Goal: Task Accomplishment & Management: Complete application form

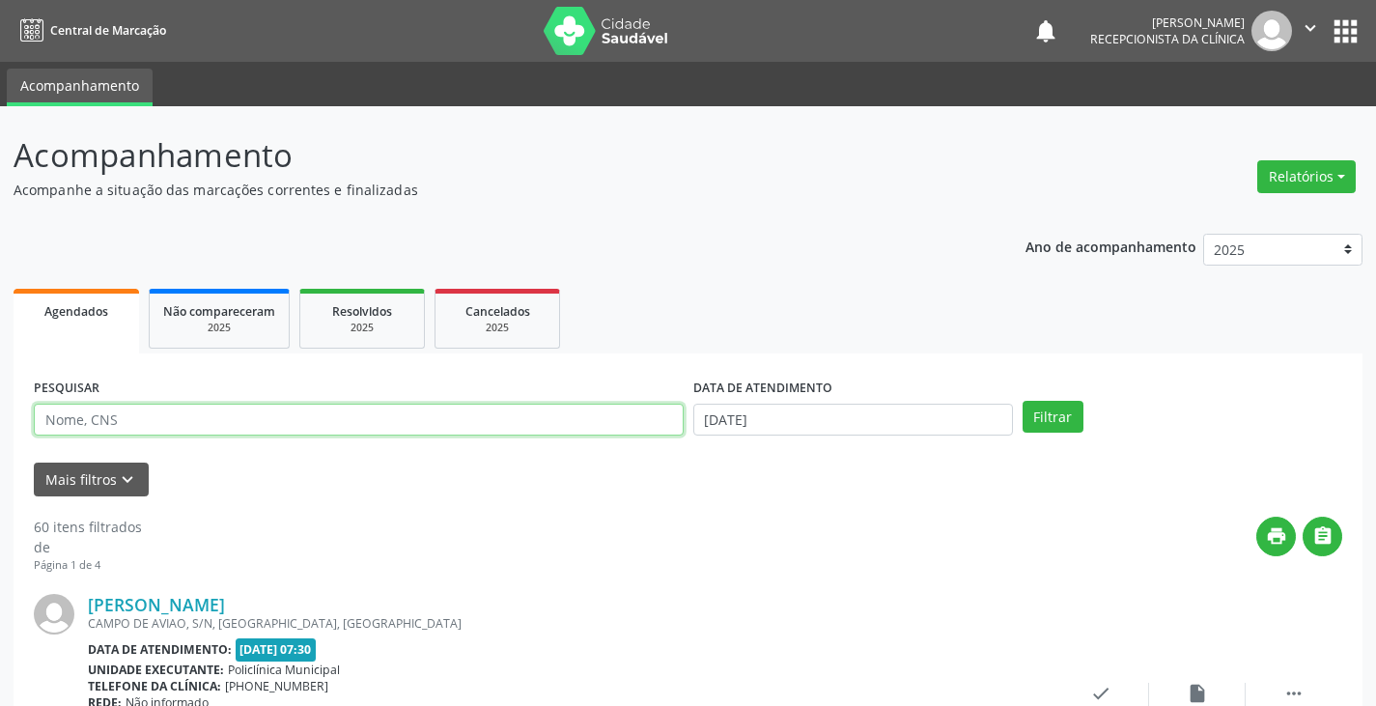
click at [591, 422] on input "text" at bounding box center [359, 420] width 650 height 33
type input "claud"
click at [1023, 401] on button "Filtrar" at bounding box center [1053, 417] width 61 height 33
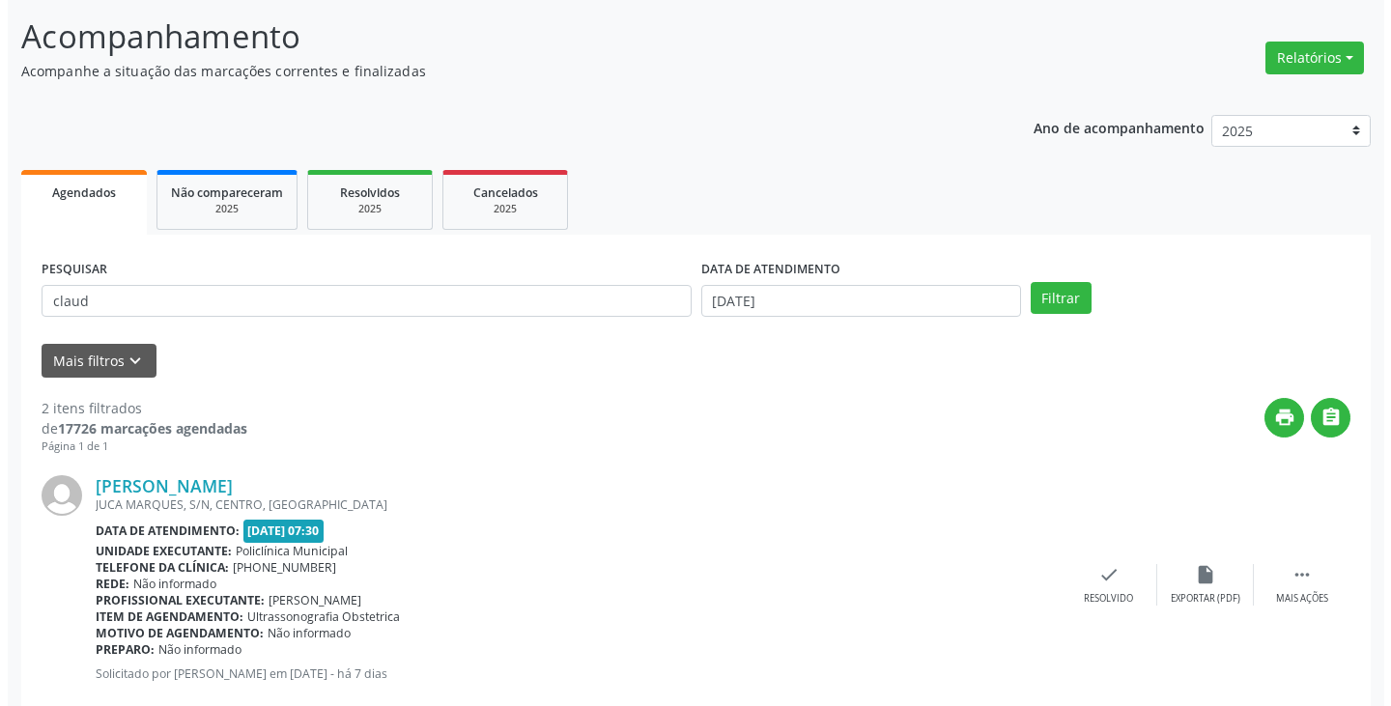
scroll to position [290, 0]
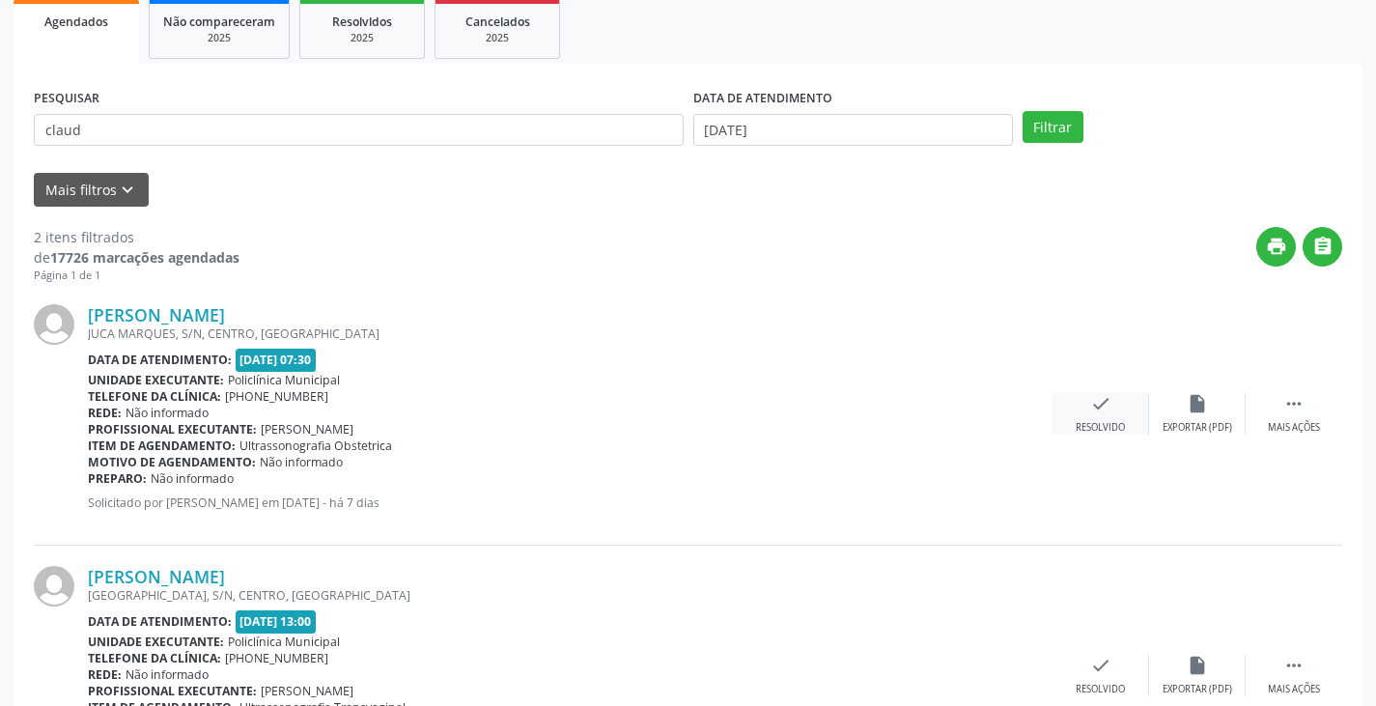
click at [1110, 417] on div "check Resolvido" at bounding box center [1101, 414] width 97 height 42
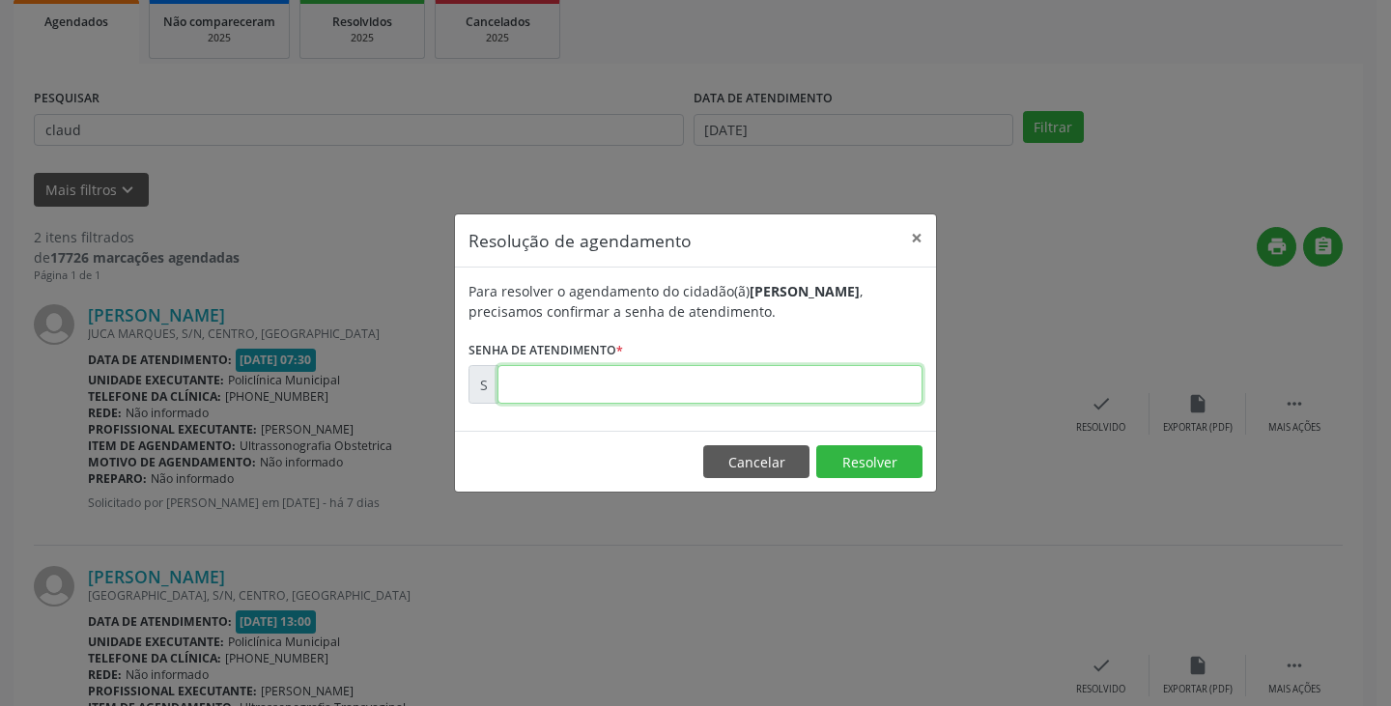
click at [888, 384] on input "text" at bounding box center [709, 384] width 425 height 39
type input "00171509"
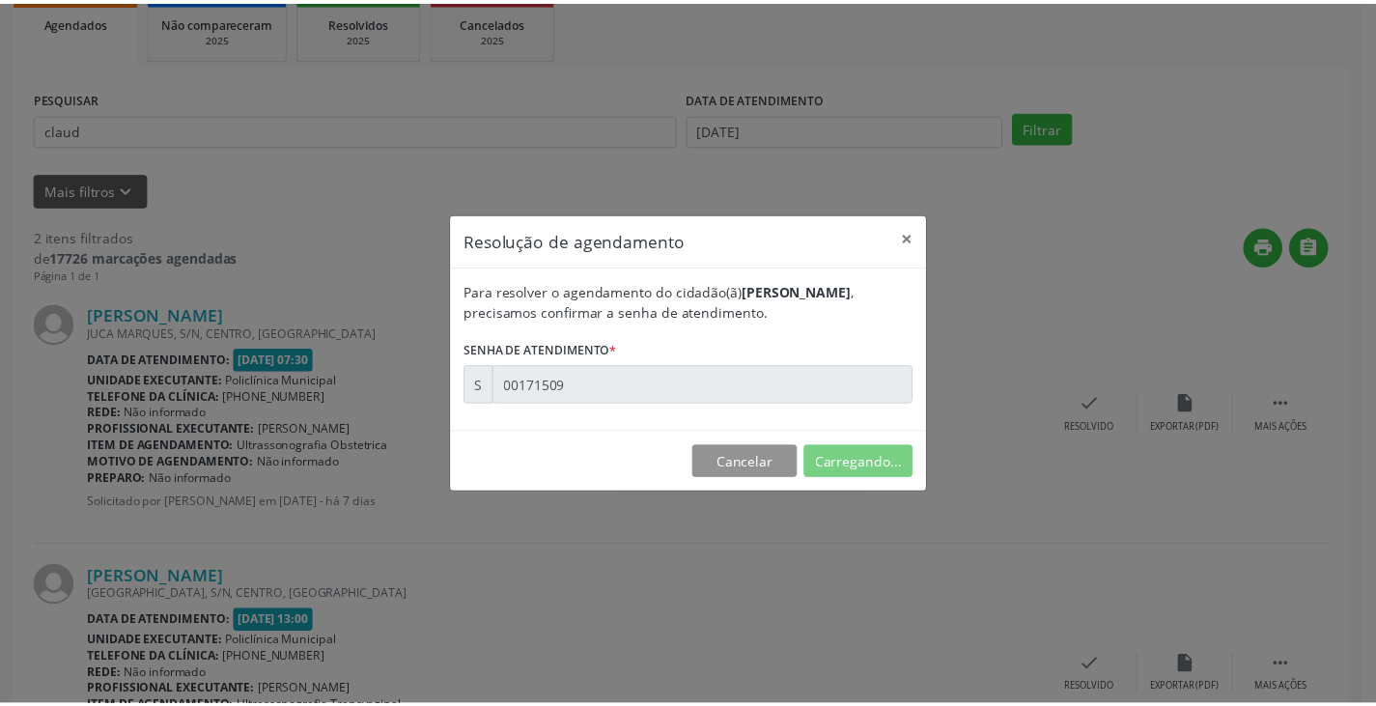
scroll to position [0, 0]
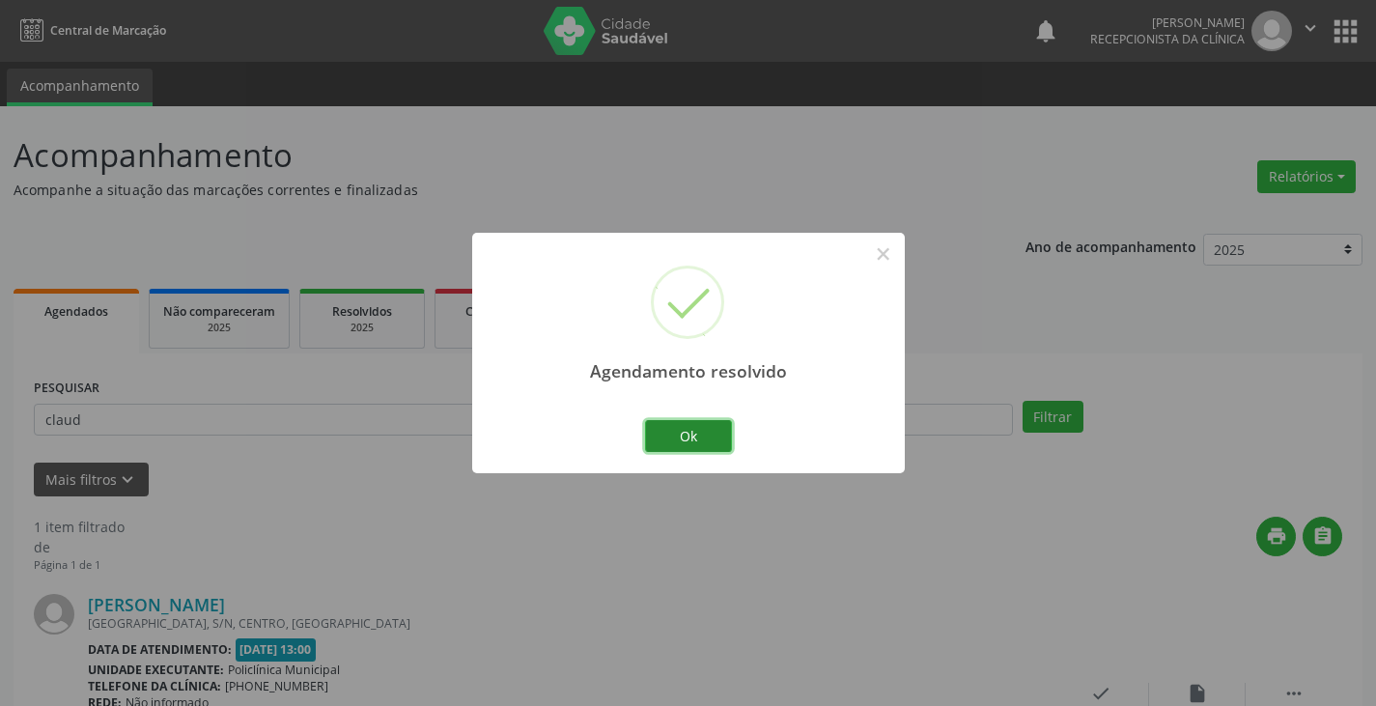
click at [702, 435] on button "Ok" at bounding box center [688, 436] width 87 height 33
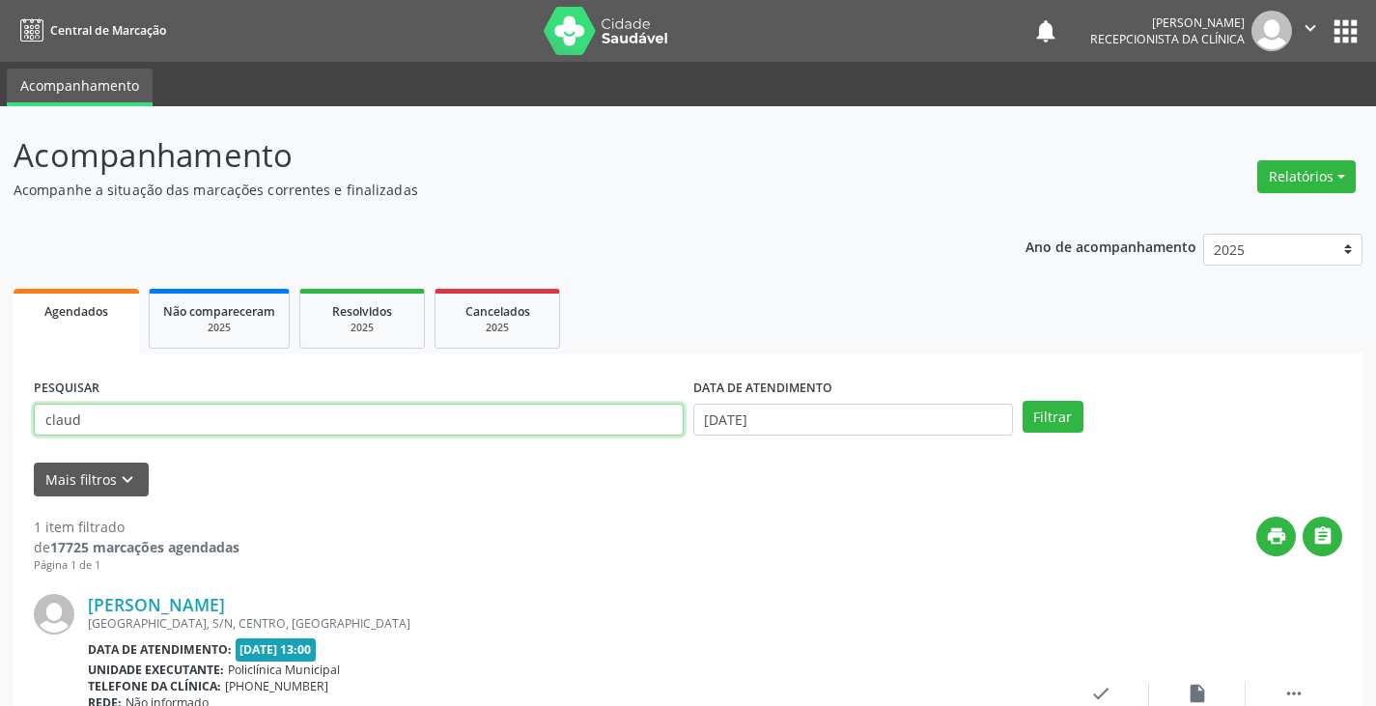
click at [667, 429] on input "claud" at bounding box center [359, 420] width 650 height 33
type input "c"
type input "jessi"
click at [1023, 401] on button "Filtrar" at bounding box center [1053, 417] width 61 height 33
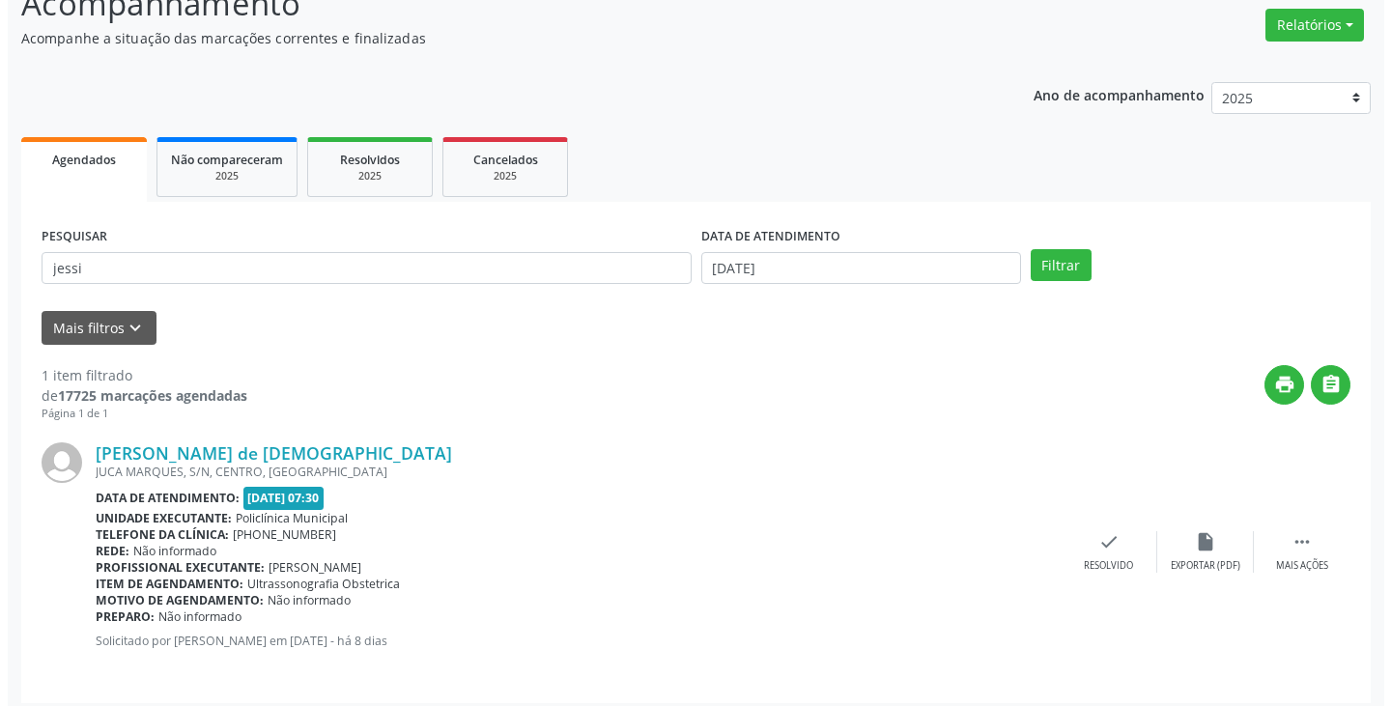
scroll to position [162, 0]
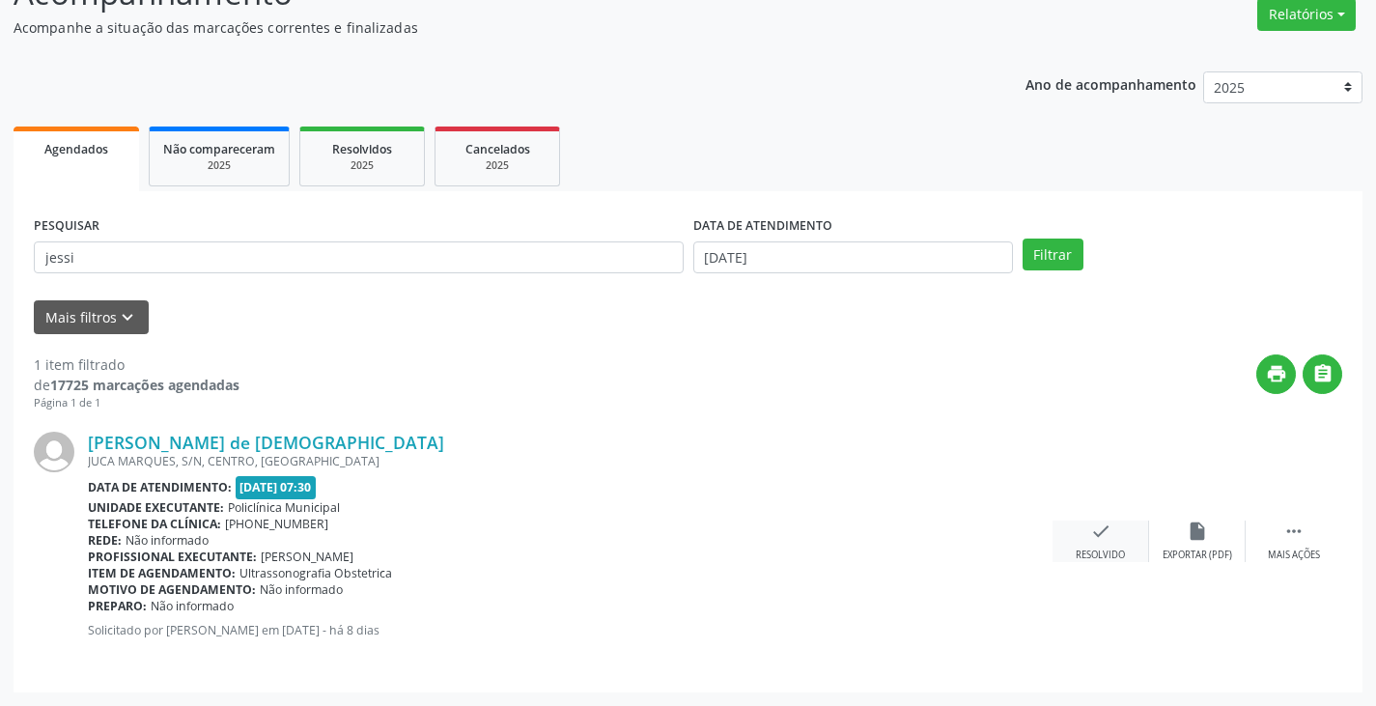
click at [1099, 531] on icon "check" at bounding box center [1100, 531] width 21 height 21
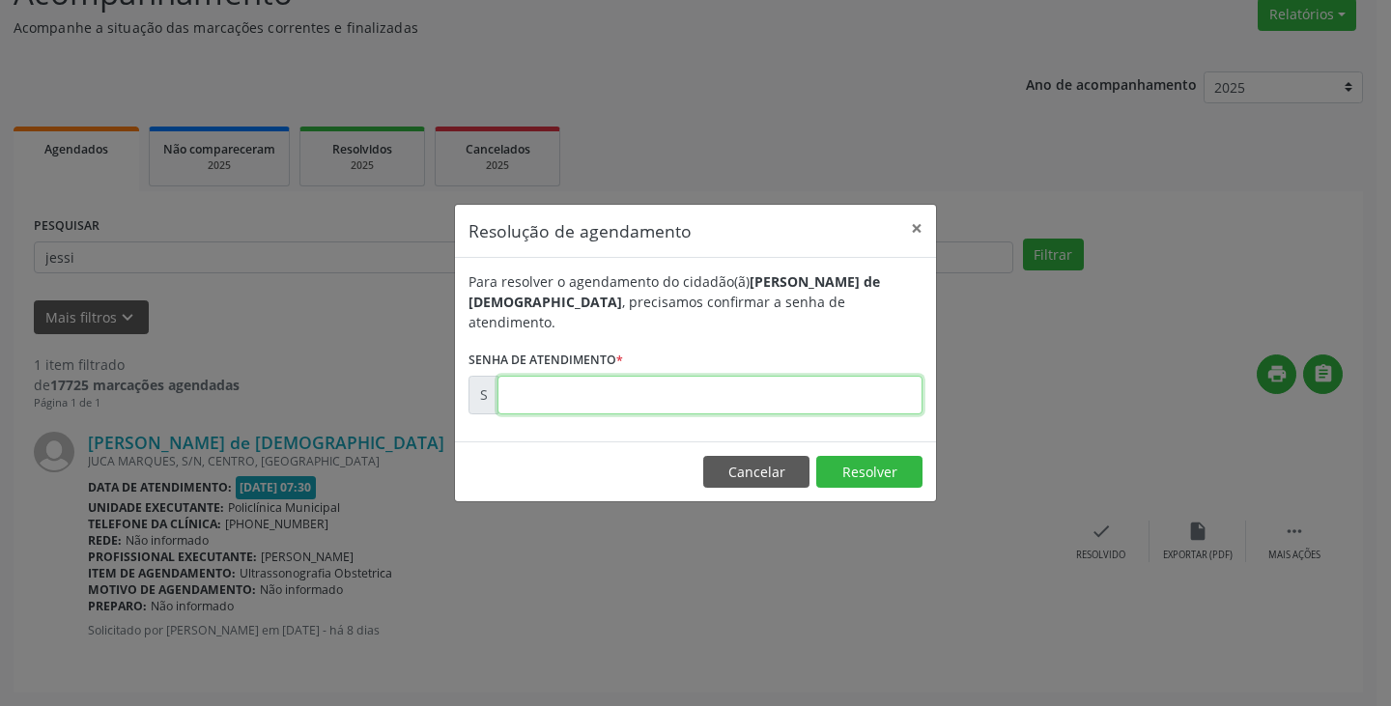
click at [868, 396] on input "text" at bounding box center [709, 395] width 425 height 39
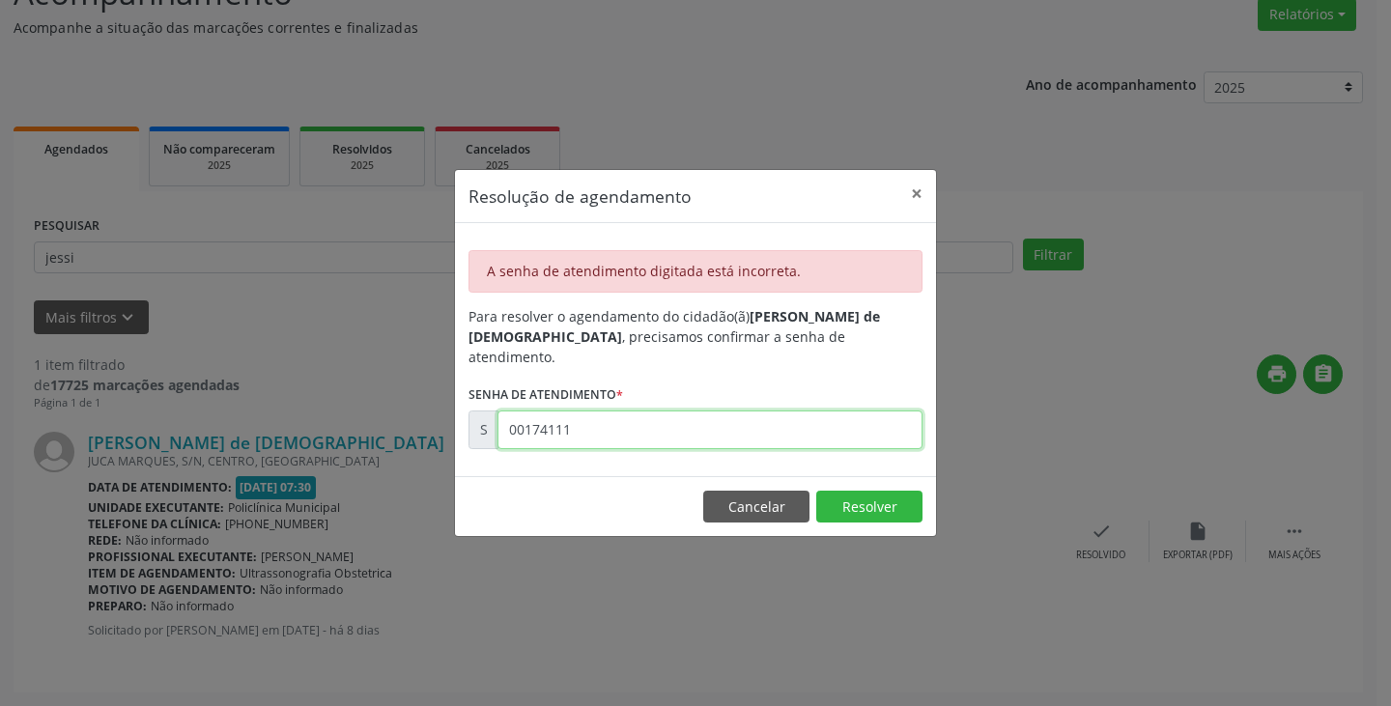
click at [801, 419] on input "00174111" at bounding box center [709, 429] width 425 height 39
type input "0"
type input "00171411"
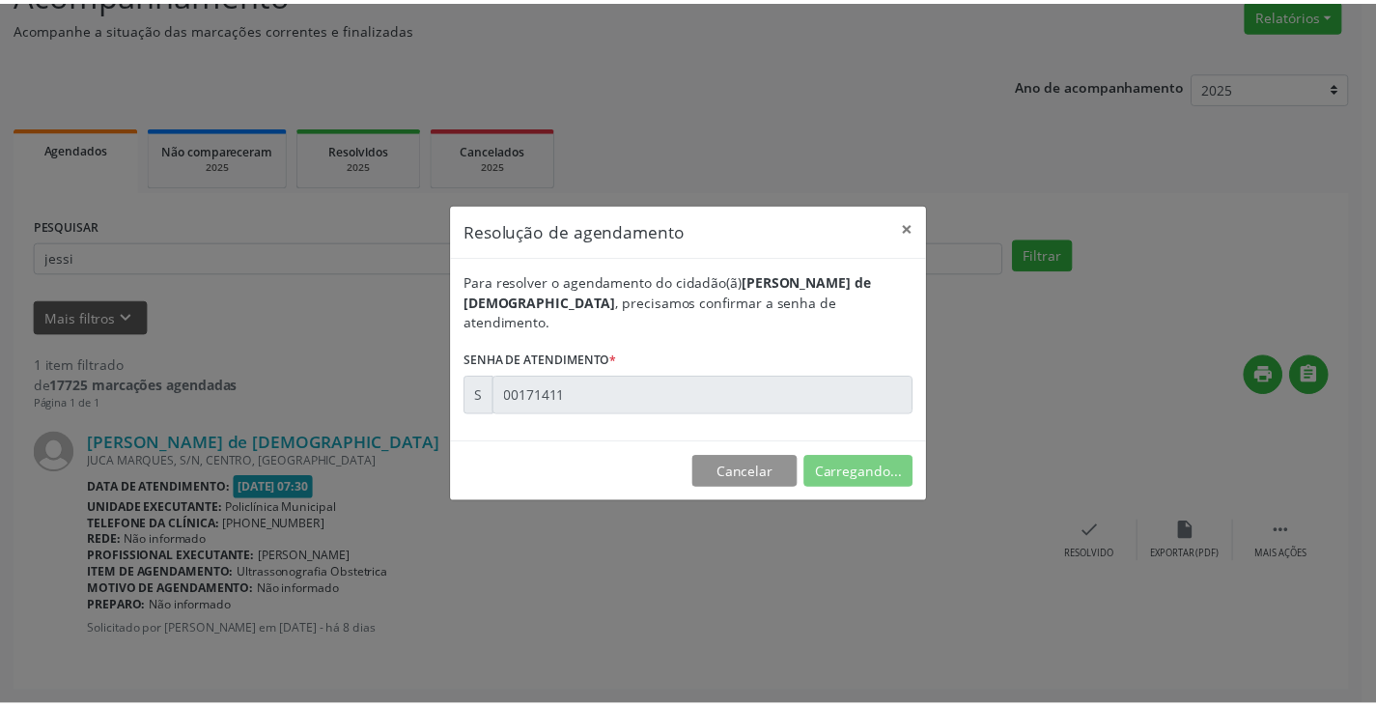
scroll to position [0, 0]
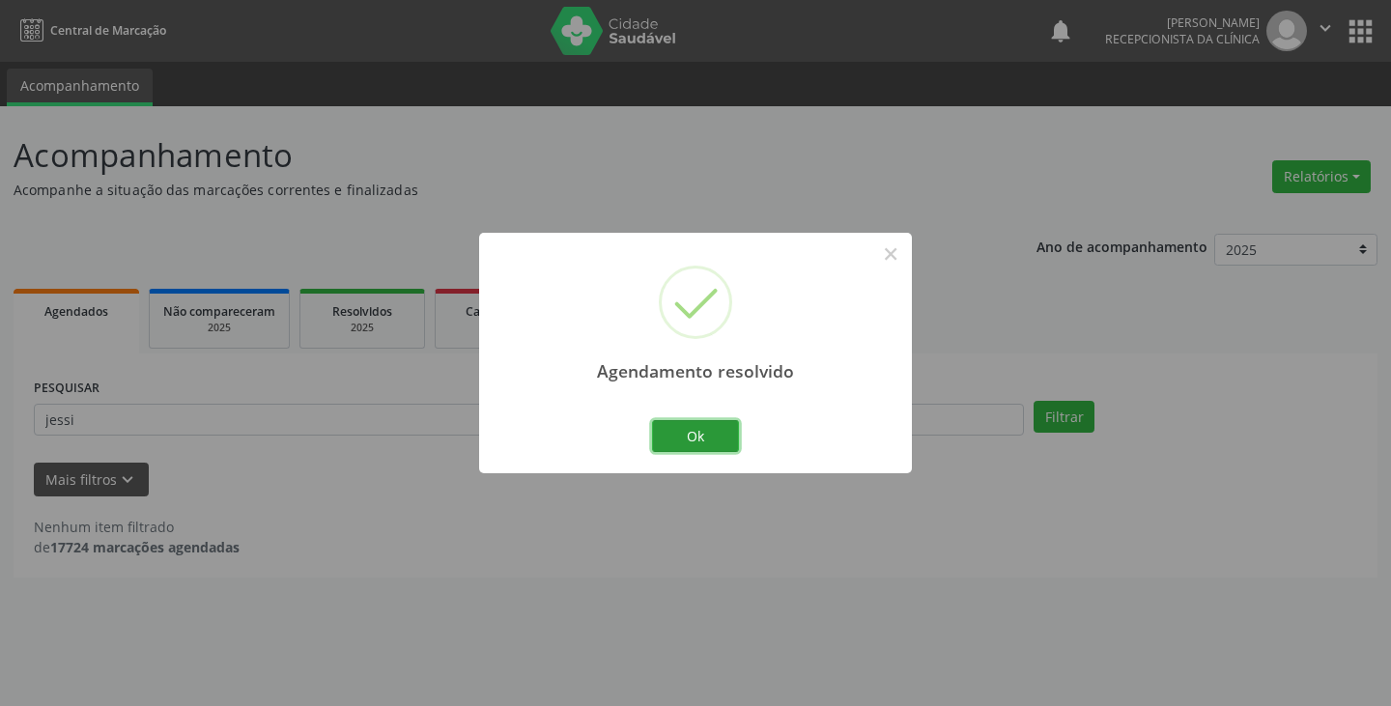
drag, startPoint x: 720, startPoint y: 441, endPoint x: 677, endPoint y: 433, distance: 44.3
click at [719, 441] on button "Ok" at bounding box center [695, 436] width 87 height 33
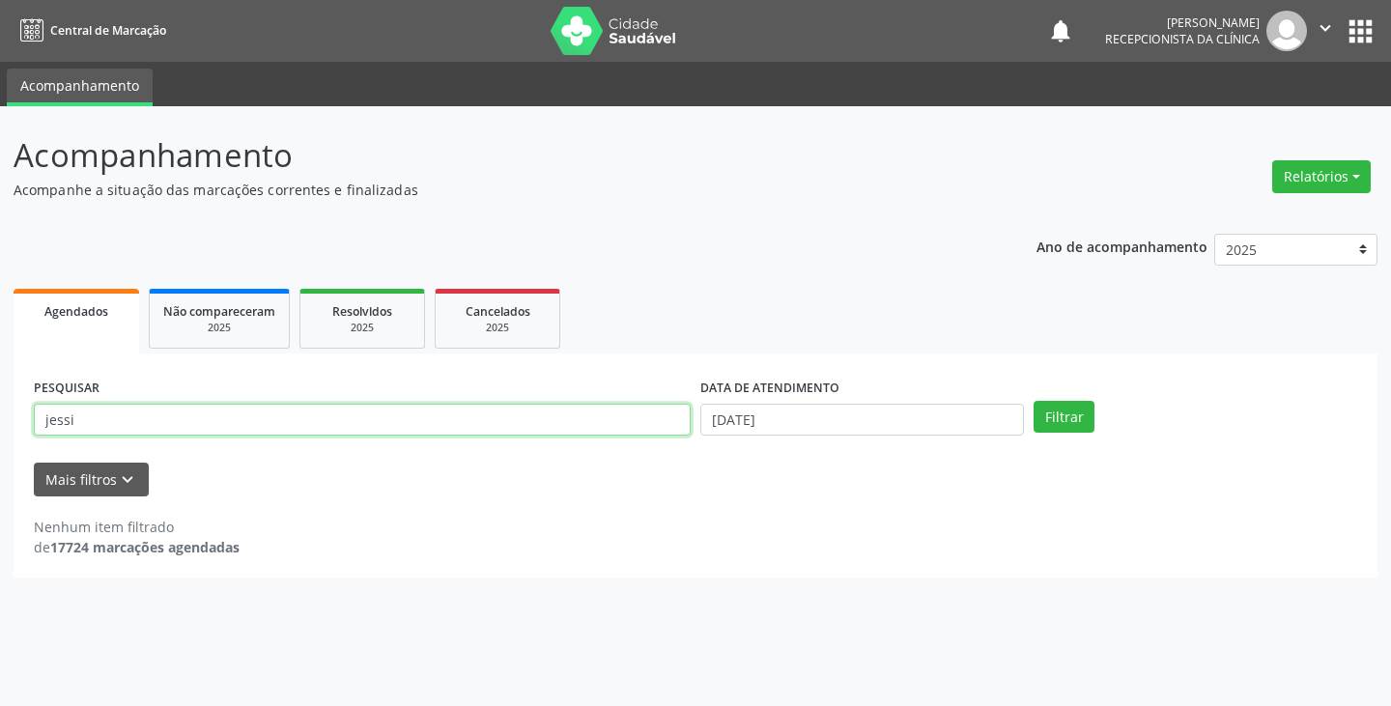
click at [670, 427] on input "jessi" at bounding box center [362, 420] width 657 height 33
click at [1033, 401] on button "Filtrar" at bounding box center [1063, 417] width 61 height 33
click at [566, 416] on input "jdaian" at bounding box center [362, 420] width 657 height 33
type input "j"
type input "s"
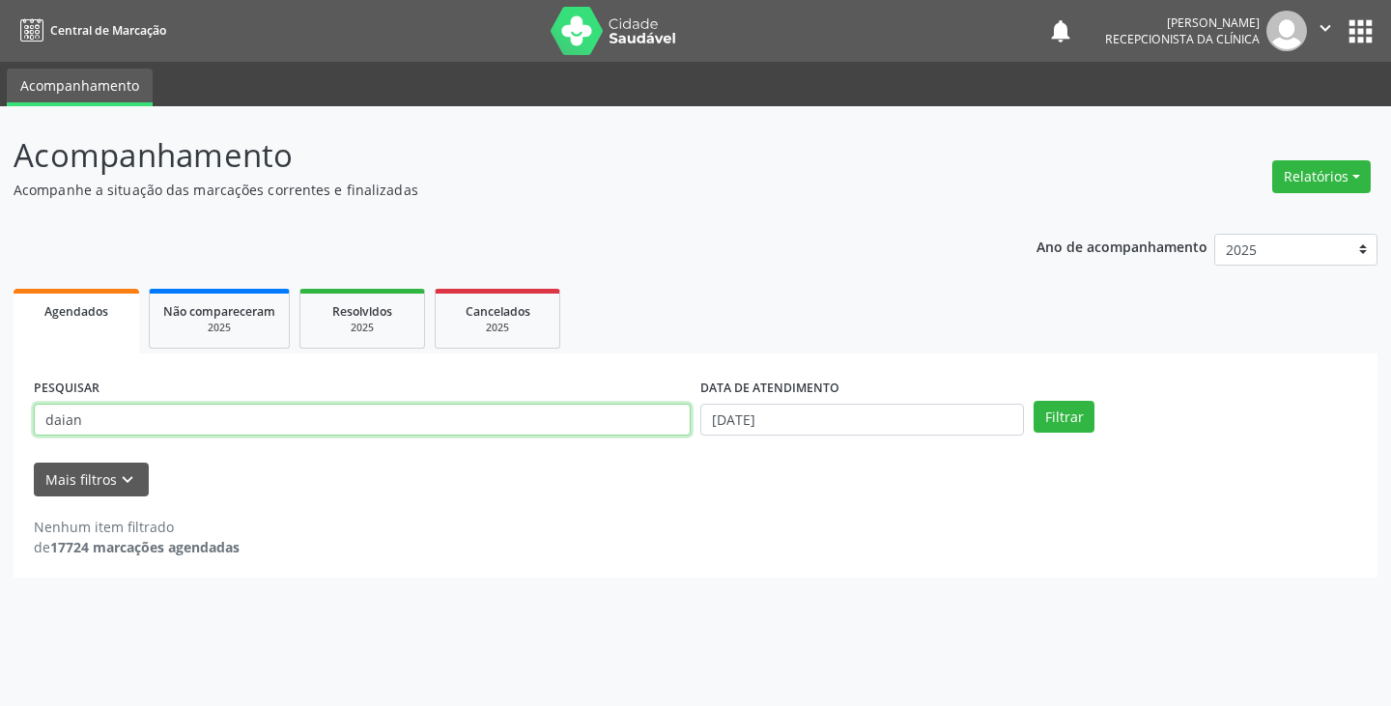
type input "daian"
click at [1033, 401] on button "Filtrar" at bounding box center [1063, 417] width 61 height 33
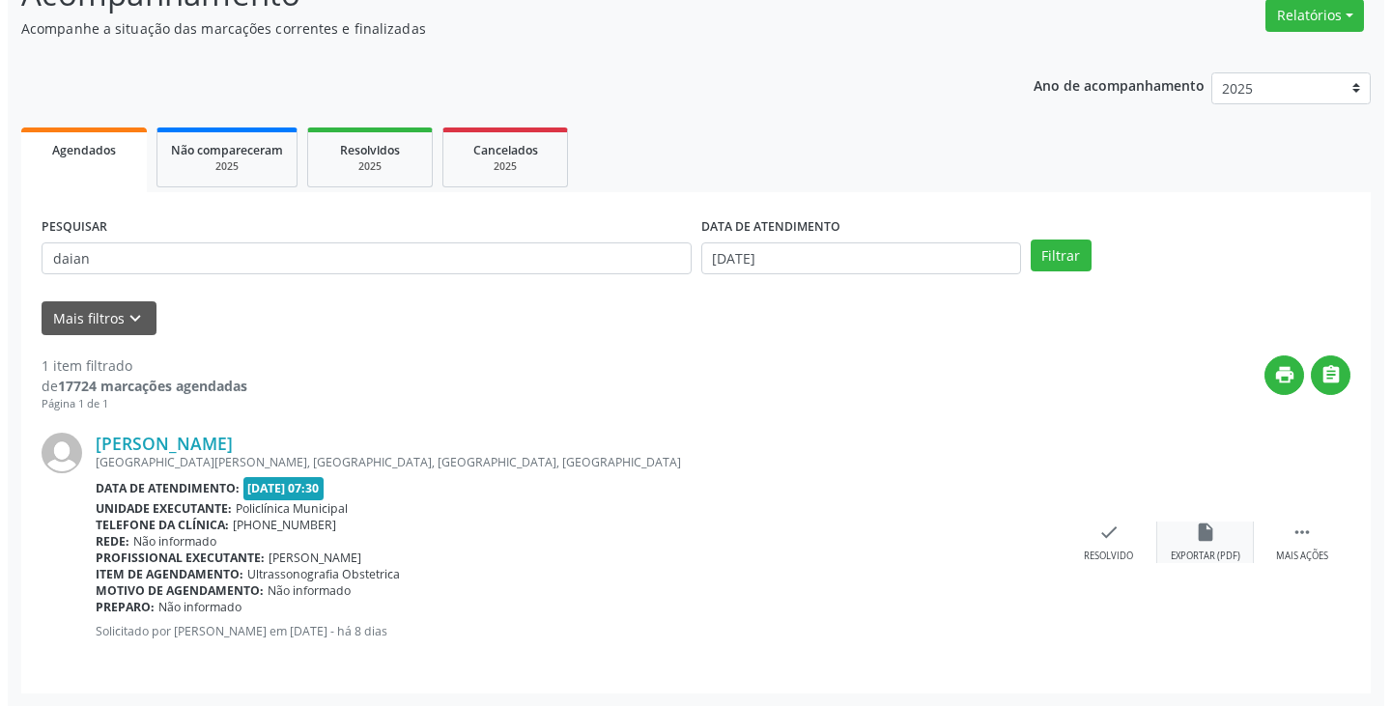
scroll to position [162, 0]
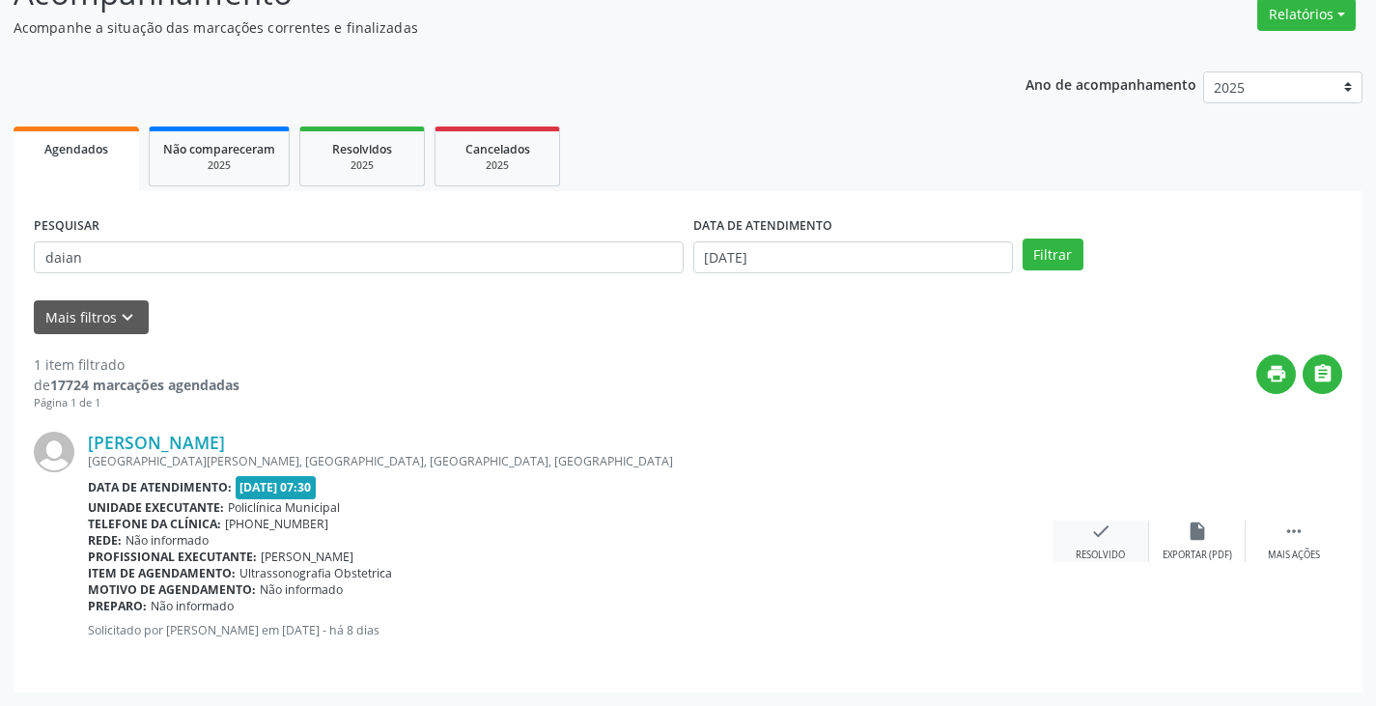
click at [1090, 532] on icon "check" at bounding box center [1100, 531] width 21 height 21
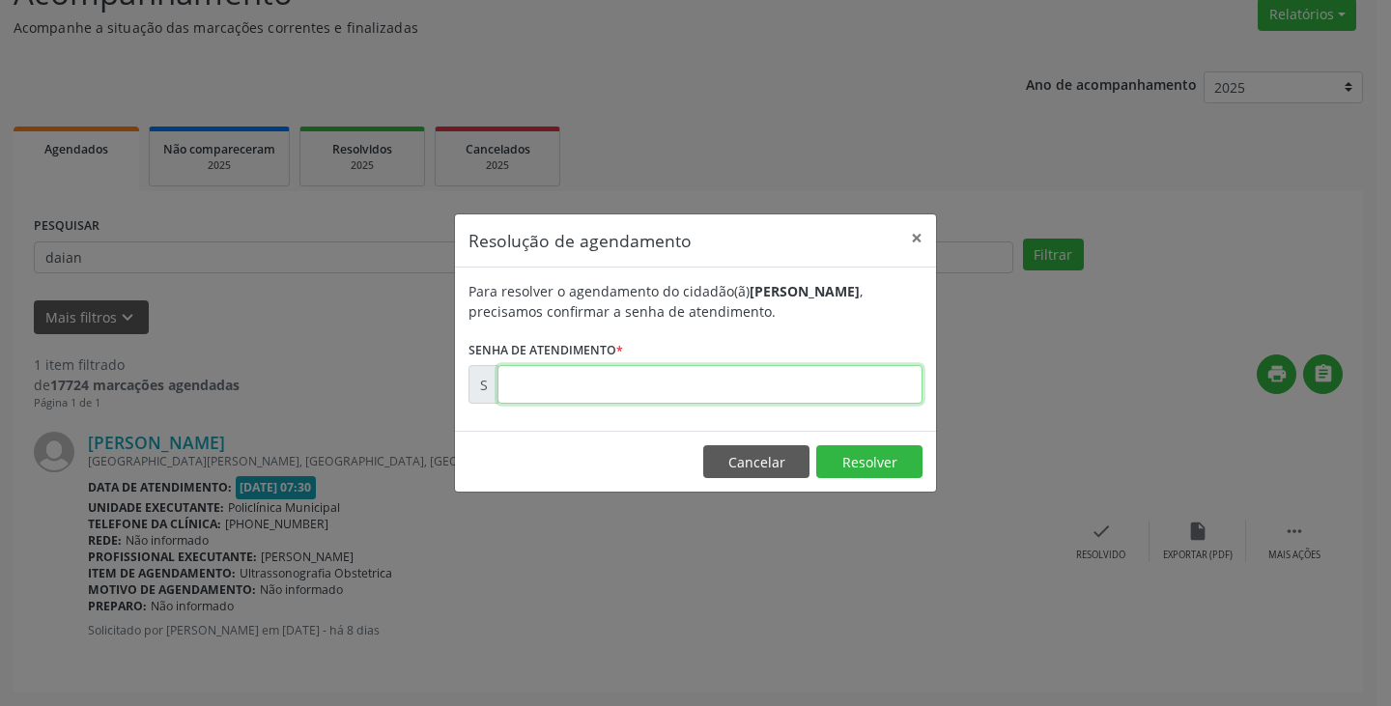
click at [890, 391] on input "text" at bounding box center [709, 384] width 425 height 39
type input "00171415"
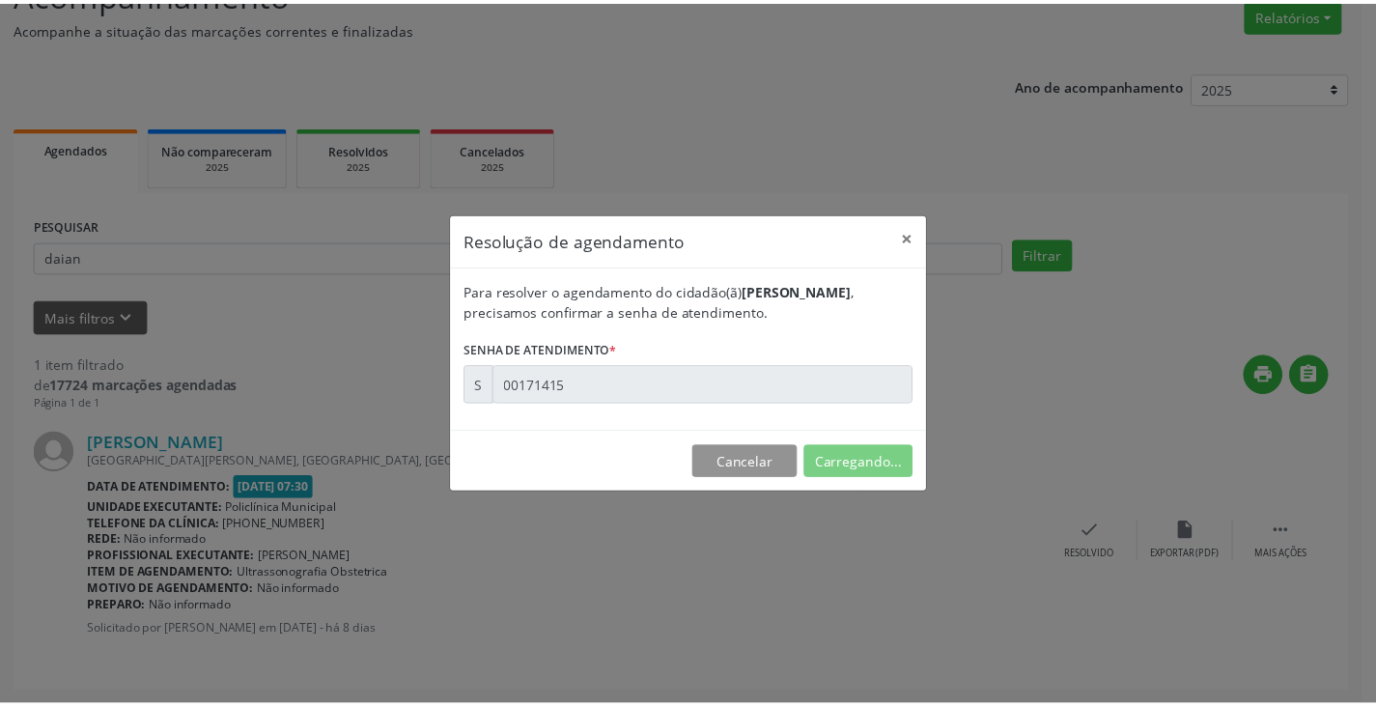
scroll to position [0, 0]
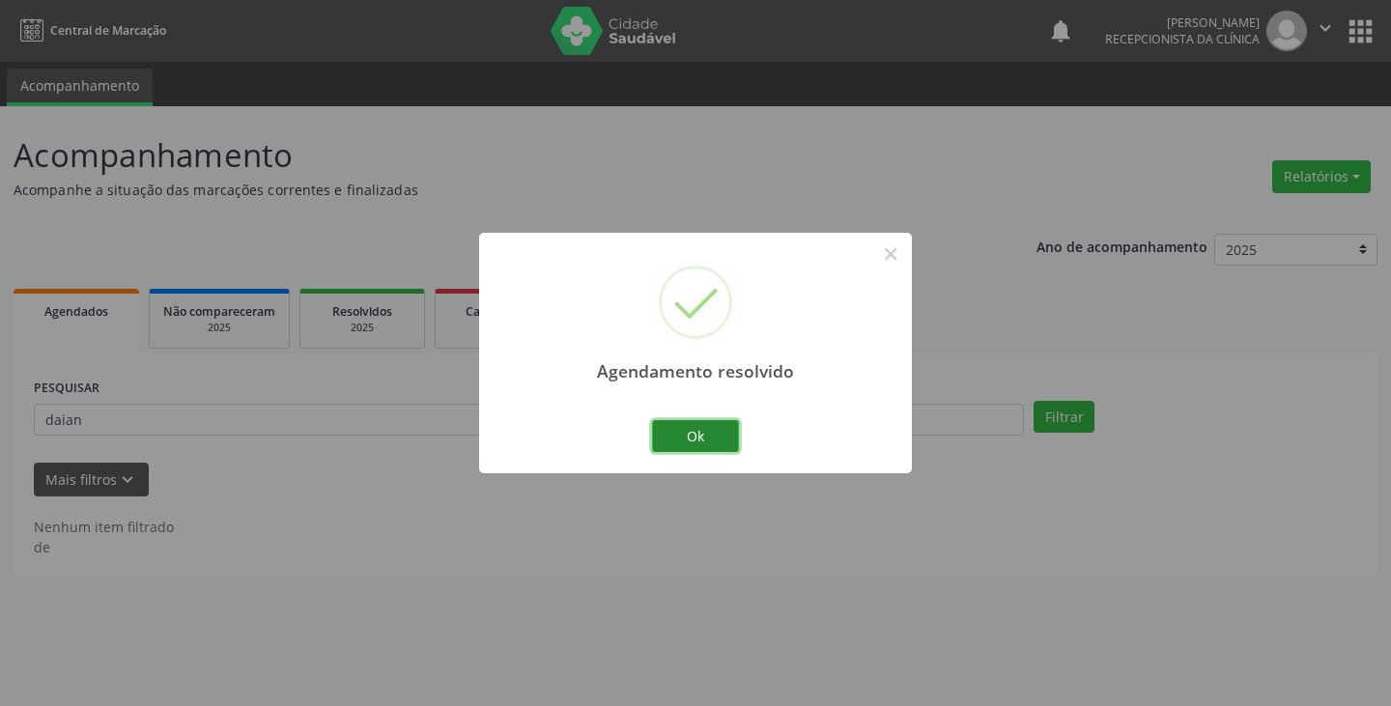
drag, startPoint x: 709, startPoint y: 422, endPoint x: 610, endPoint y: 422, distance: 98.5
click at [702, 422] on button "Ok" at bounding box center [695, 436] width 87 height 33
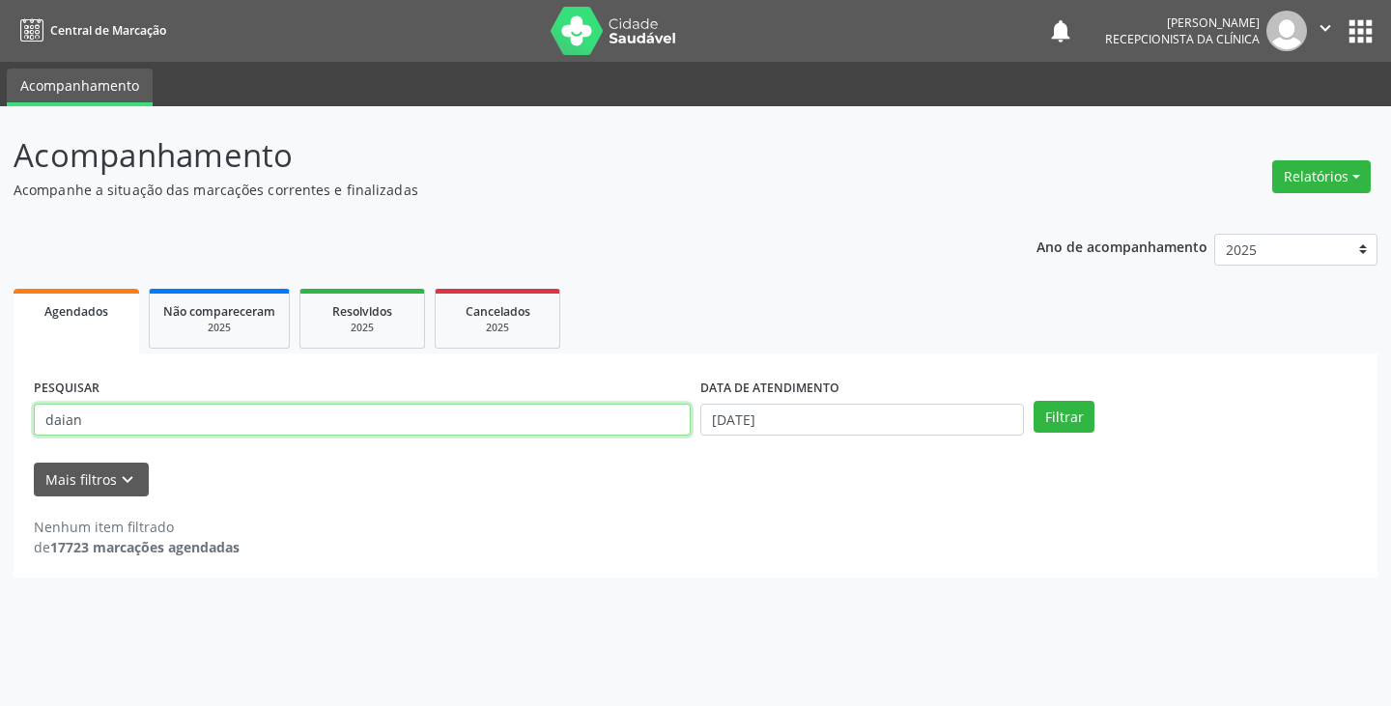
click at [610, 422] on input "daian" at bounding box center [362, 420] width 657 height 33
type input "d"
type input "mara"
click at [1033, 401] on button "Filtrar" at bounding box center [1063, 417] width 61 height 33
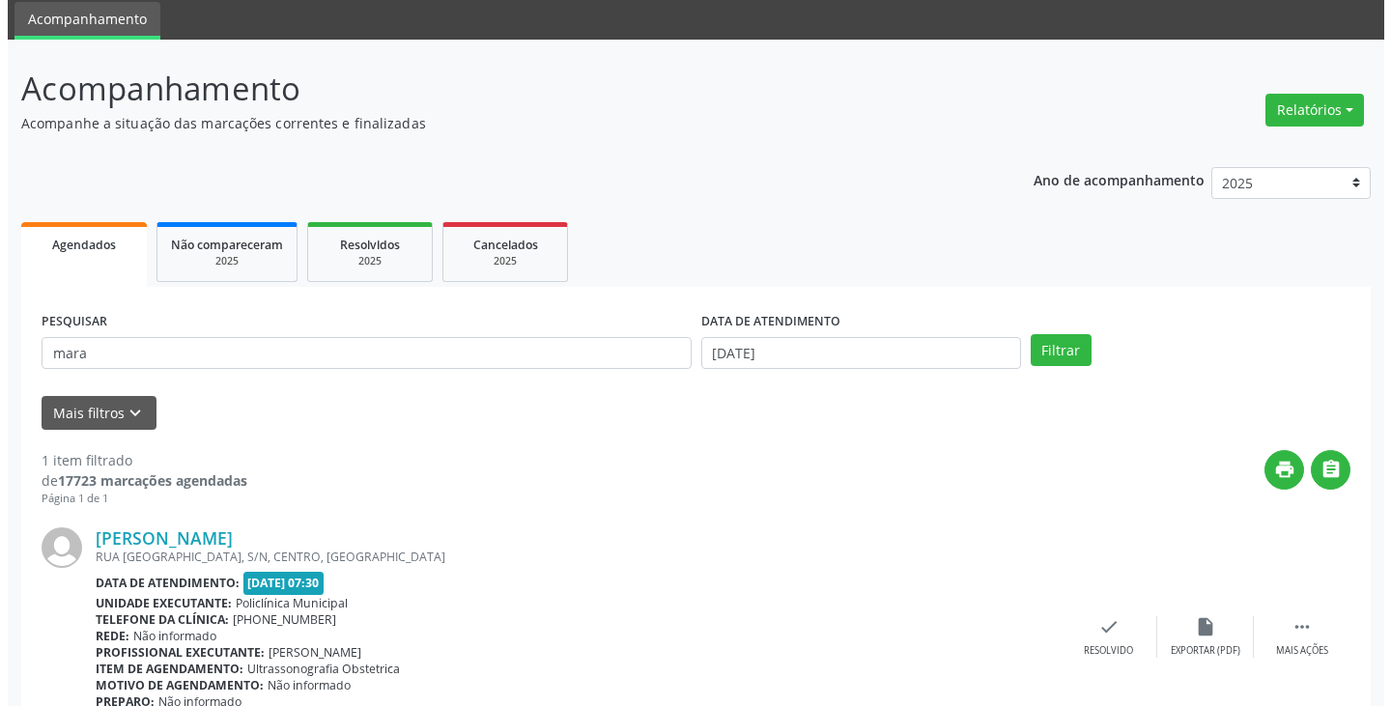
scroll to position [162, 0]
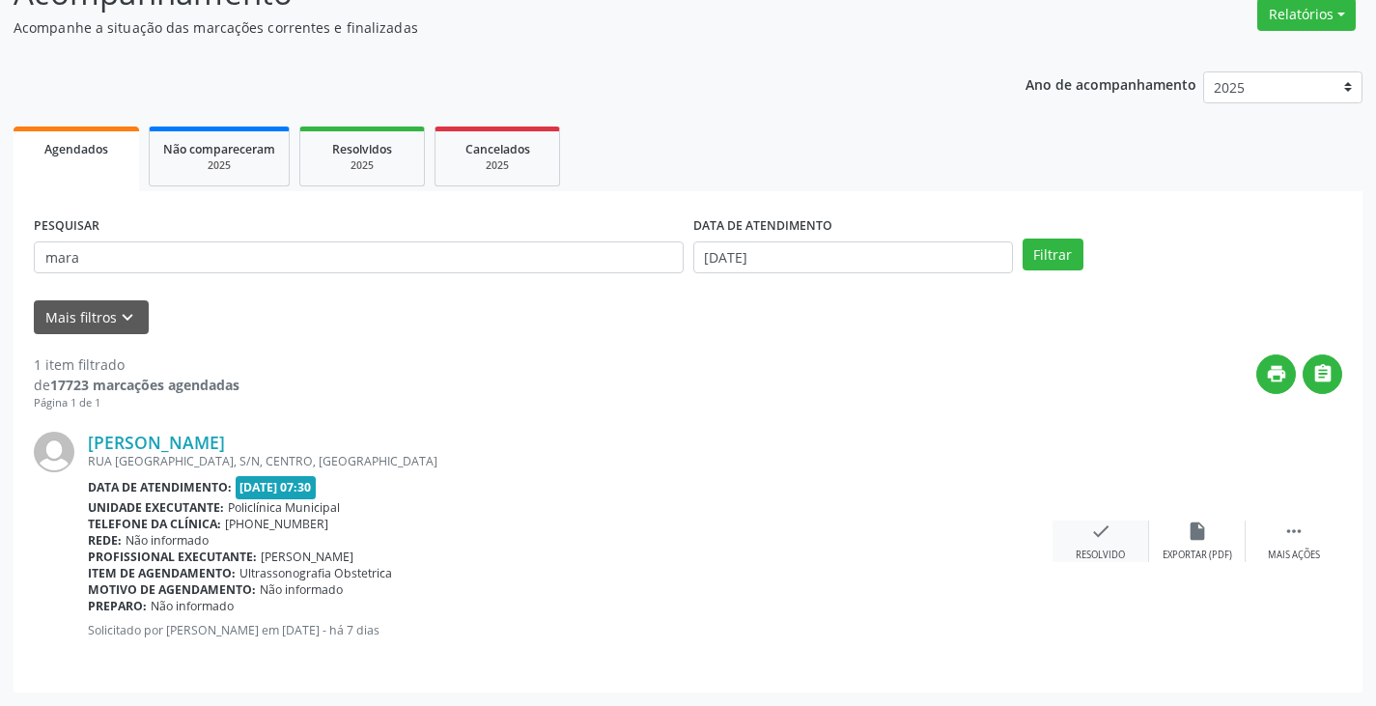
click at [1092, 548] on div "check Resolvido" at bounding box center [1101, 542] width 97 height 42
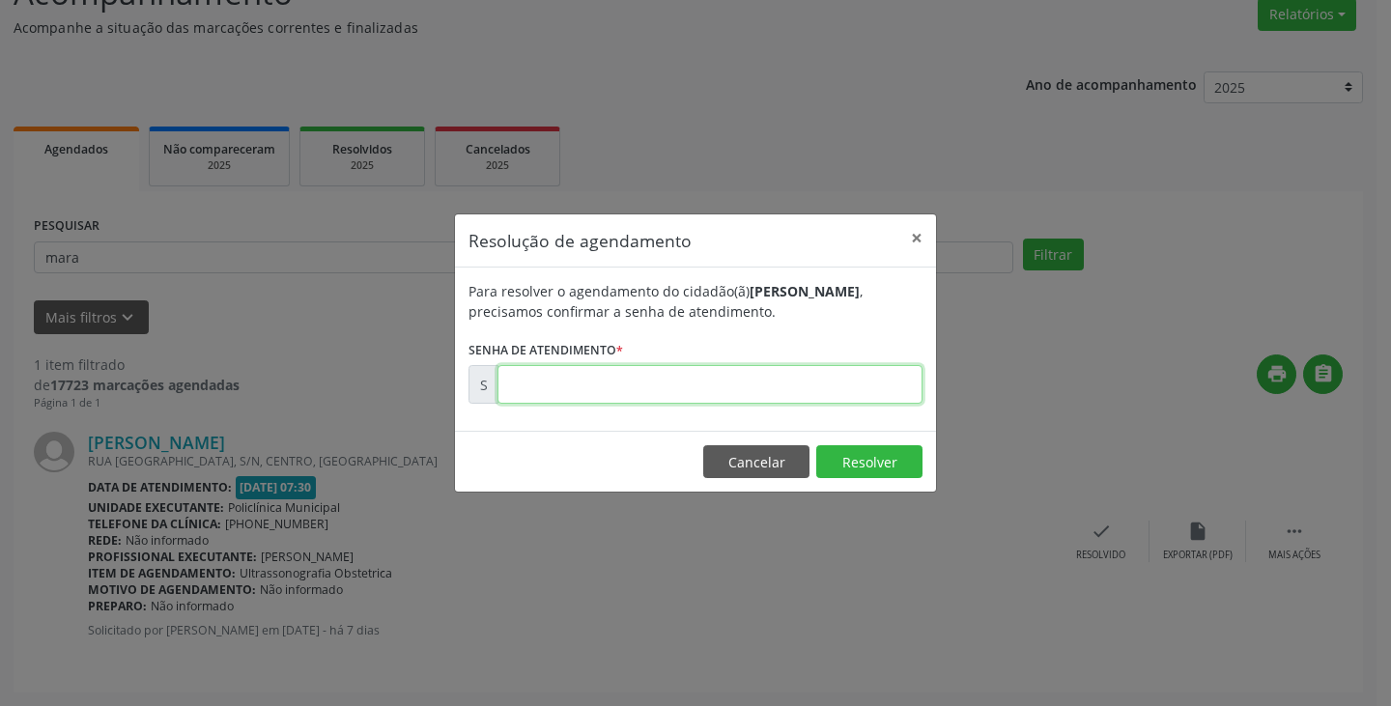
click at [898, 388] on input "text" at bounding box center [709, 384] width 425 height 39
type input "00171488"
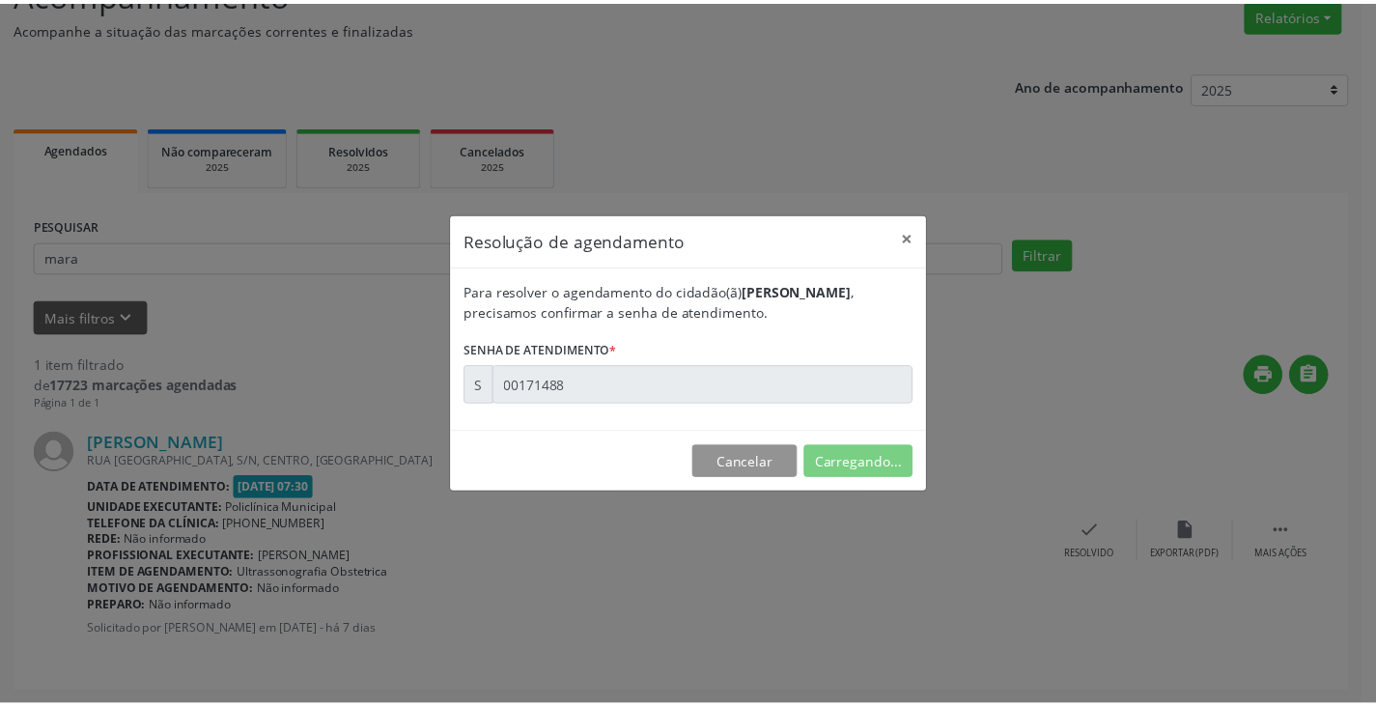
scroll to position [0, 0]
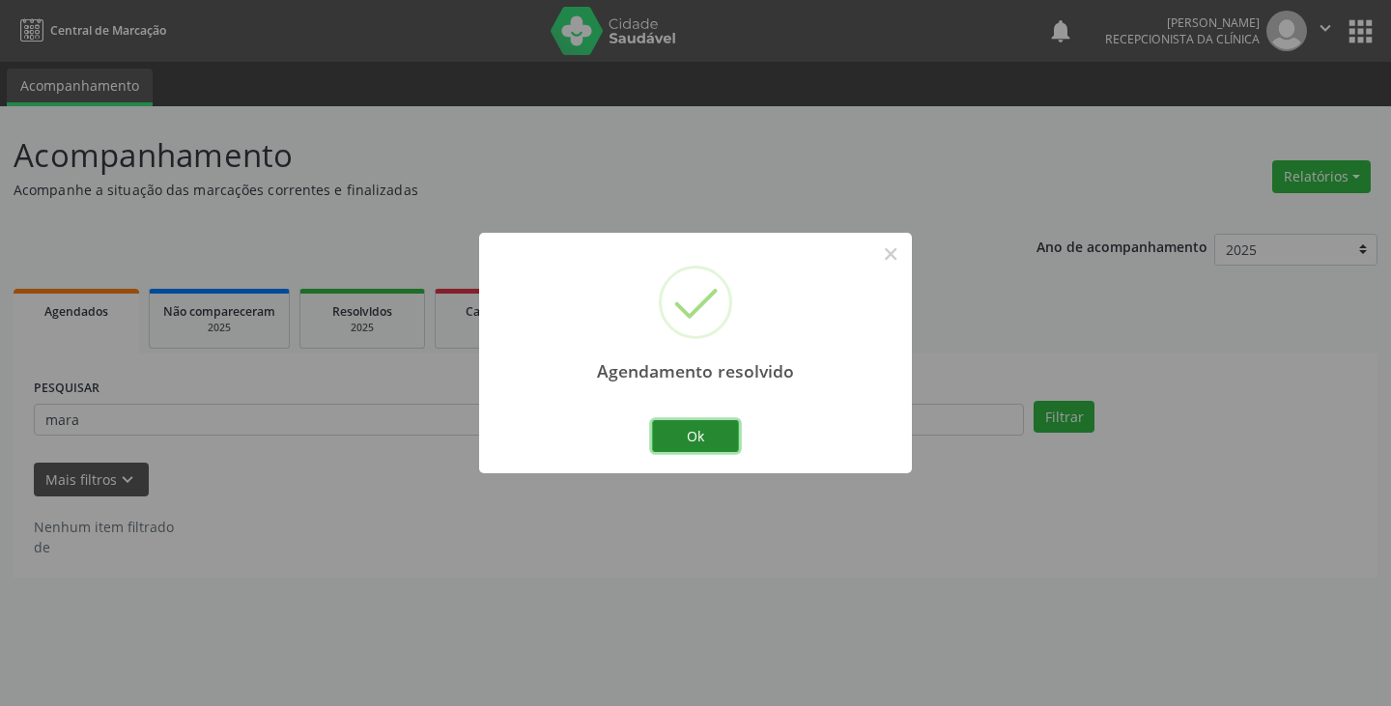
click at [704, 433] on button "Ok" at bounding box center [695, 436] width 87 height 33
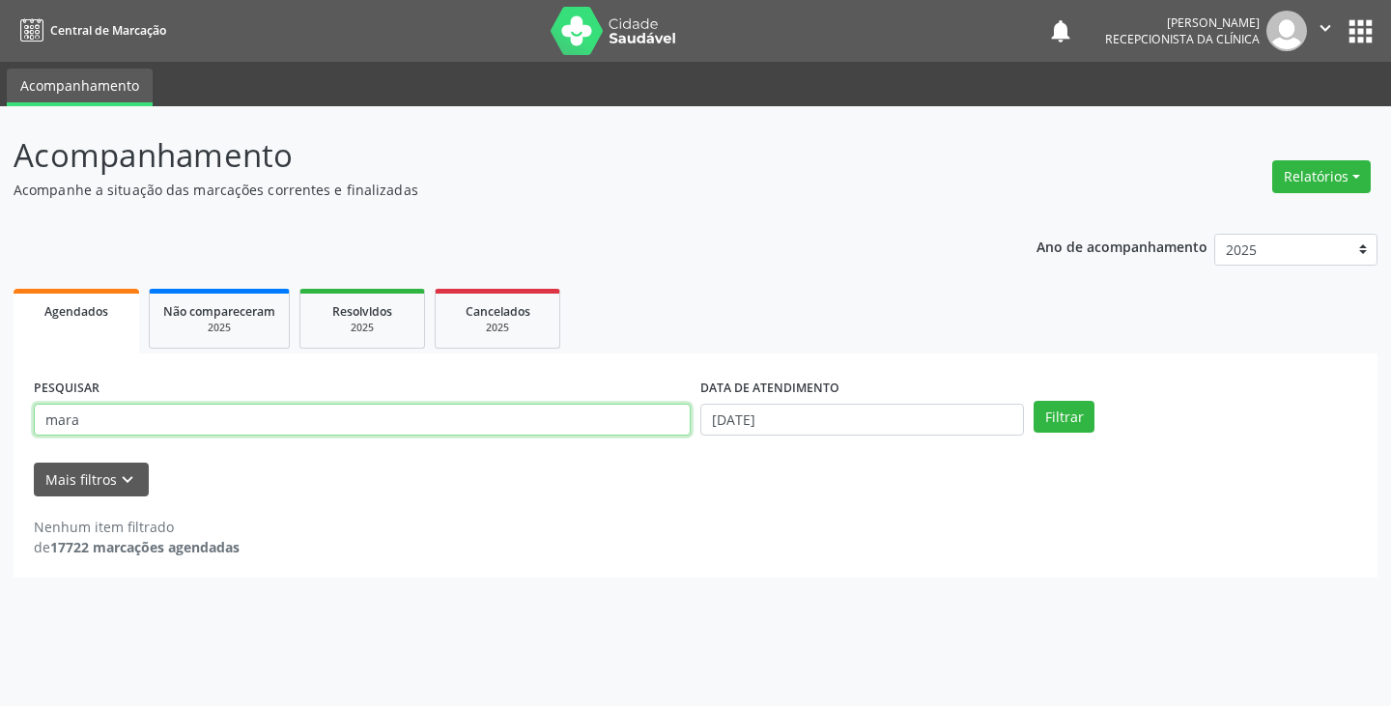
click at [632, 422] on input "mara" at bounding box center [362, 420] width 657 height 33
type input "m"
type input "marile"
click at [1033, 401] on button "Filtrar" at bounding box center [1063, 417] width 61 height 33
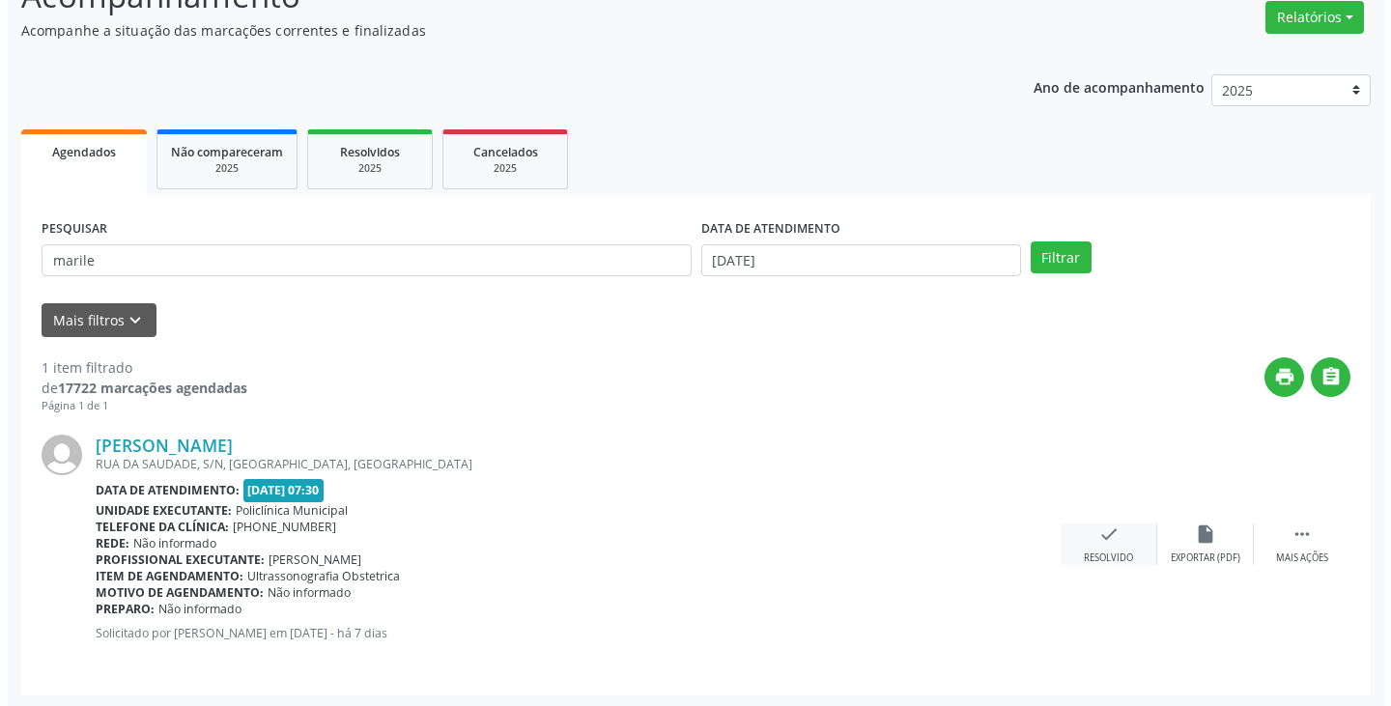
scroll to position [162, 0]
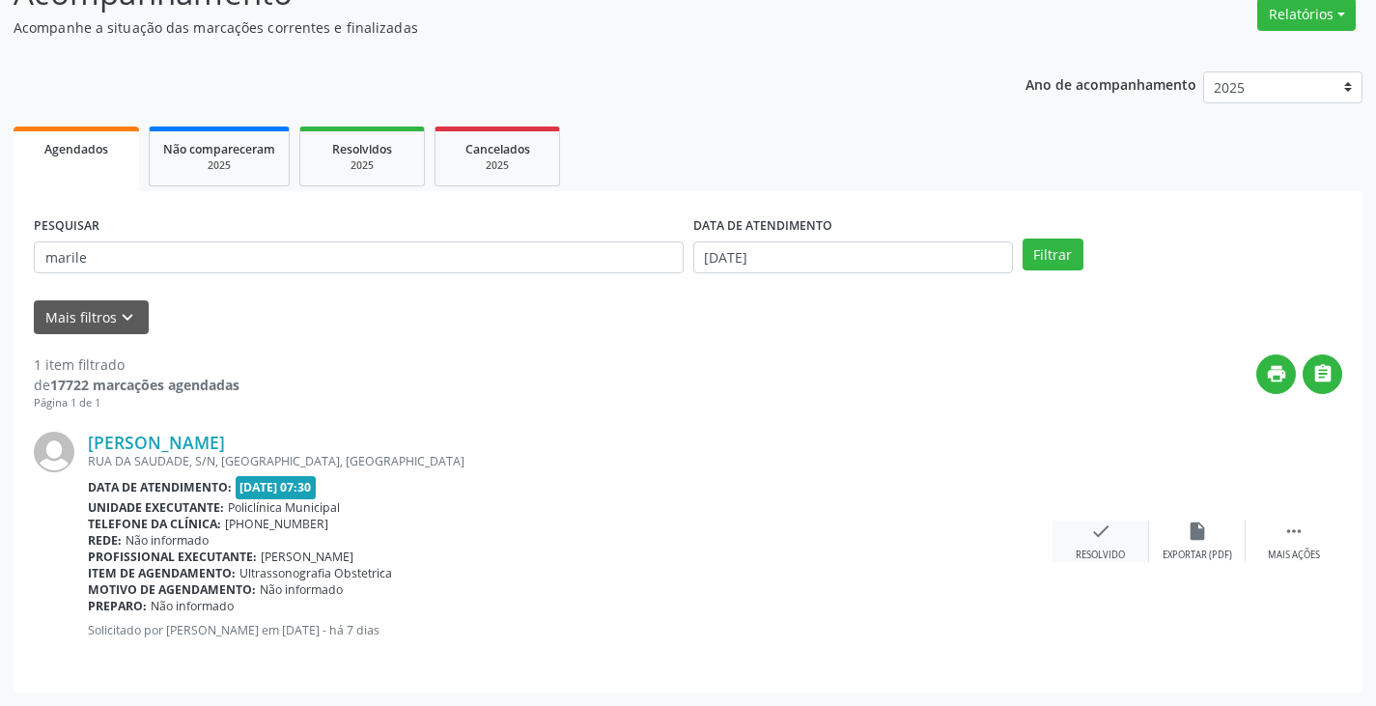
click at [1094, 535] on icon "check" at bounding box center [1100, 531] width 21 height 21
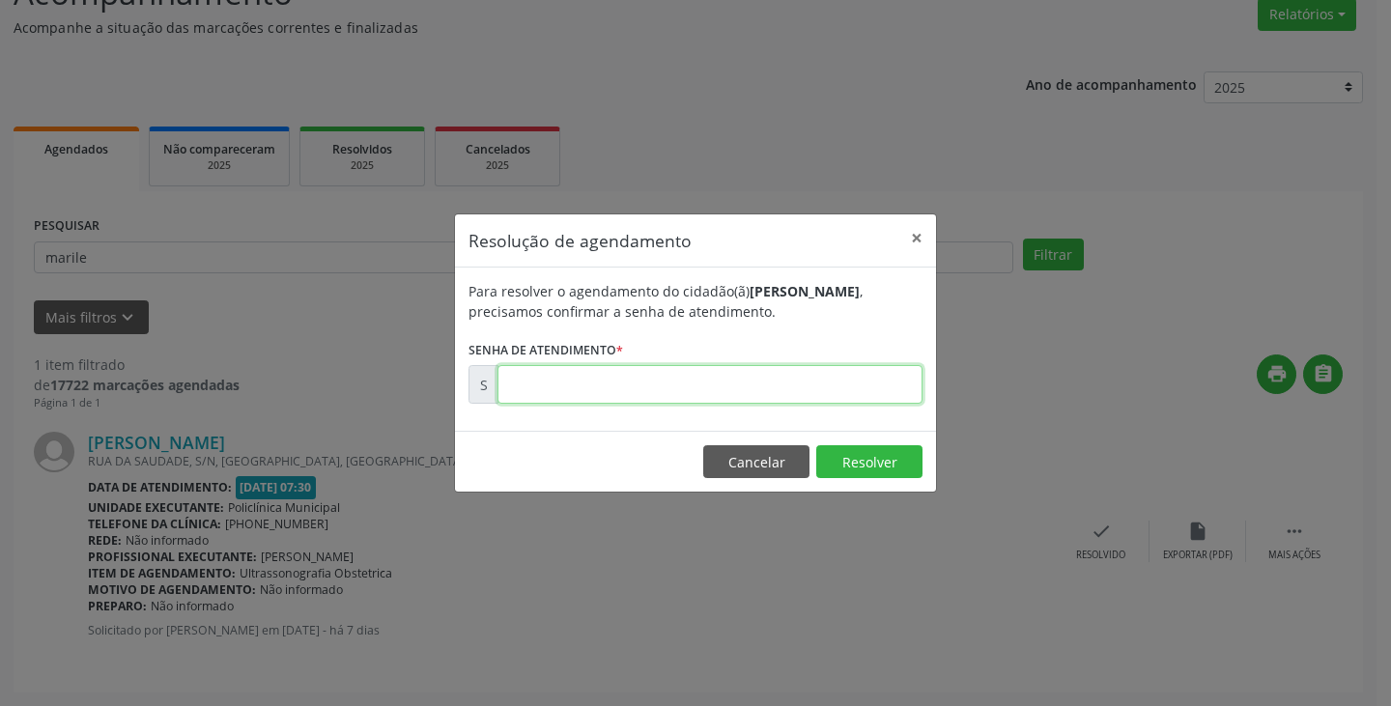
click at [872, 380] on input "text" at bounding box center [709, 384] width 425 height 39
type input "00171491"
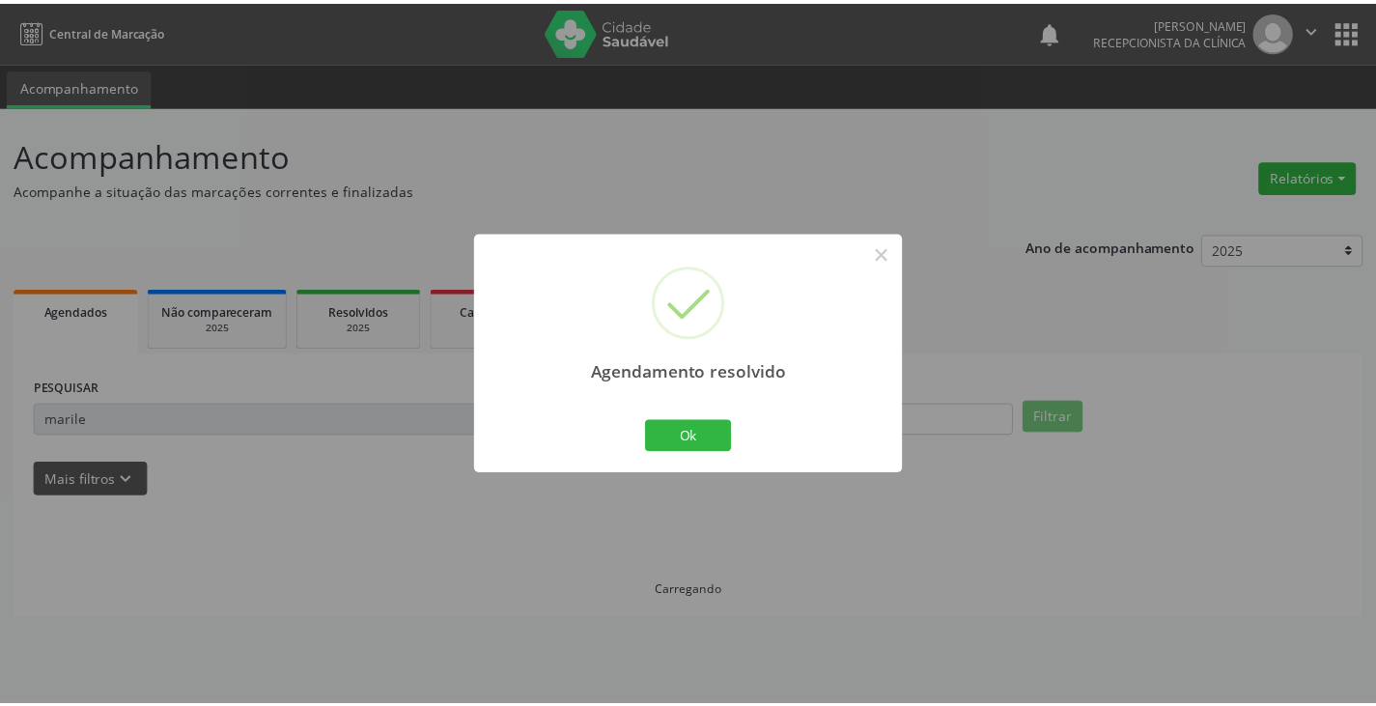
scroll to position [0, 0]
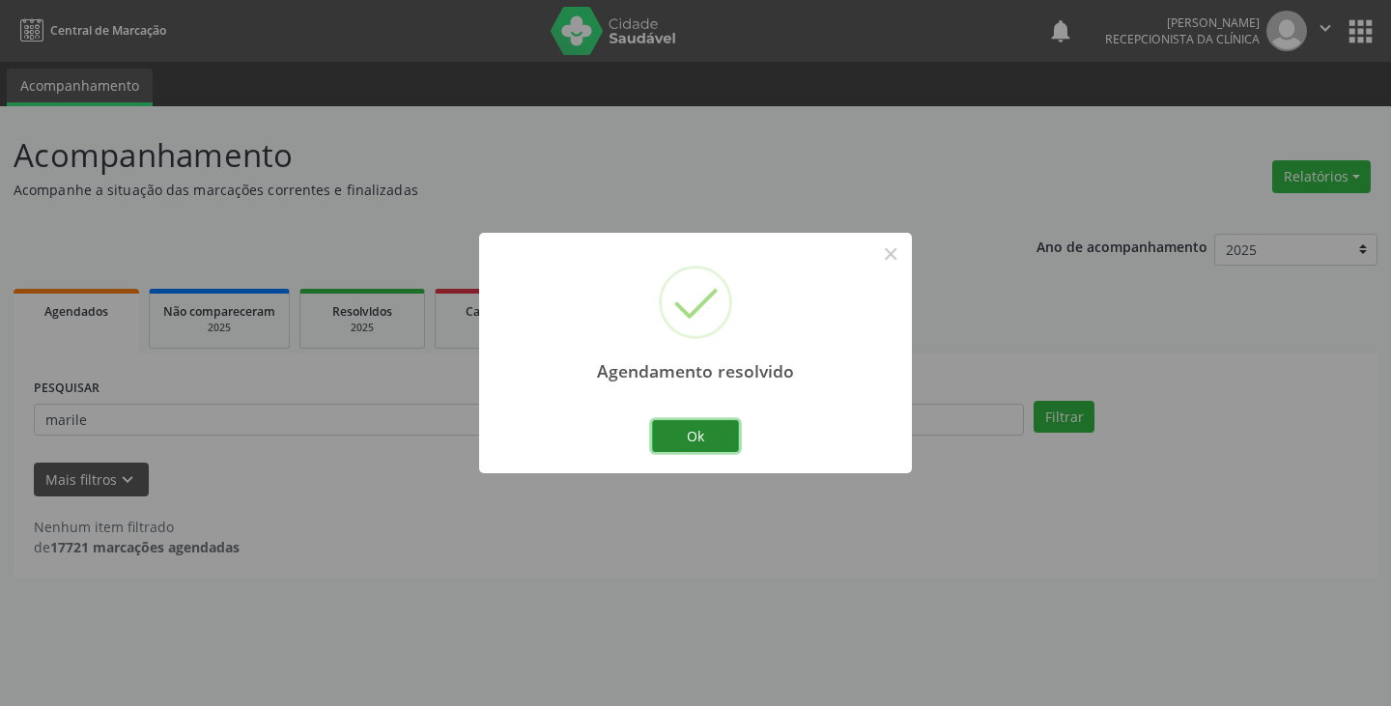
click at [692, 430] on button "Ok" at bounding box center [695, 436] width 87 height 33
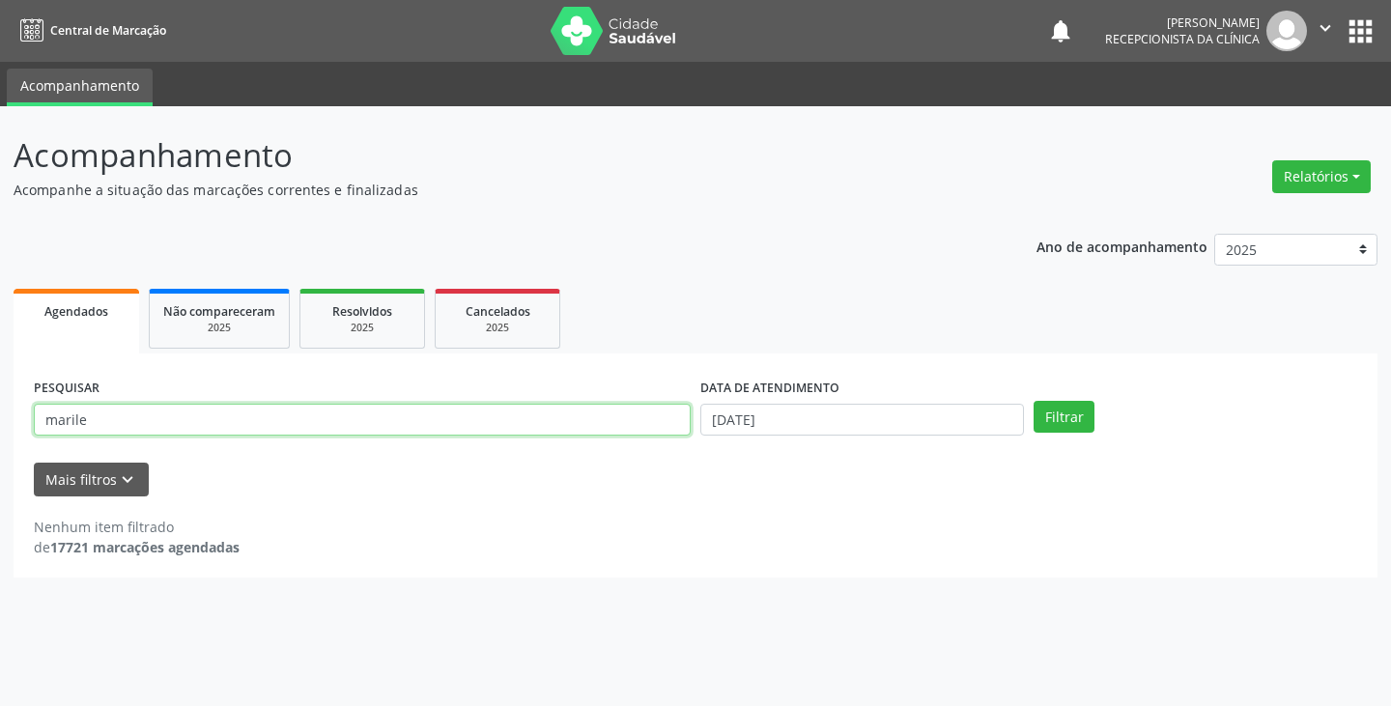
click at [612, 415] on input "marile" at bounding box center [362, 420] width 657 height 33
type input "m"
click at [599, 421] on input "text" at bounding box center [362, 420] width 657 height 33
type input "josia"
click at [1033, 401] on button "Filtrar" at bounding box center [1063, 417] width 61 height 33
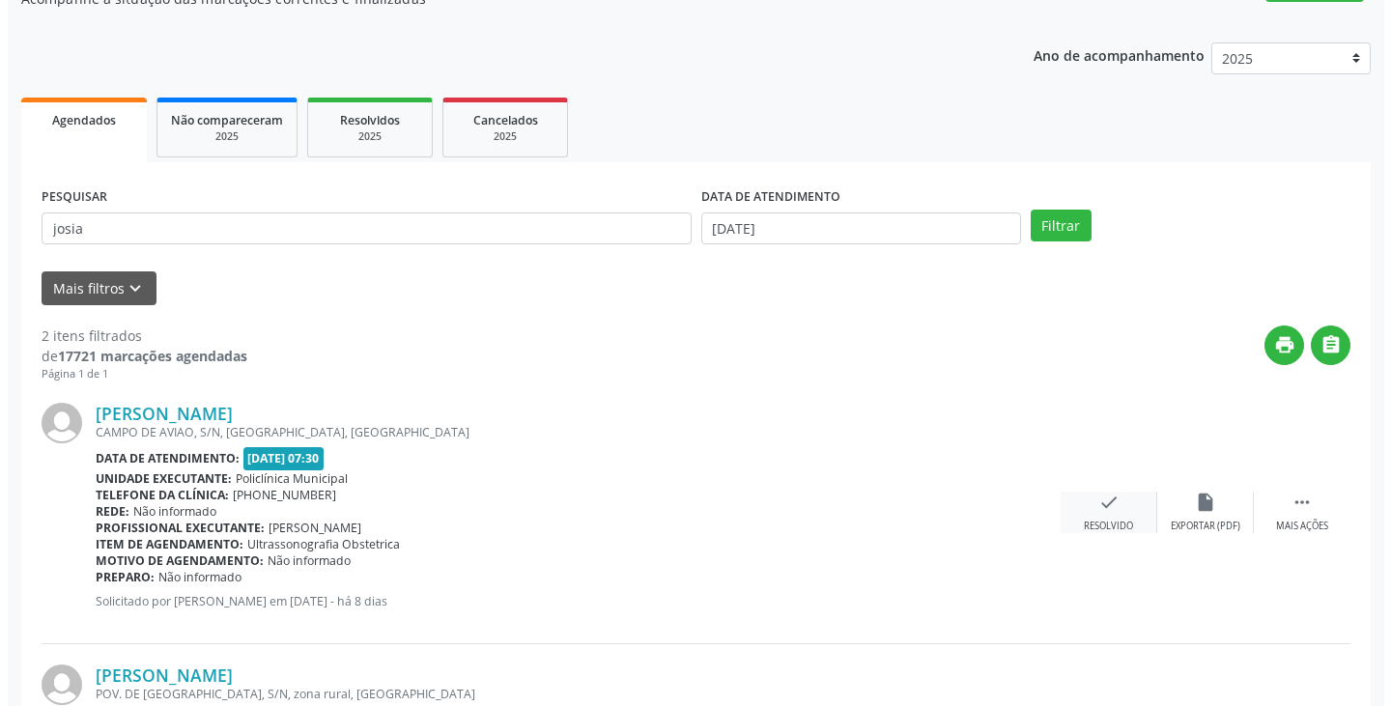
scroll to position [193, 0]
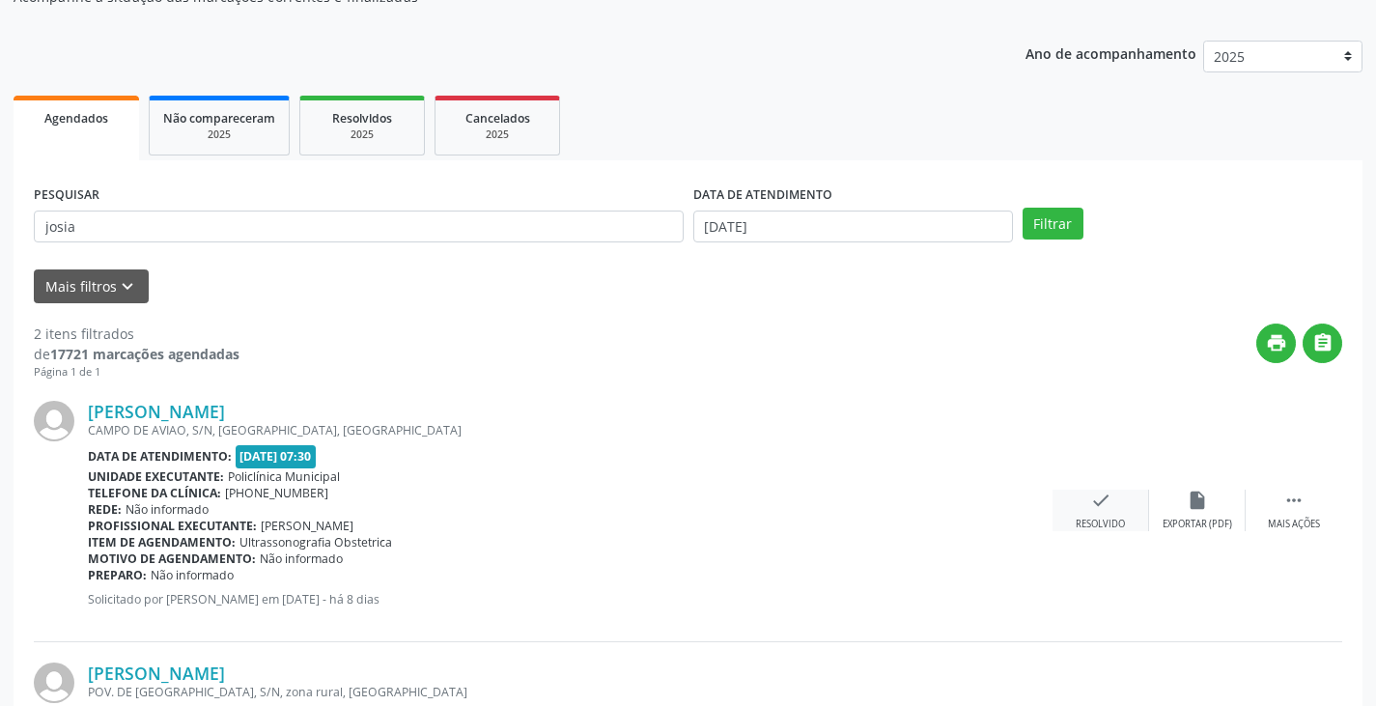
click at [1119, 507] on div "check Resolvido" at bounding box center [1101, 511] width 97 height 42
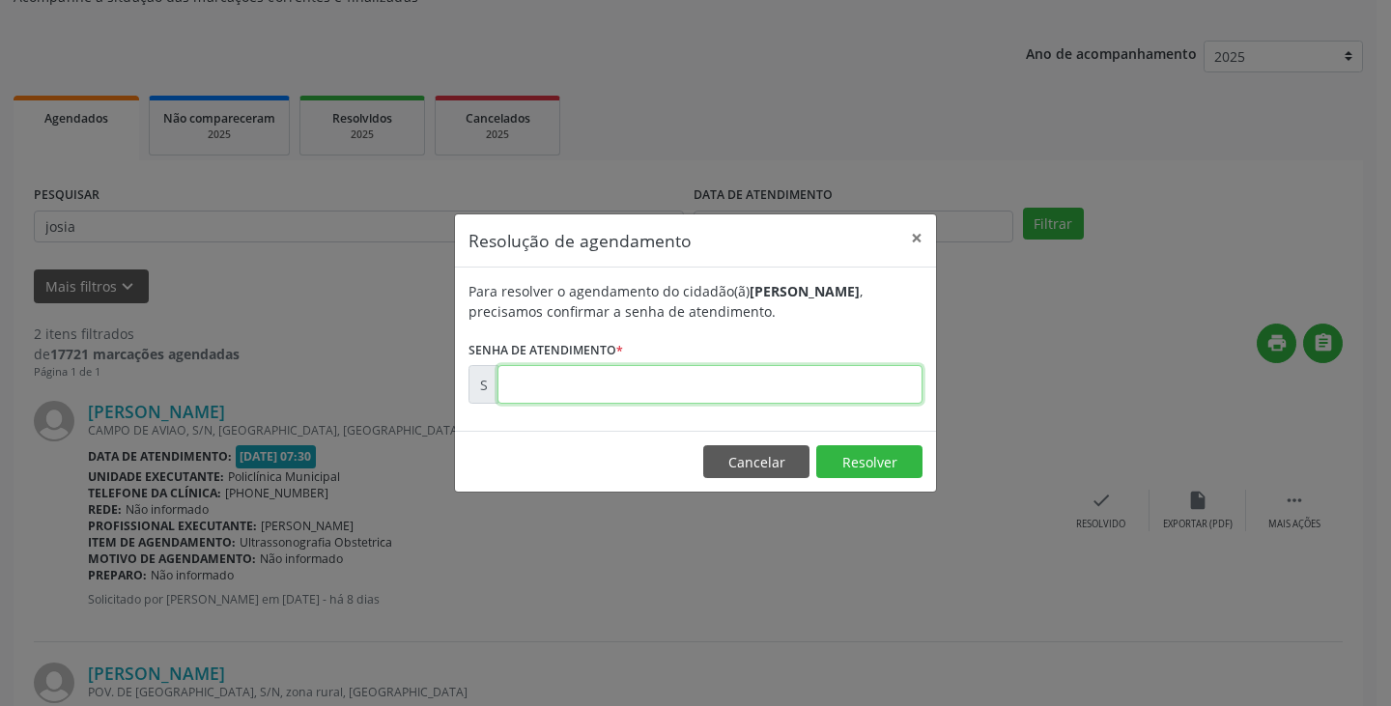
click at [836, 383] on input "text" at bounding box center [709, 384] width 425 height 39
type input "00171409"
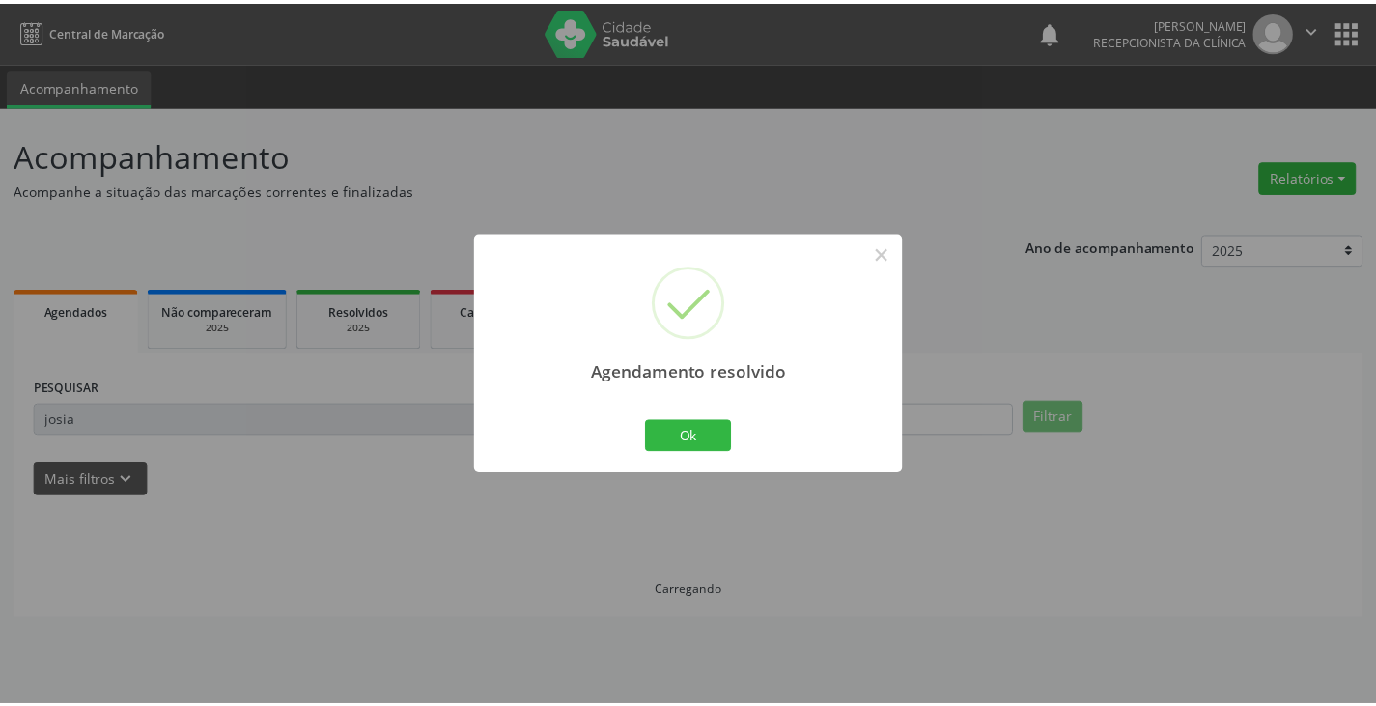
scroll to position [0, 0]
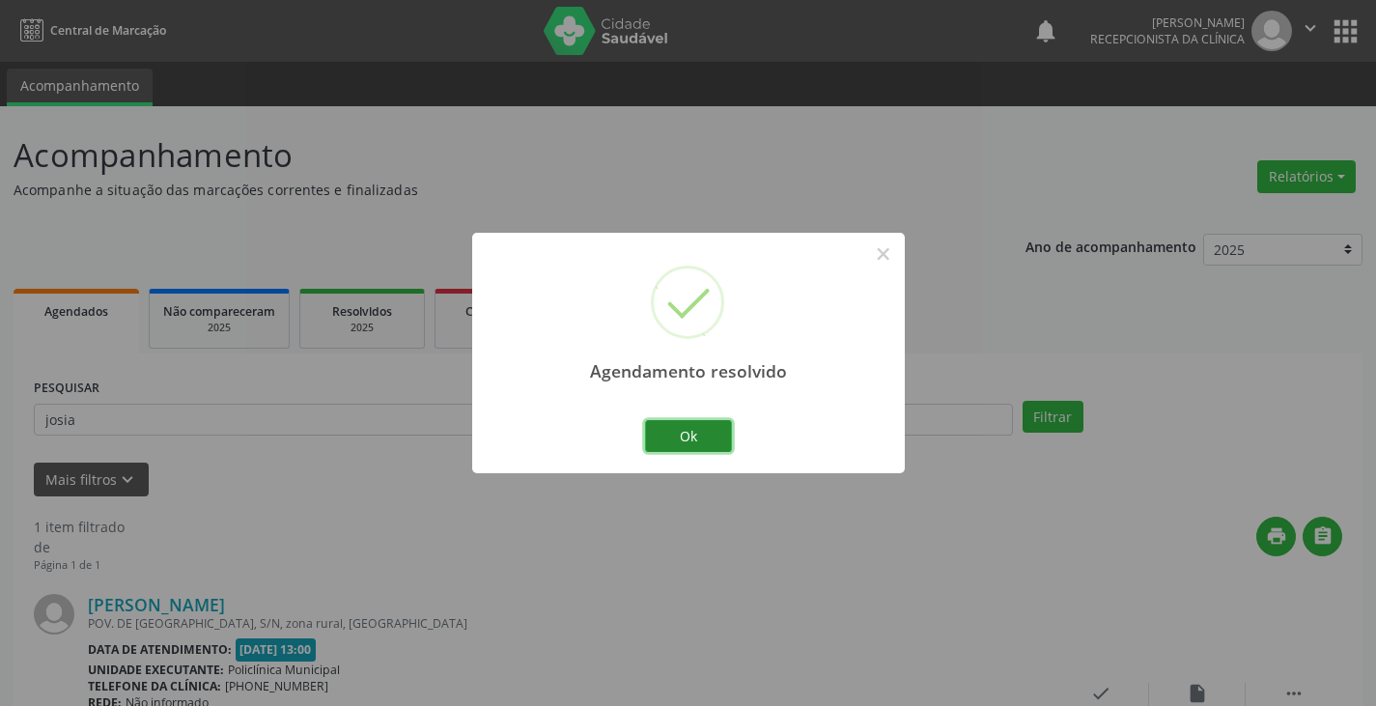
click at [664, 425] on button "Ok" at bounding box center [688, 436] width 87 height 33
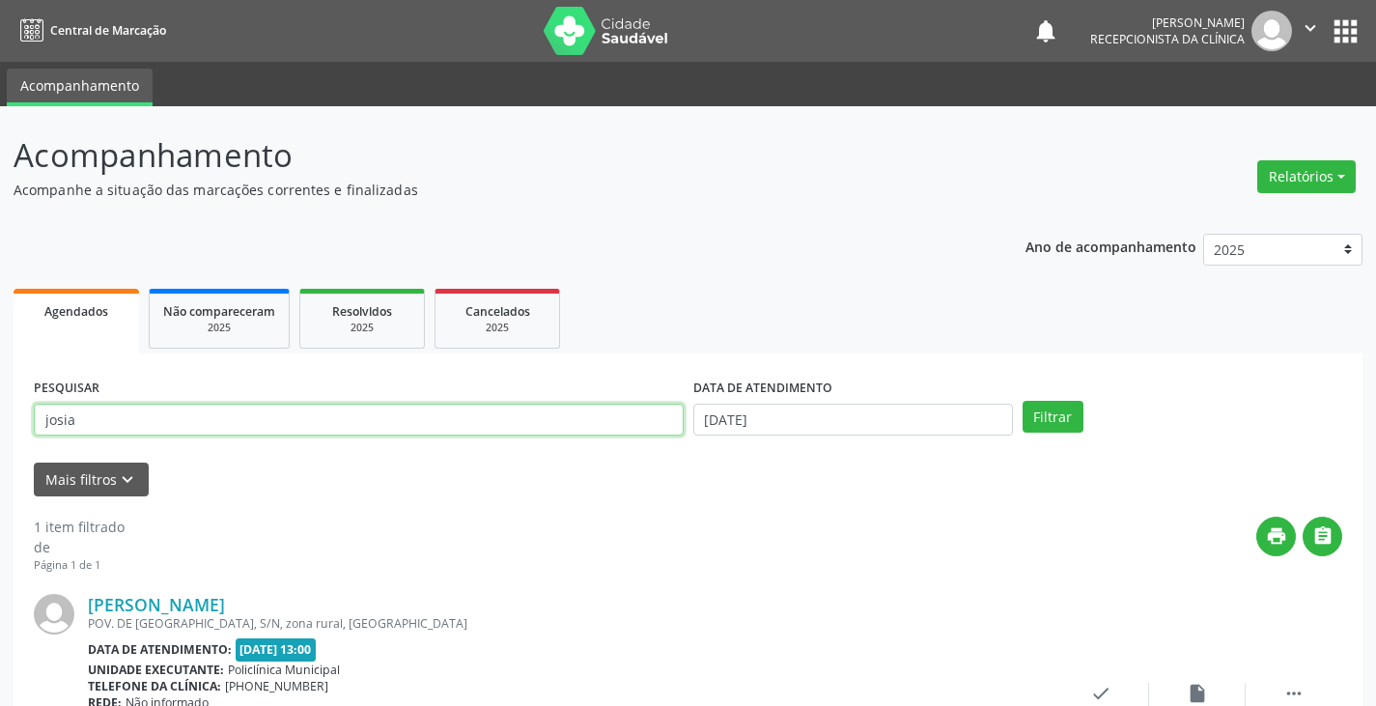
click at [666, 426] on input "josia" at bounding box center [359, 420] width 650 height 33
type input "j"
click at [1023, 401] on button "Filtrar" at bounding box center [1053, 417] width 61 height 33
click at [572, 431] on input "text" at bounding box center [359, 420] width 650 height 33
type input "[PERSON_NAME]"
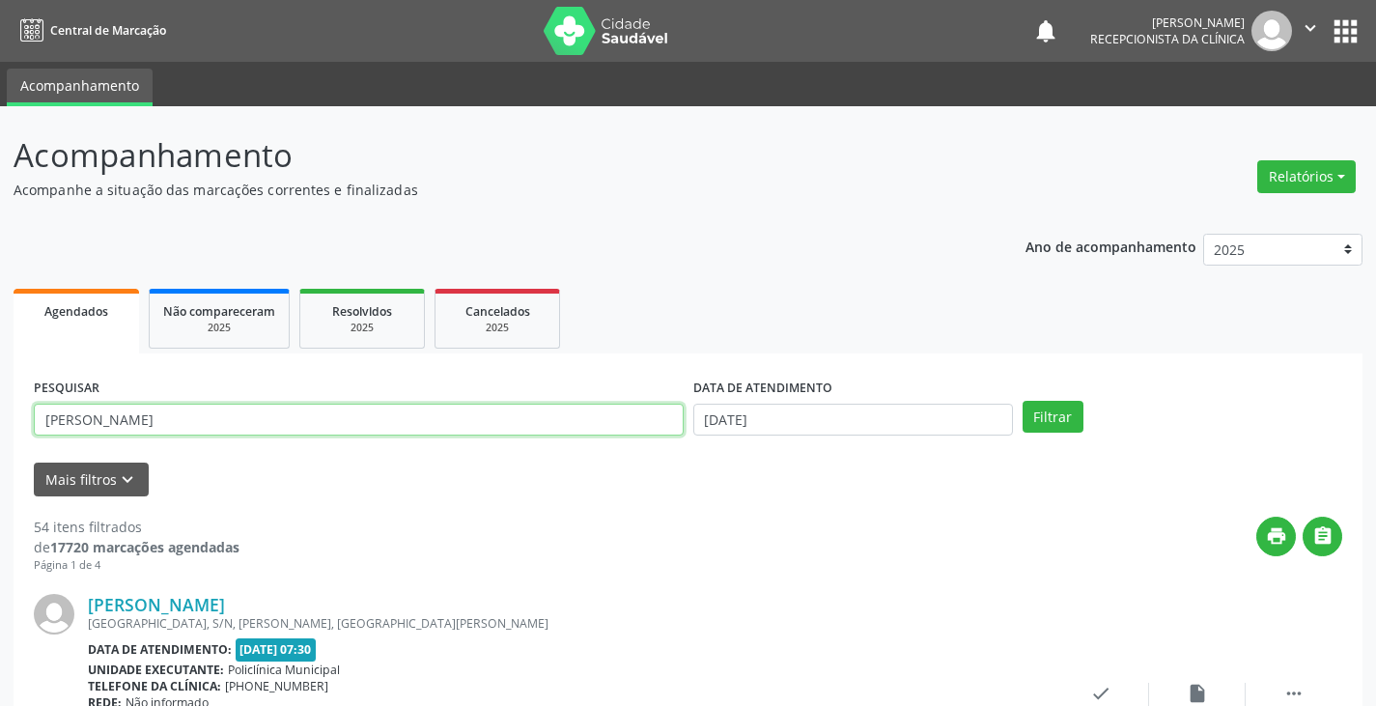
click at [1023, 401] on button "Filtrar" at bounding box center [1053, 417] width 61 height 33
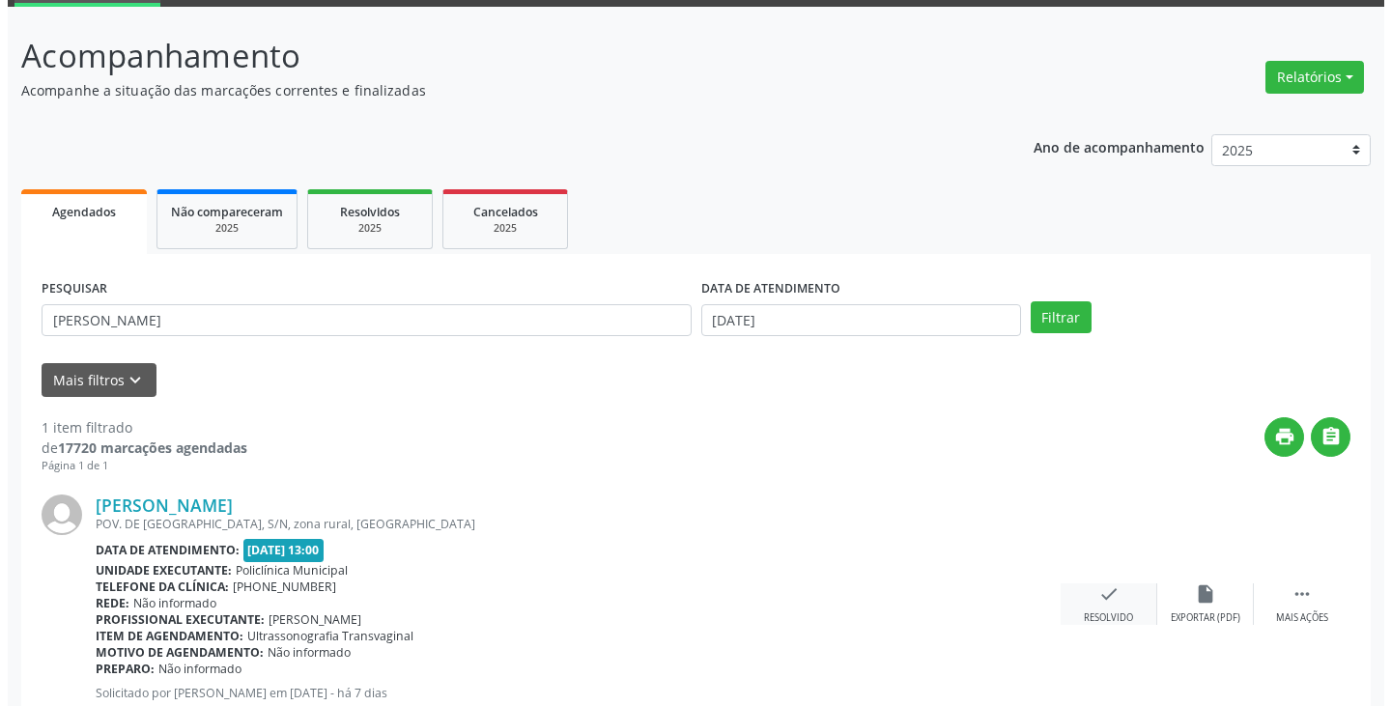
scroll to position [162, 0]
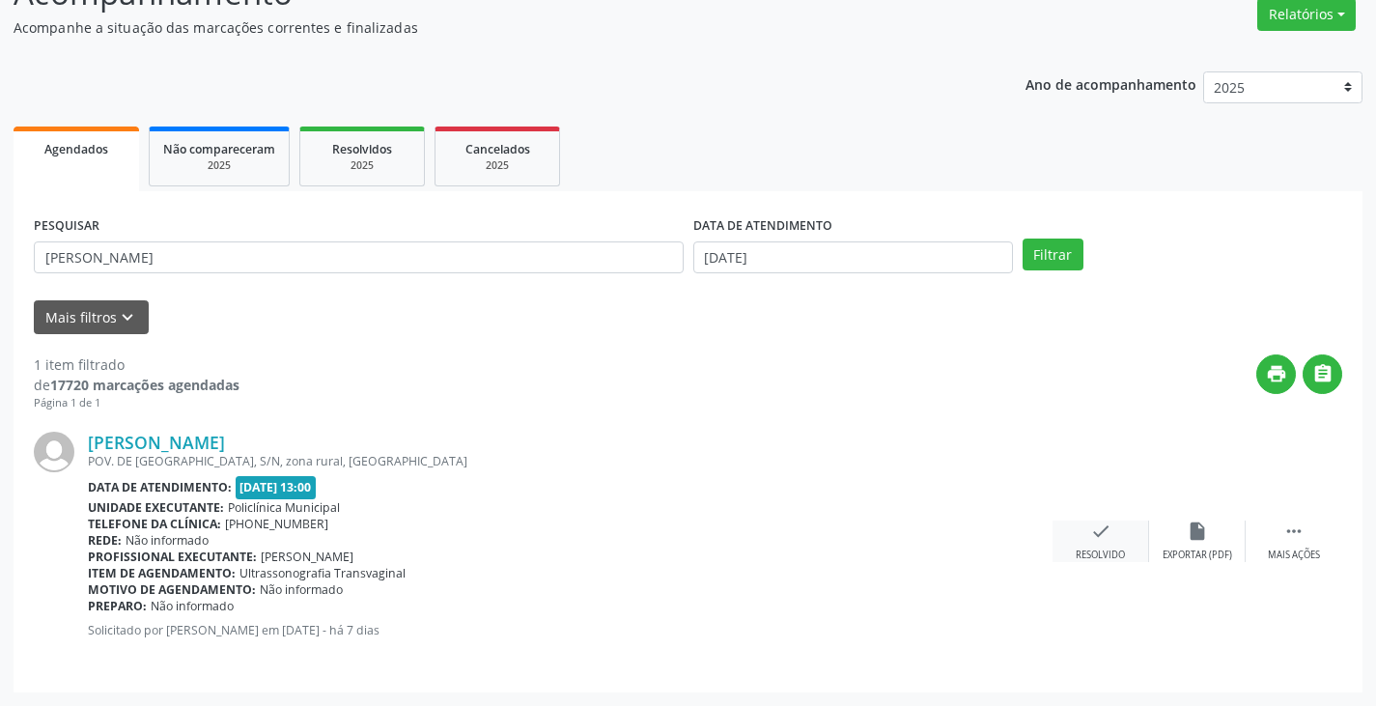
click at [1101, 533] on icon "check" at bounding box center [1100, 531] width 21 height 21
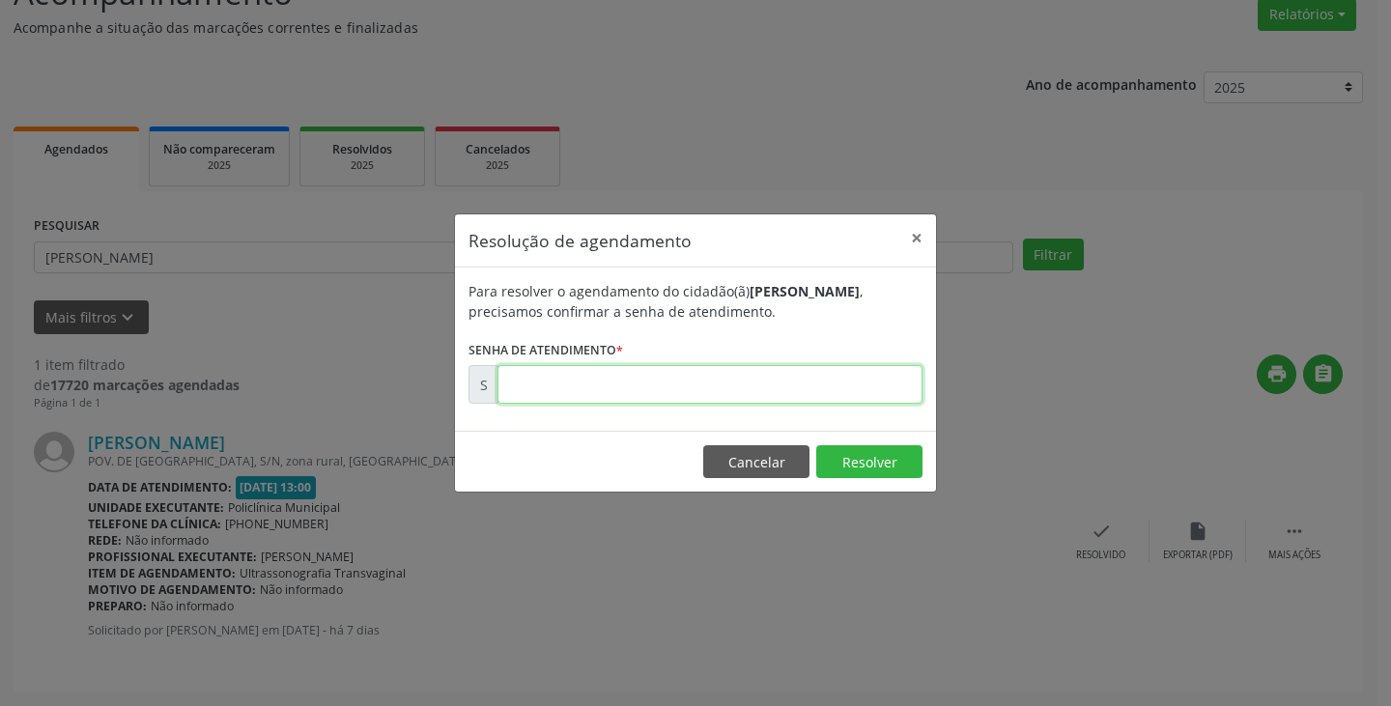
click at [849, 392] on input "text" at bounding box center [709, 384] width 425 height 39
type input "00171472"
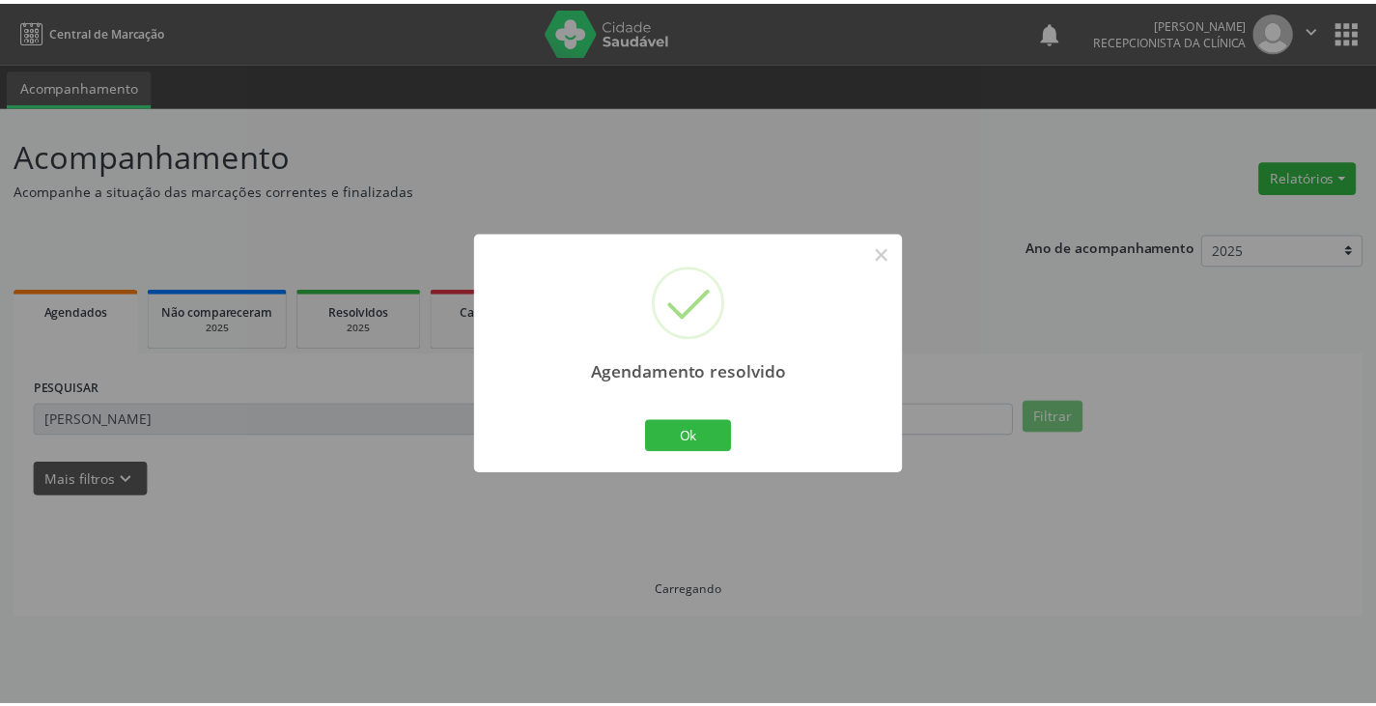
scroll to position [0, 0]
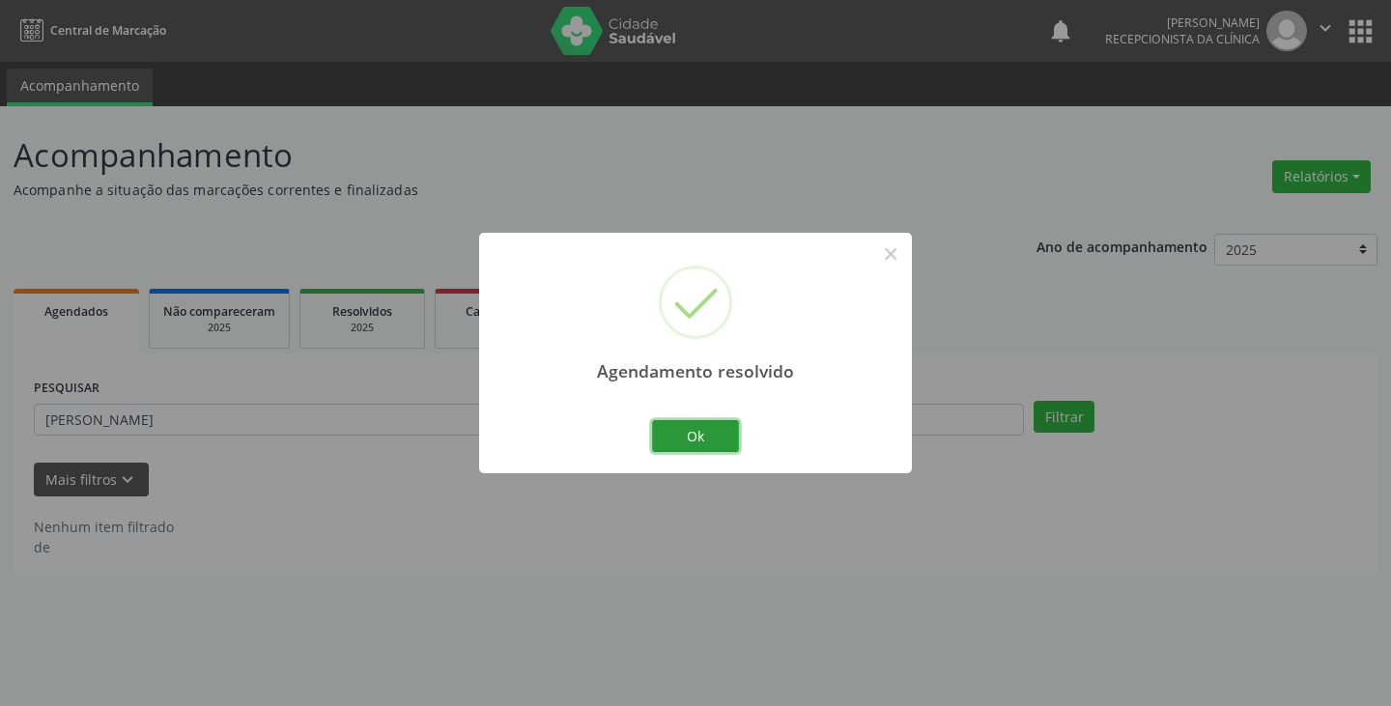
click at [681, 442] on button "Ok" at bounding box center [695, 436] width 87 height 33
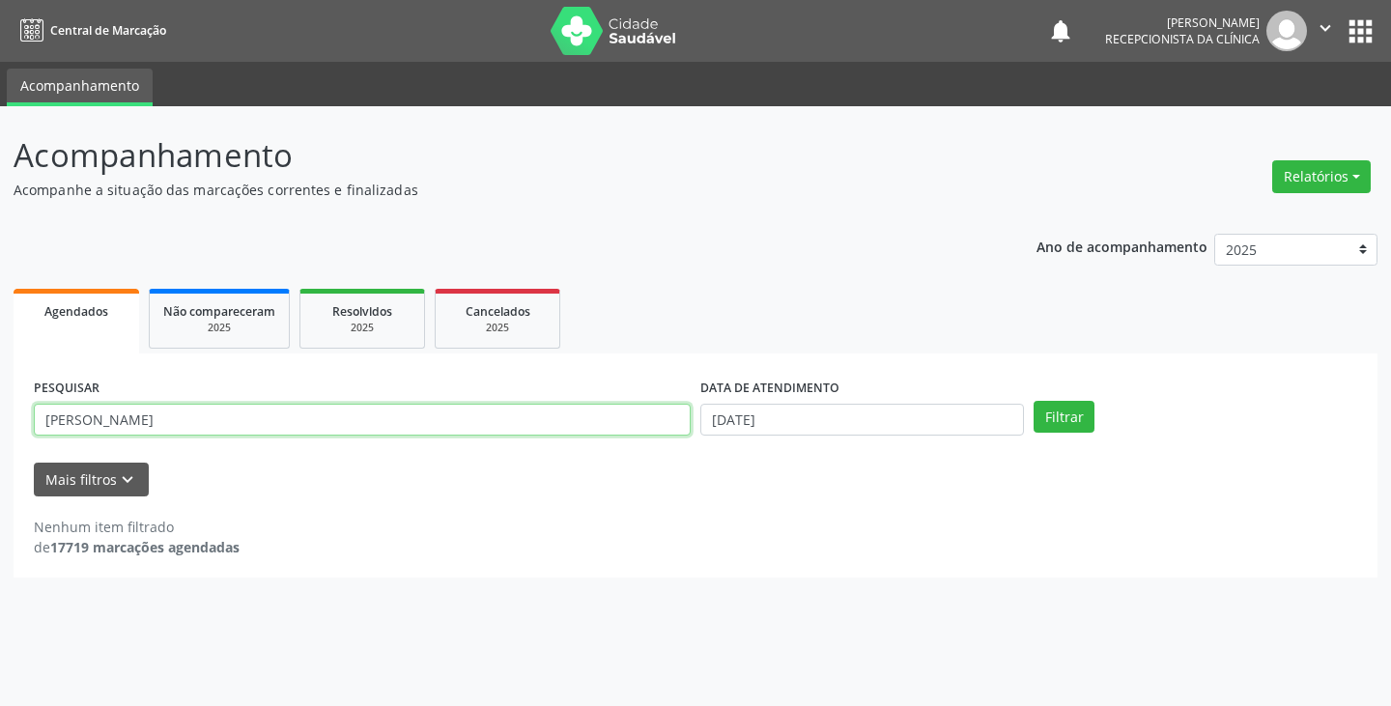
click at [643, 430] on input "[PERSON_NAME]" at bounding box center [362, 420] width 657 height 33
type input "j"
click at [1033, 401] on button "Filtrar" at bounding box center [1063, 417] width 61 height 33
click at [641, 425] on input "naise" at bounding box center [362, 420] width 657 height 33
type input "n"
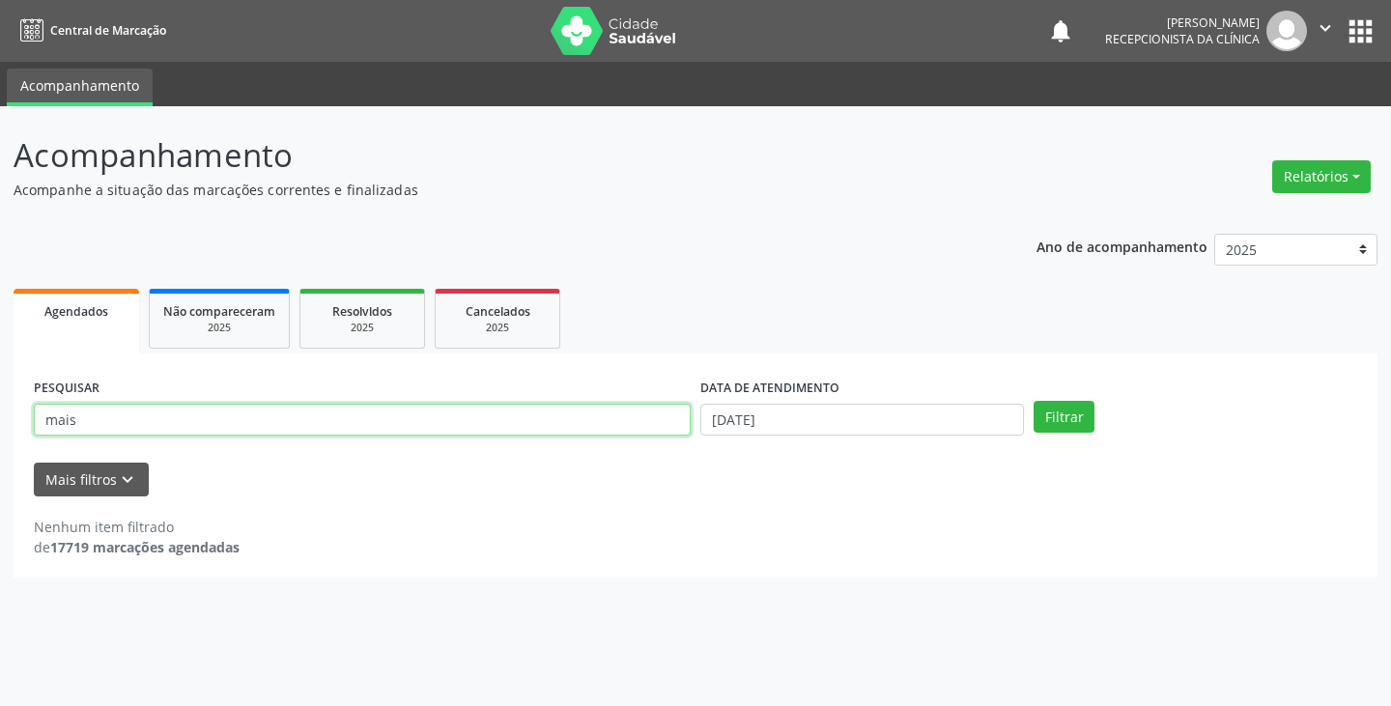
type input "mais"
click at [1033, 401] on button "Filtrar" at bounding box center [1063, 417] width 61 height 33
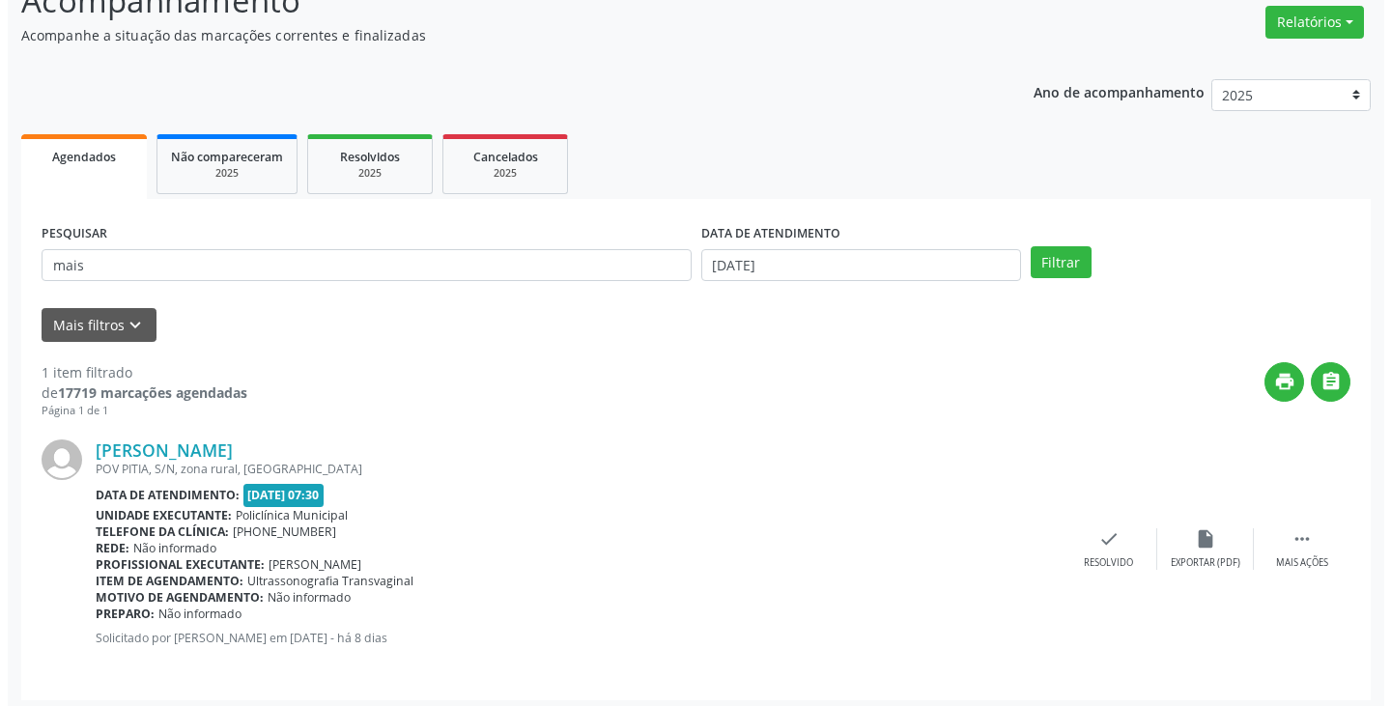
scroll to position [162, 0]
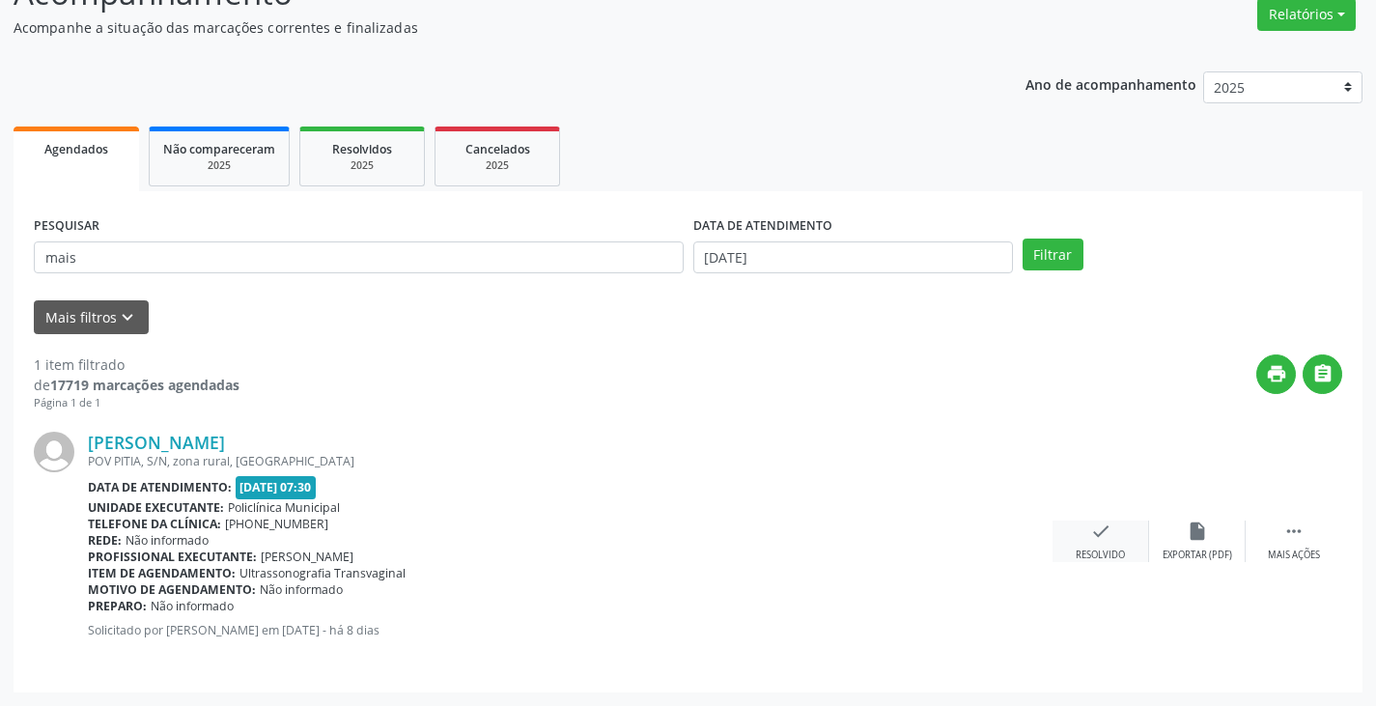
click at [1091, 525] on icon "check" at bounding box center [1100, 531] width 21 height 21
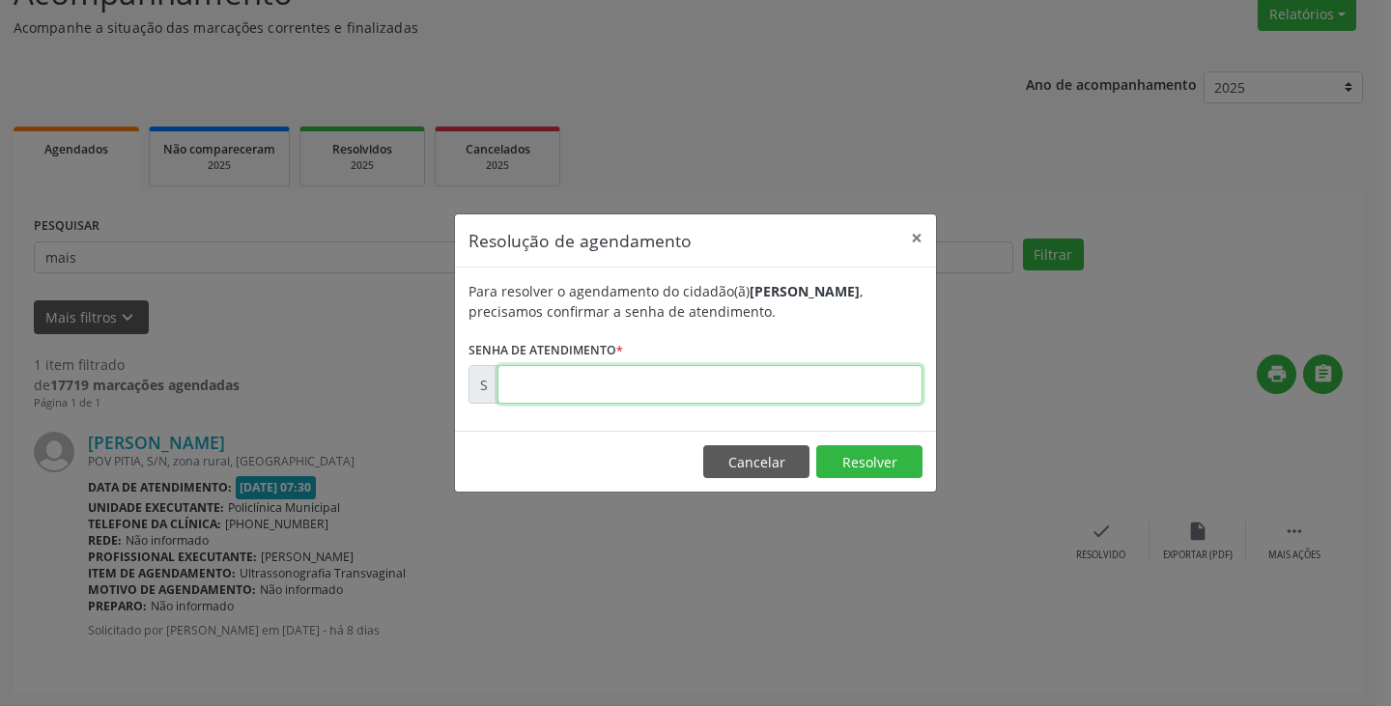
click at [895, 385] on input "text" at bounding box center [709, 384] width 425 height 39
type input "00171416"
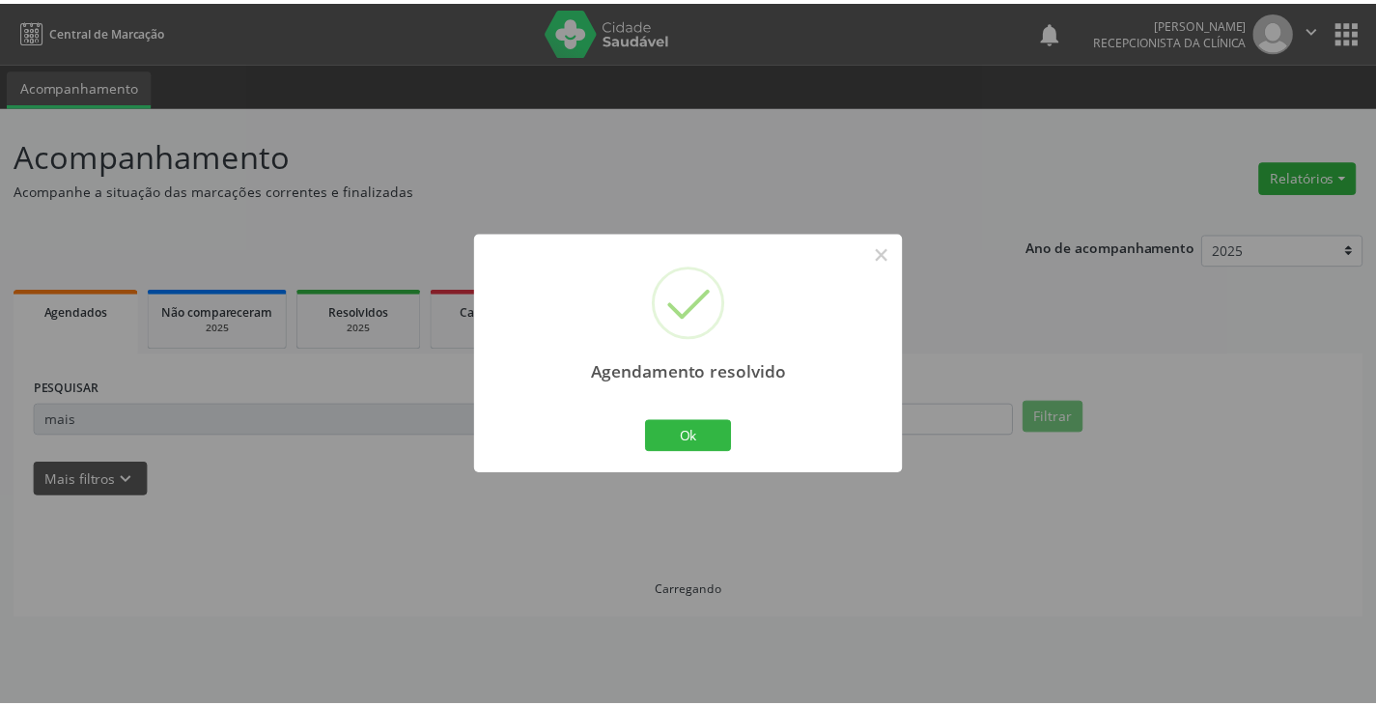
scroll to position [0, 0]
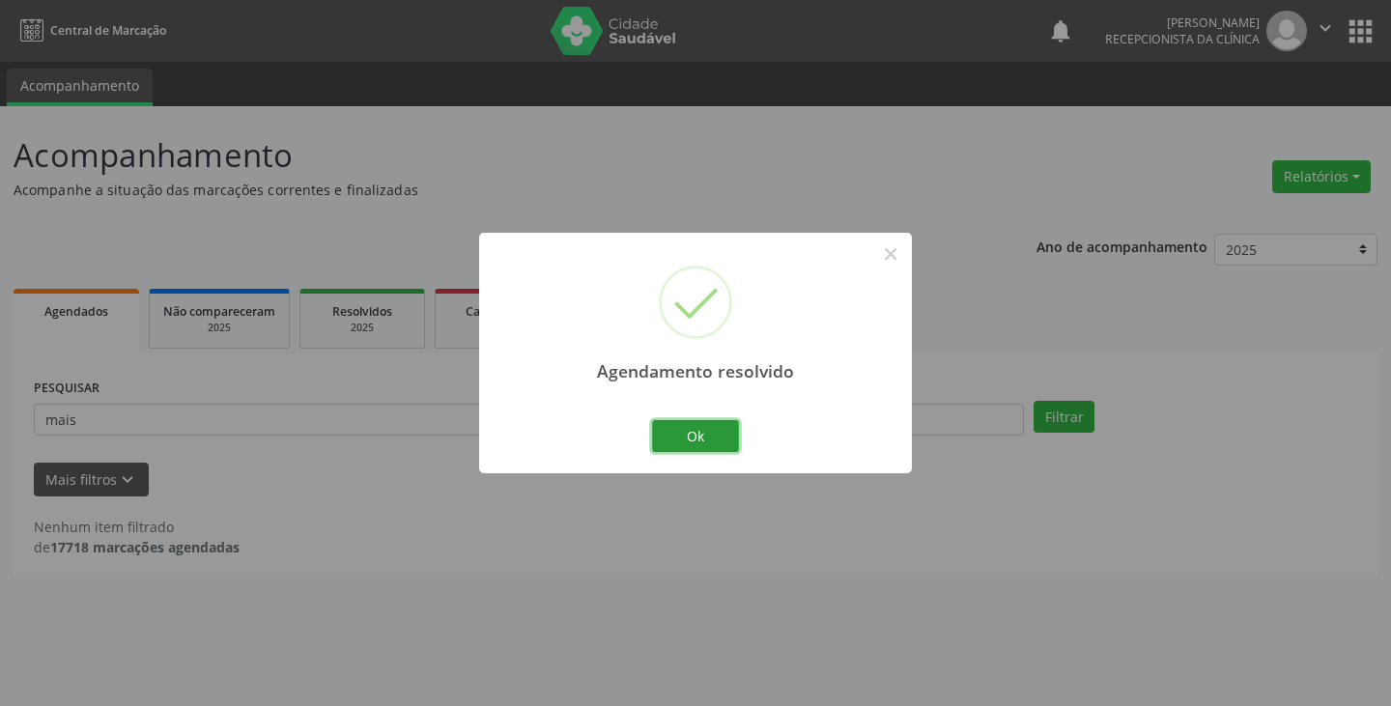
drag, startPoint x: 685, startPoint y: 437, endPoint x: 637, endPoint y: 425, distance: 48.7
click at [674, 435] on button "Ok" at bounding box center [695, 436] width 87 height 33
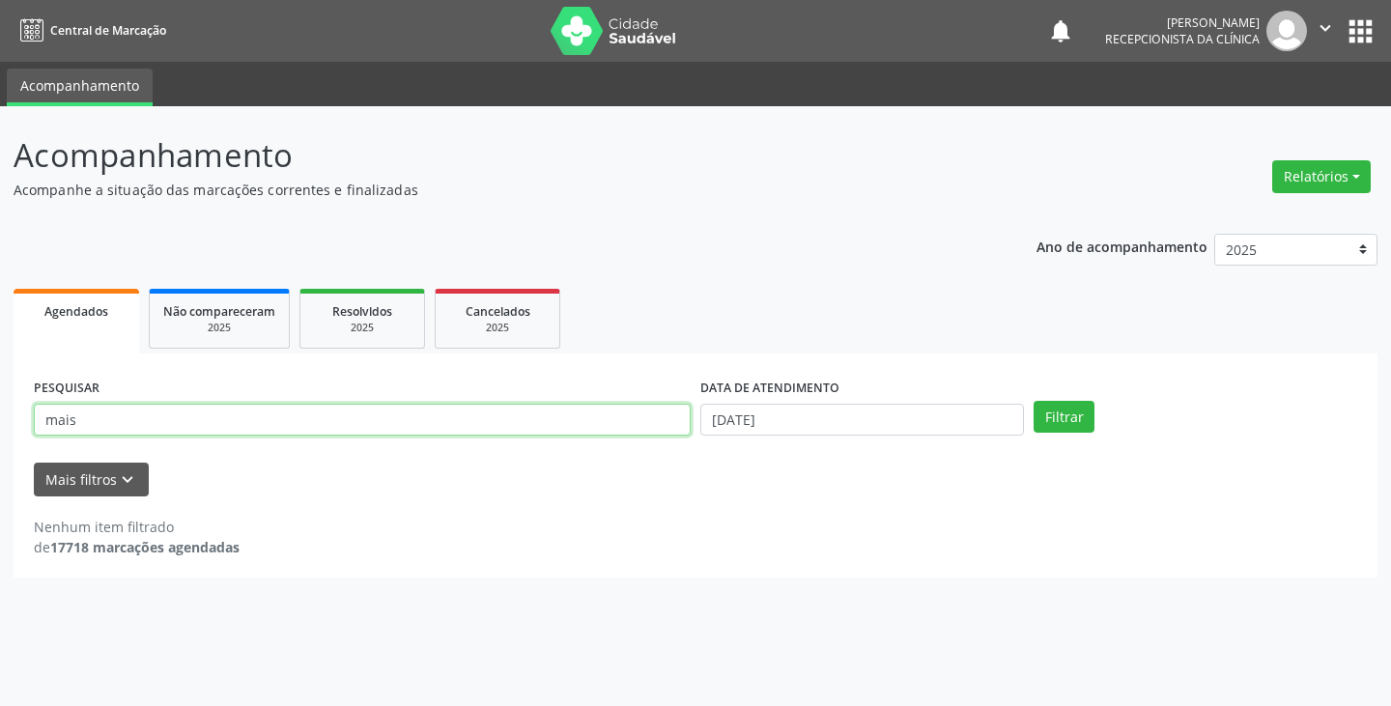
click at [613, 419] on input "mais" at bounding box center [362, 420] width 657 height 33
click at [1033, 401] on button "Filtrar" at bounding box center [1063, 417] width 61 height 33
click at [593, 417] on input "mivan" at bounding box center [362, 420] width 657 height 33
type input "m"
type input "ivani"
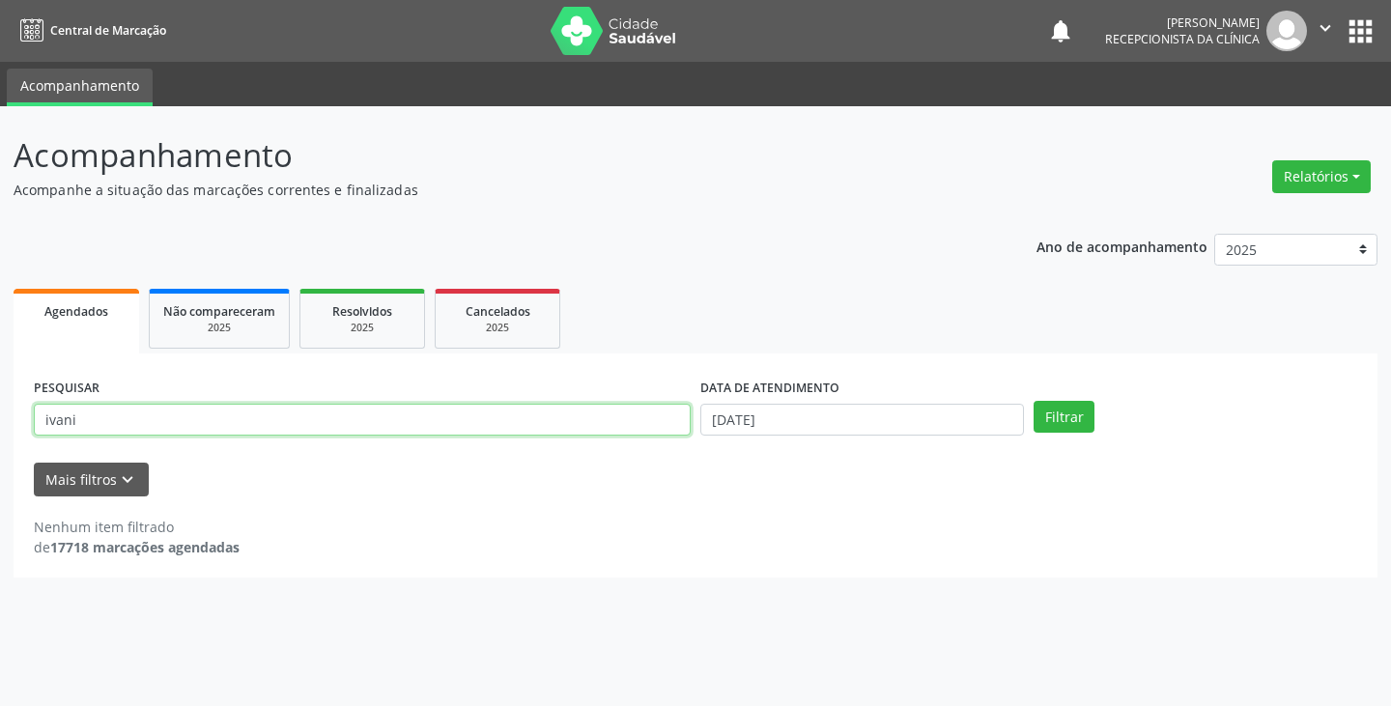
click at [1033, 401] on button "Filtrar" at bounding box center [1063, 417] width 61 height 33
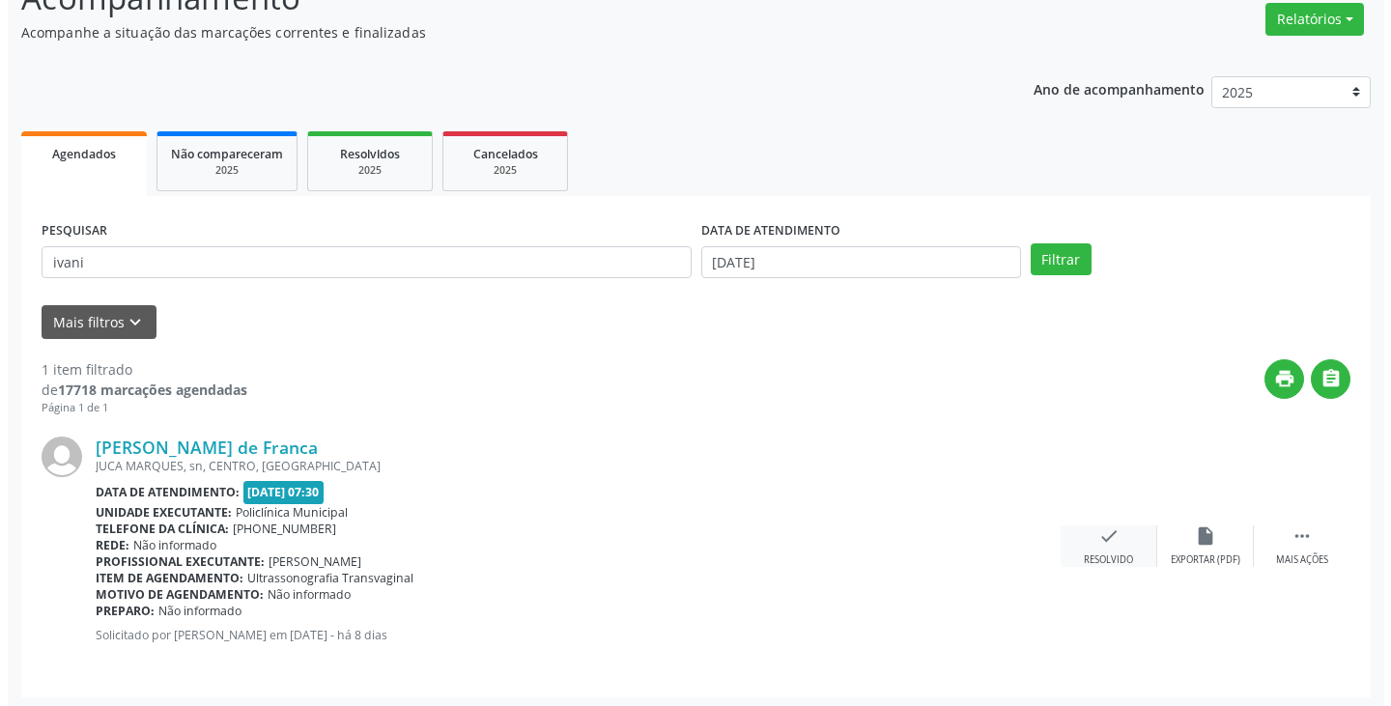
scroll to position [162, 0]
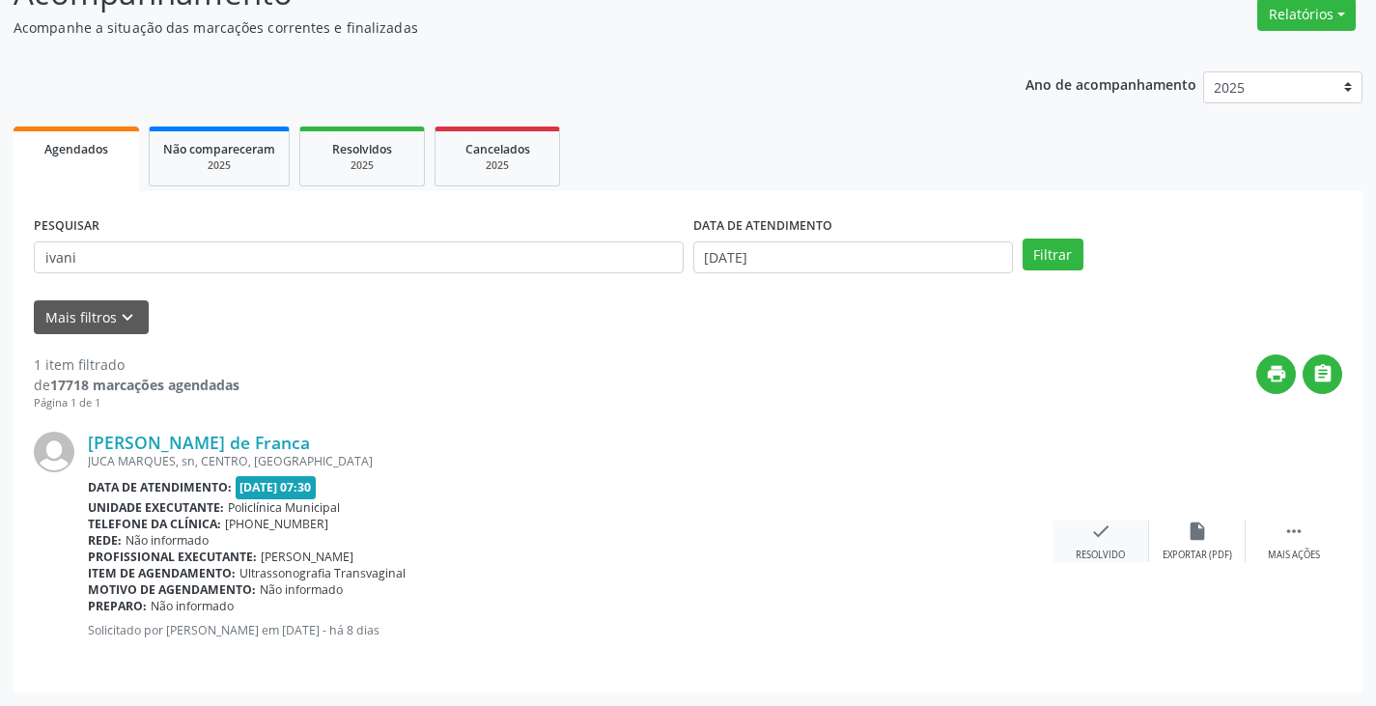
click at [1098, 542] on icon "check" at bounding box center [1100, 531] width 21 height 21
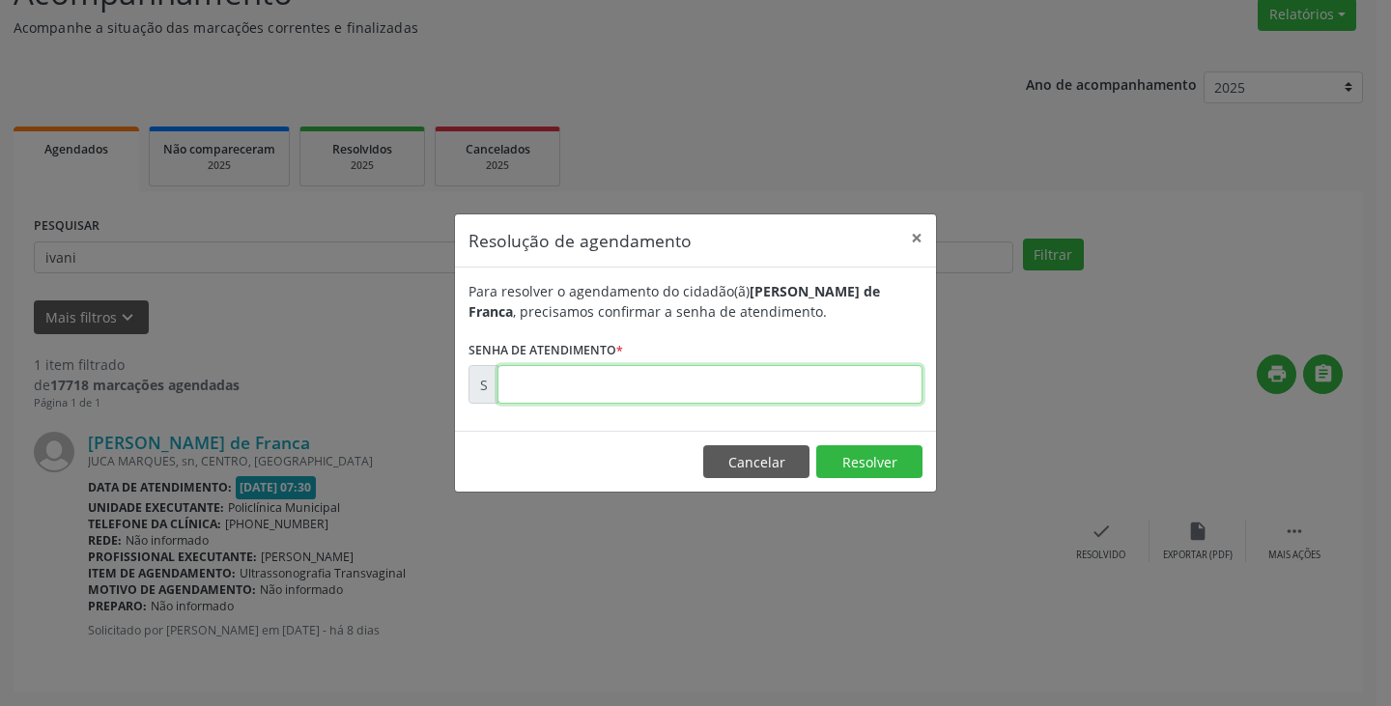
click at [878, 378] on input "text" at bounding box center [709, 384] width 425 height 39
type input "00171419"
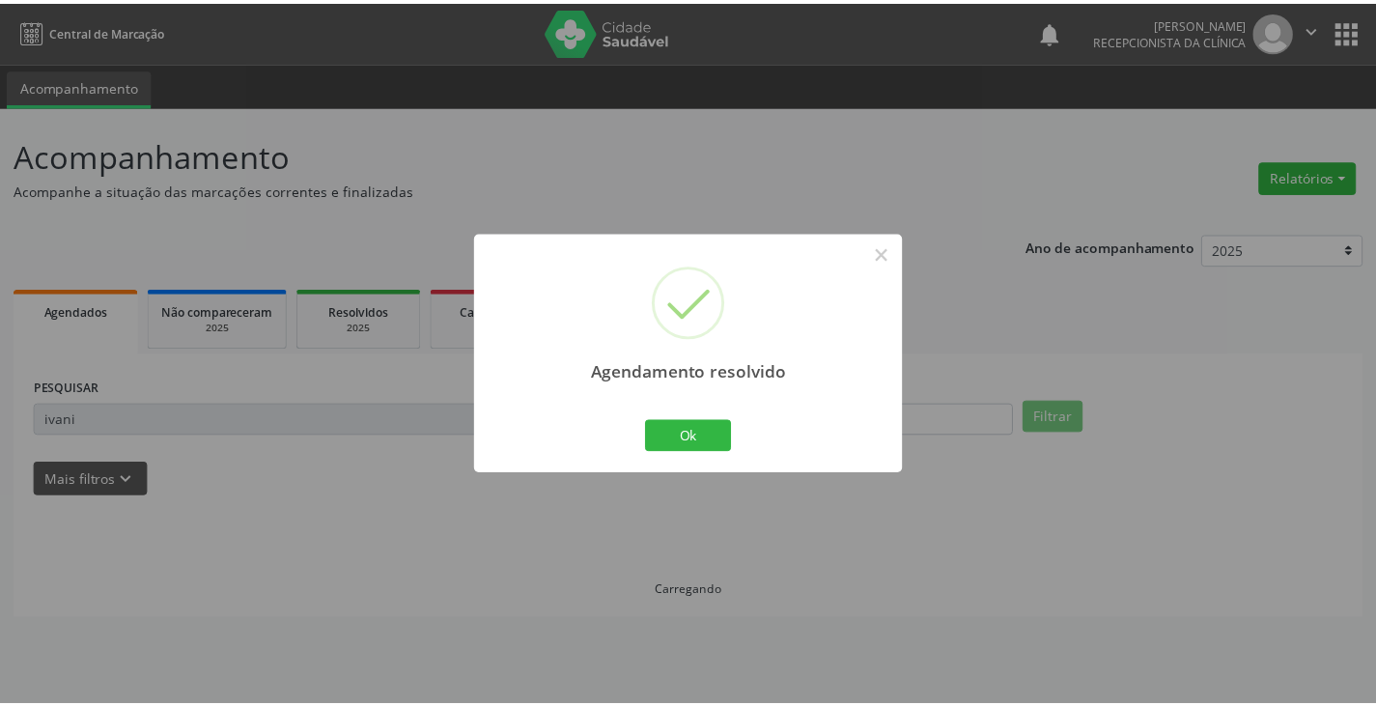
scroll to position [0, 0]
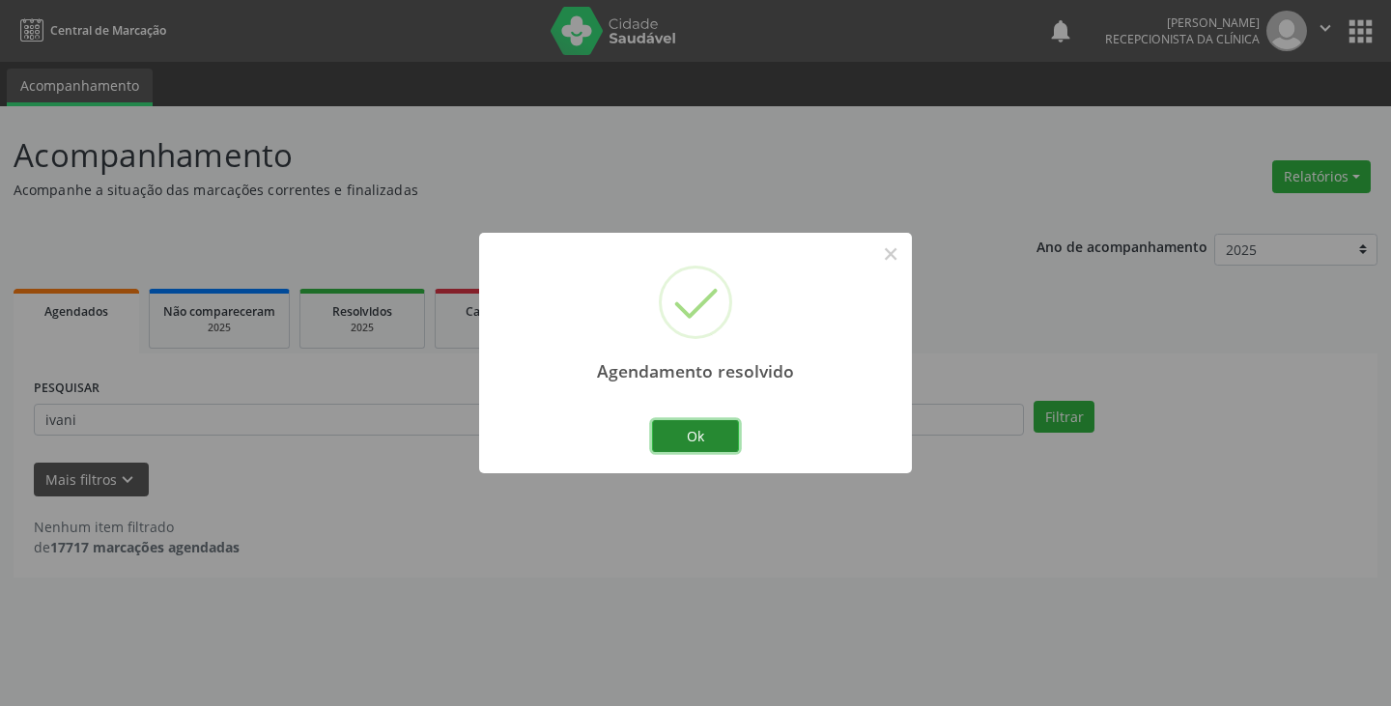
click at [693, 430] on button "Ok" at bounding box center [695, 436] width 87 height 33
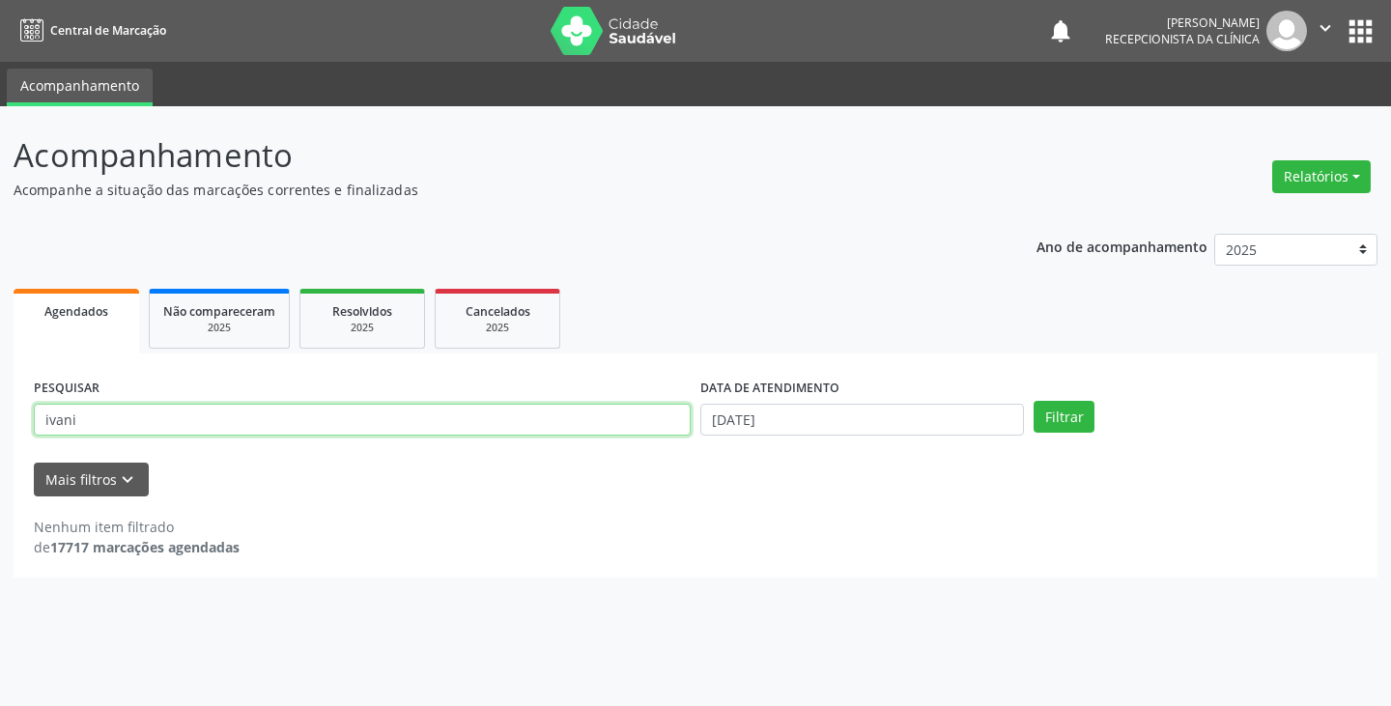
click at [653, 418] on input "ivani" at bounding box center [362, 420] width 657 height 33
click at [1033, 401] on button "Filtrar" at bounding box center [1063, 417] width 61 height 33
click at [669, 418] on input "iromil" at bounding box center [362, 420] width 657 height 33
type input "i"
type input "romil"
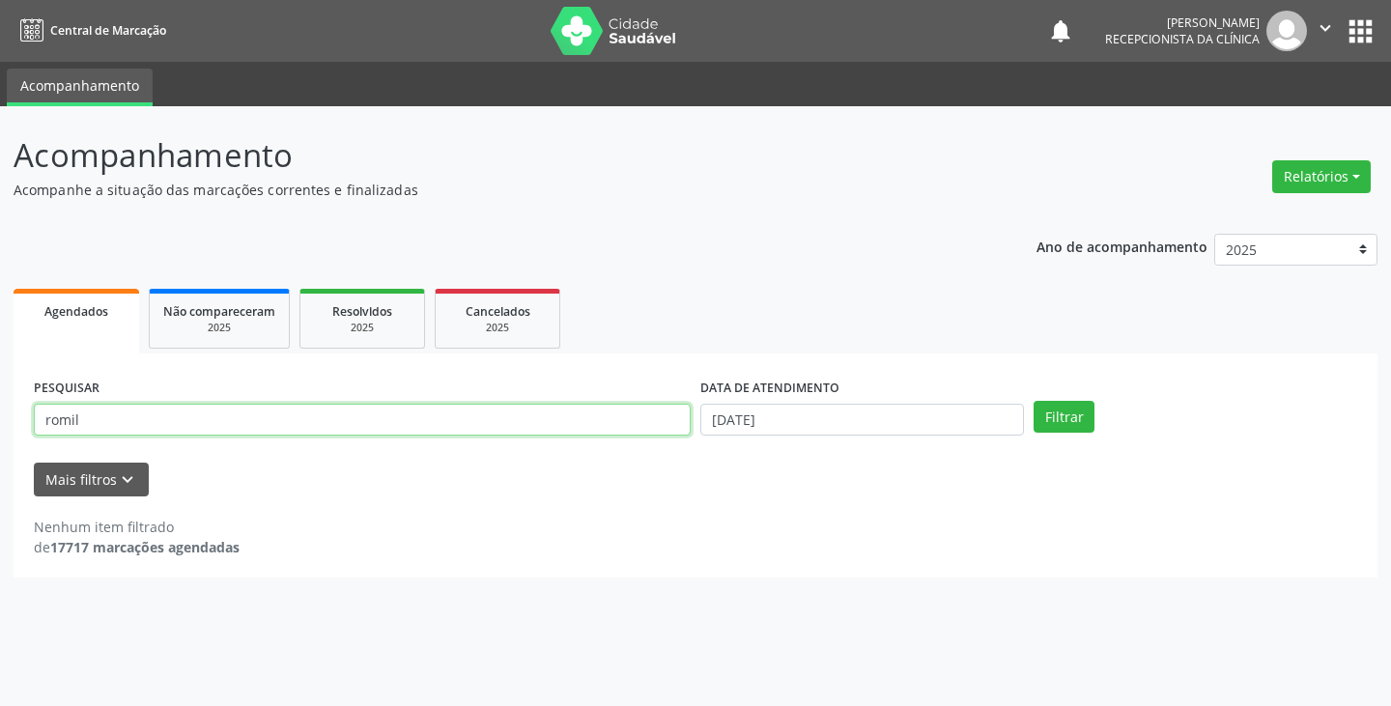
click at [1033, 401] on button "Filtrar" at bounding box center [1063, 417] width 61 height 33
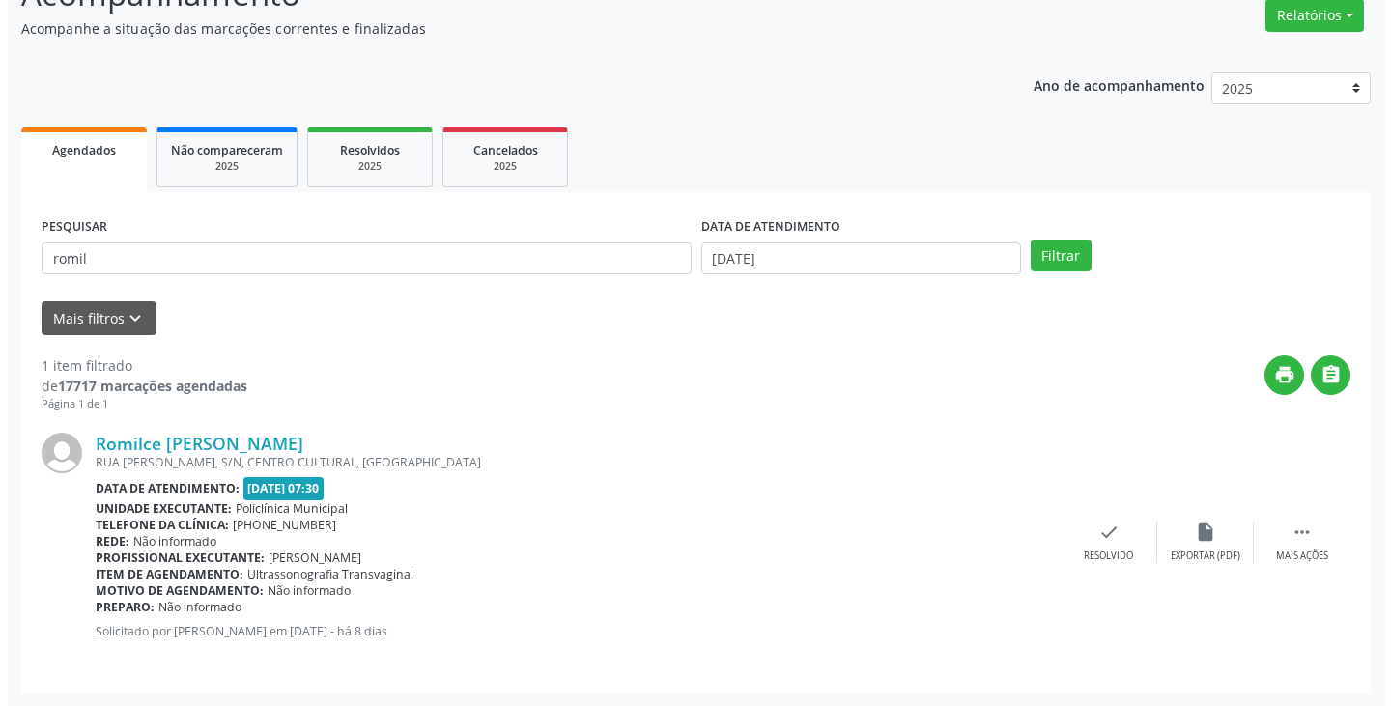
scroll to position [162, 0]
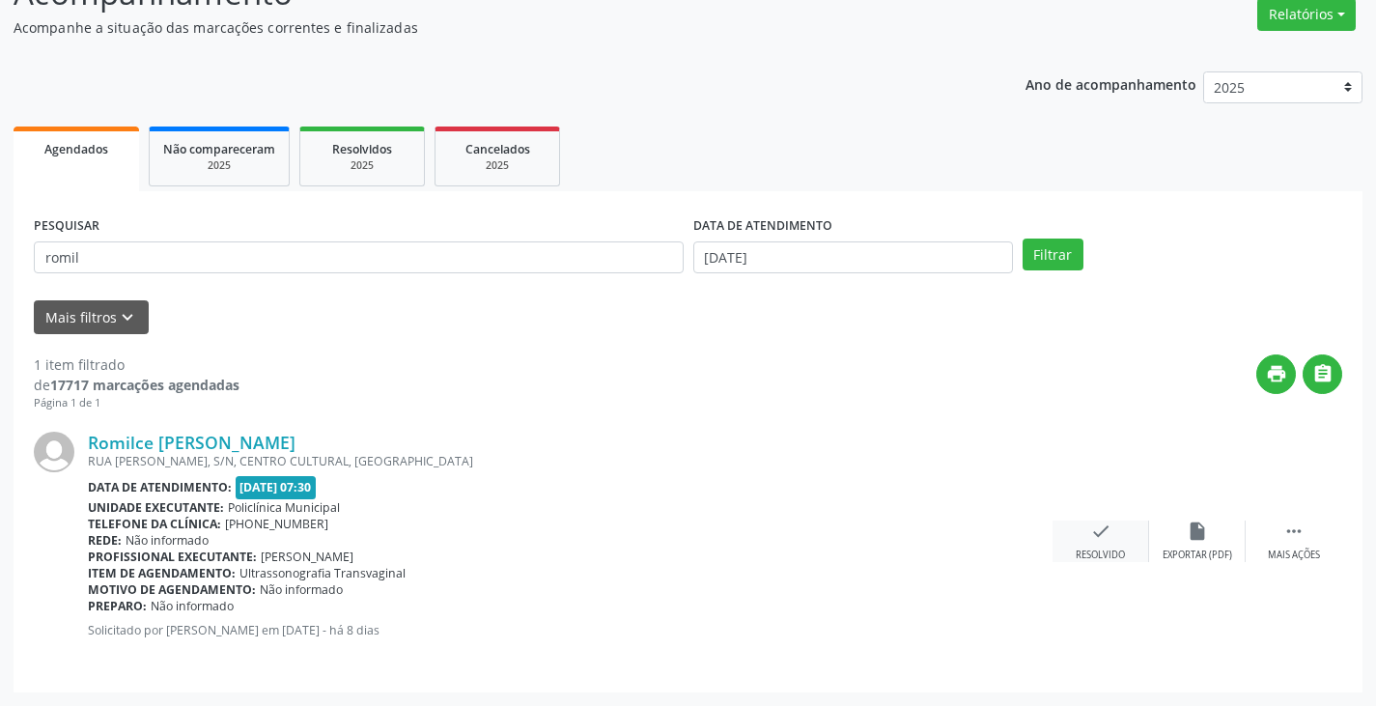
click at [1093, 531] on icon "check" at bounding box center [1100, 531] width 21 height 21
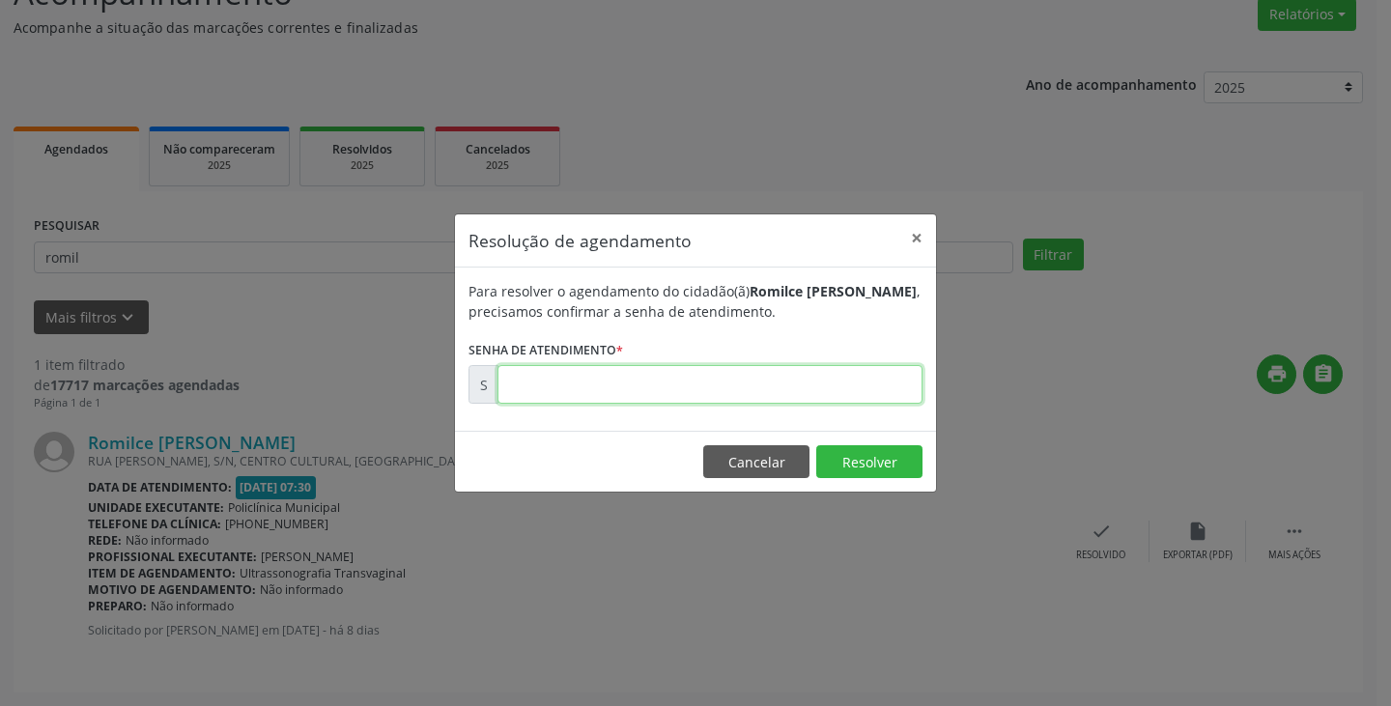
click at [897, 387] on input "text" at bounding box center [709, 384] width 425 height 39
type input "00171422"
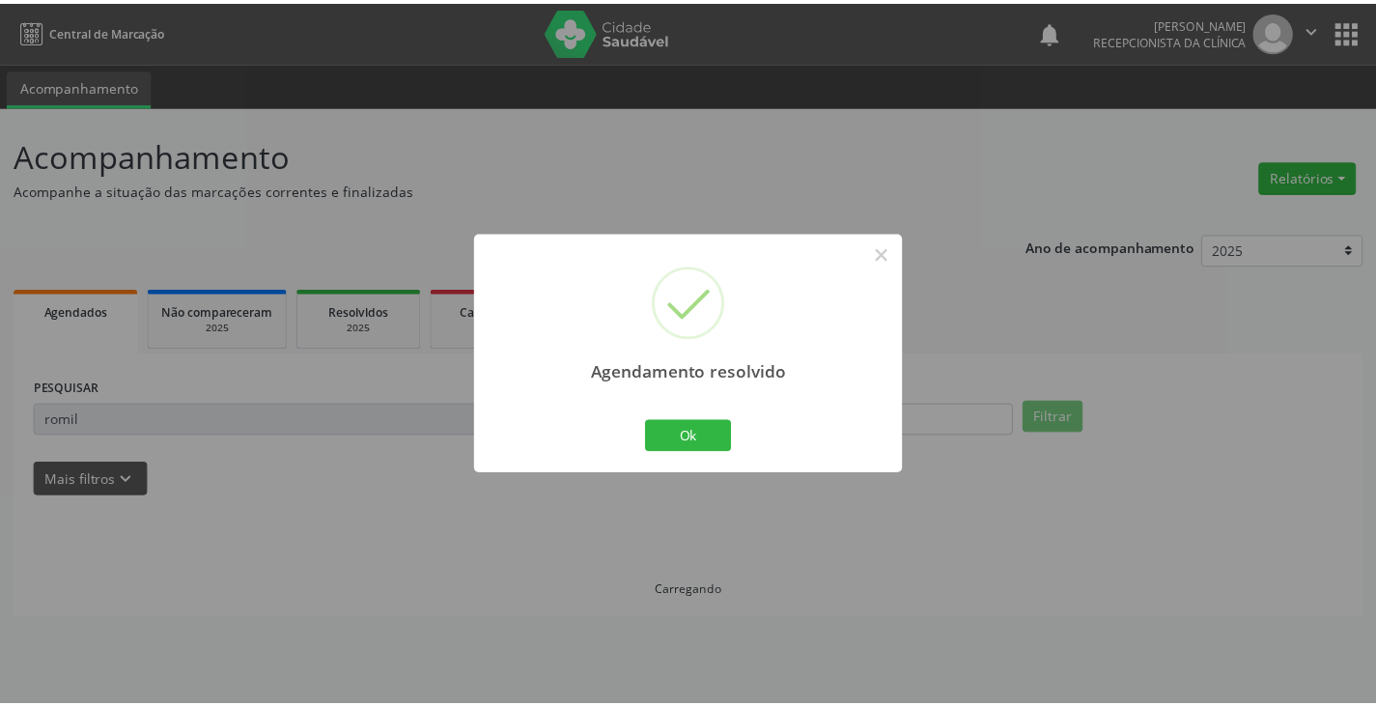
scroll to position [0, 0]
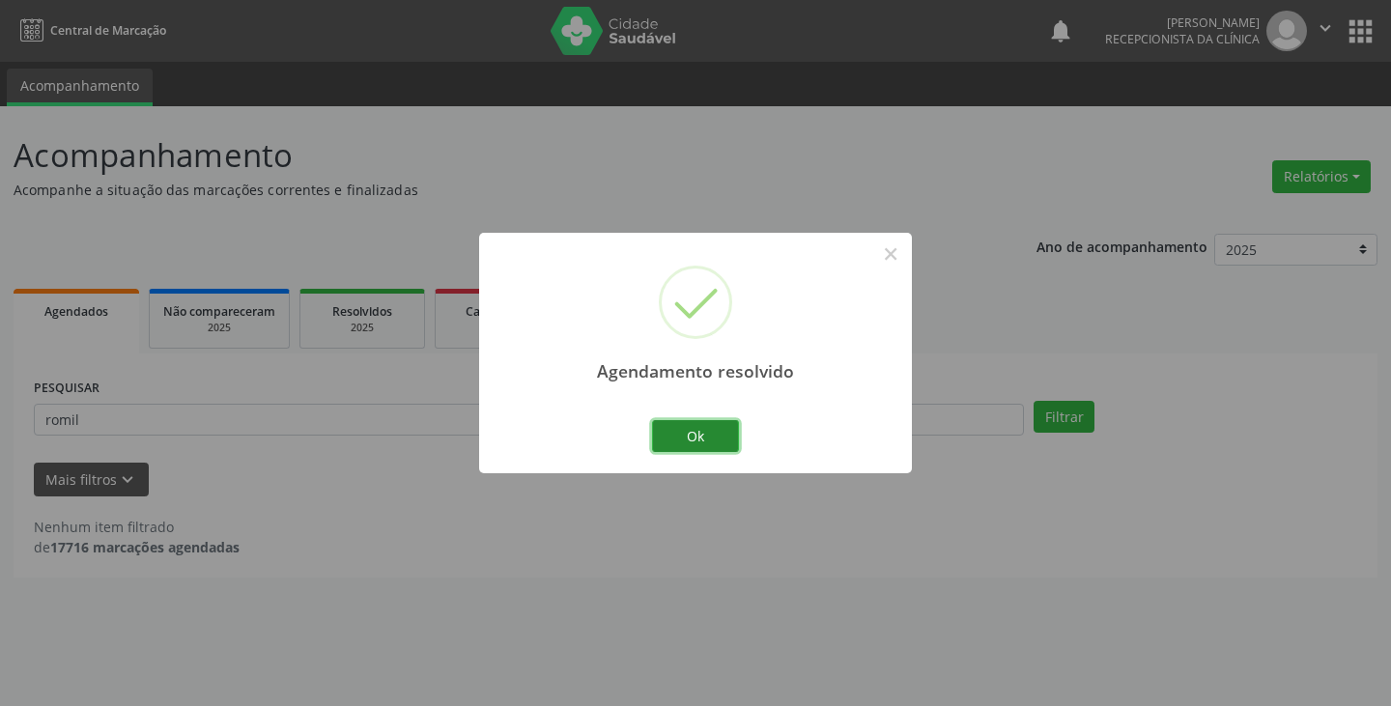
click at [691, 425] on button "Ok" at bounding box center [695, 436] width 87 height 33
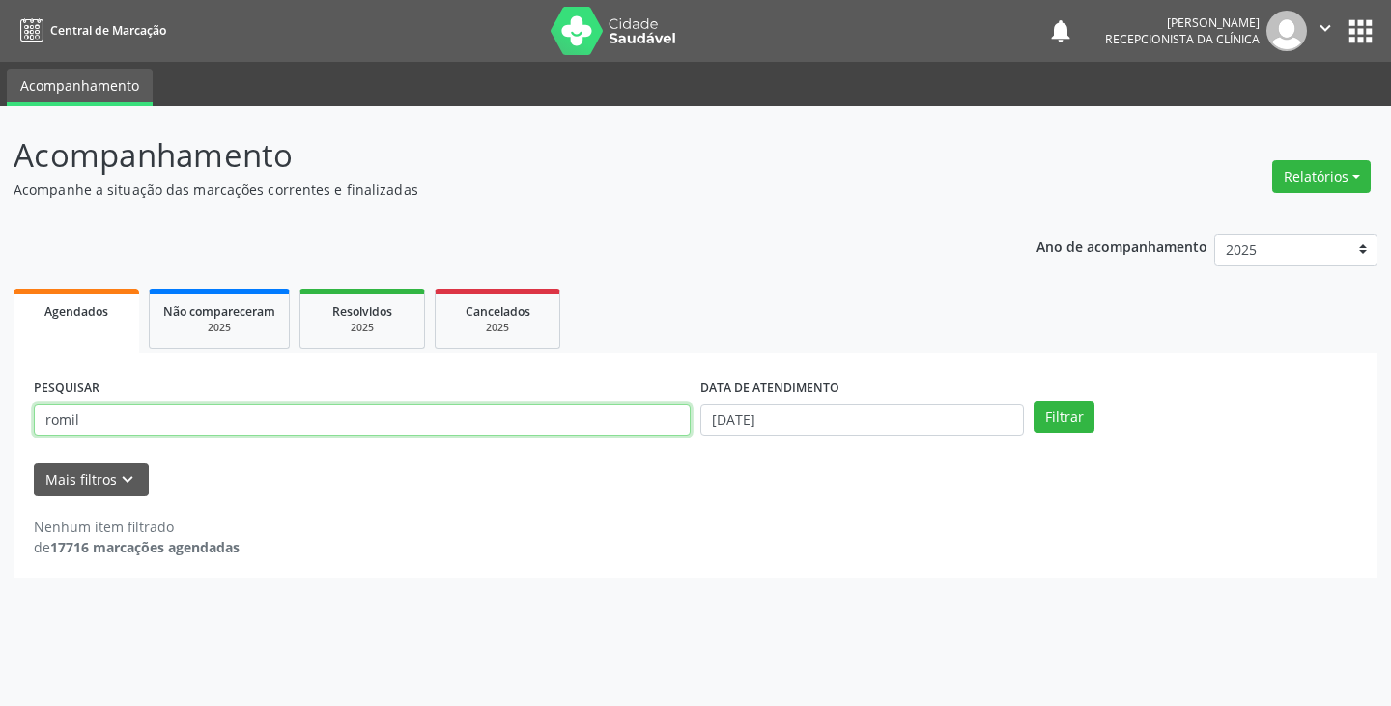
click at [634, 423] on input "romil" at bounding box center [362, 420] width 657 height 33
type input "r"
type input "tais"
click at [1033, 401] on button "Filtrar" at bounding box center [1063, 417] width 61 height 33
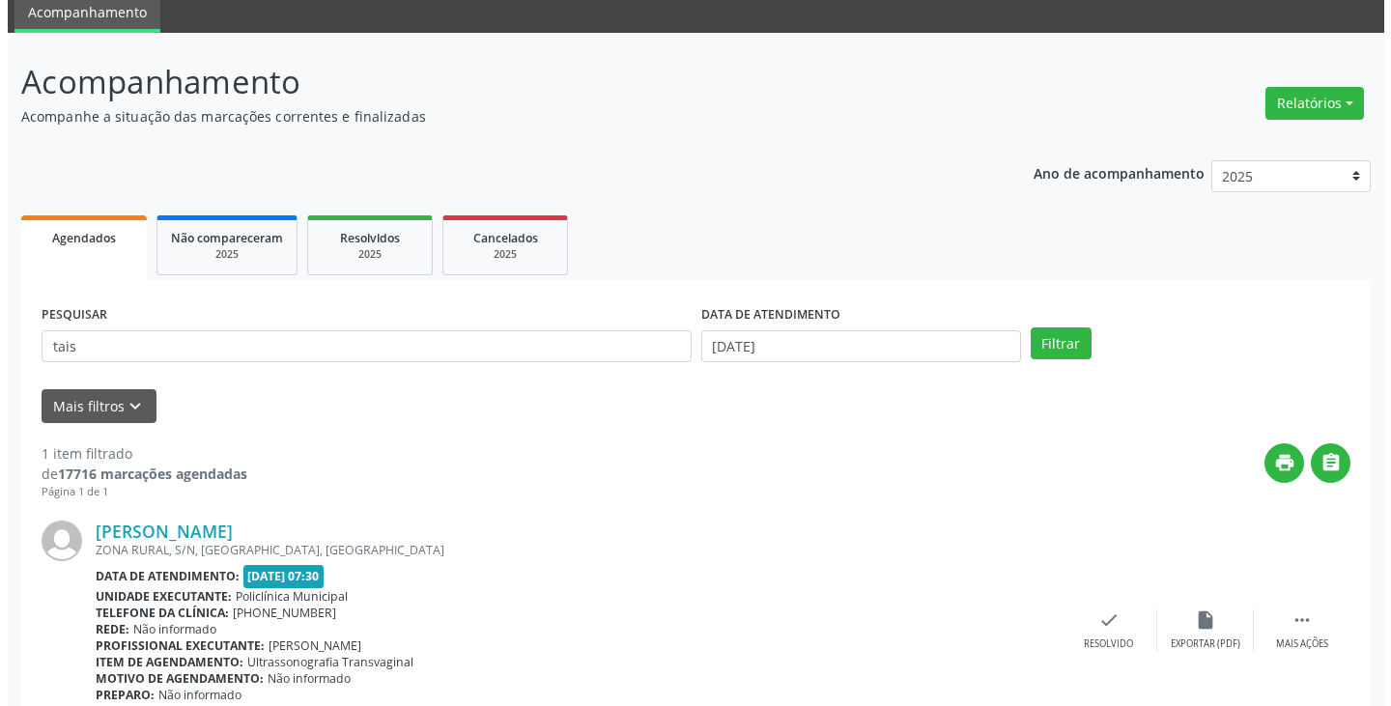
scroll to position [162, 0]
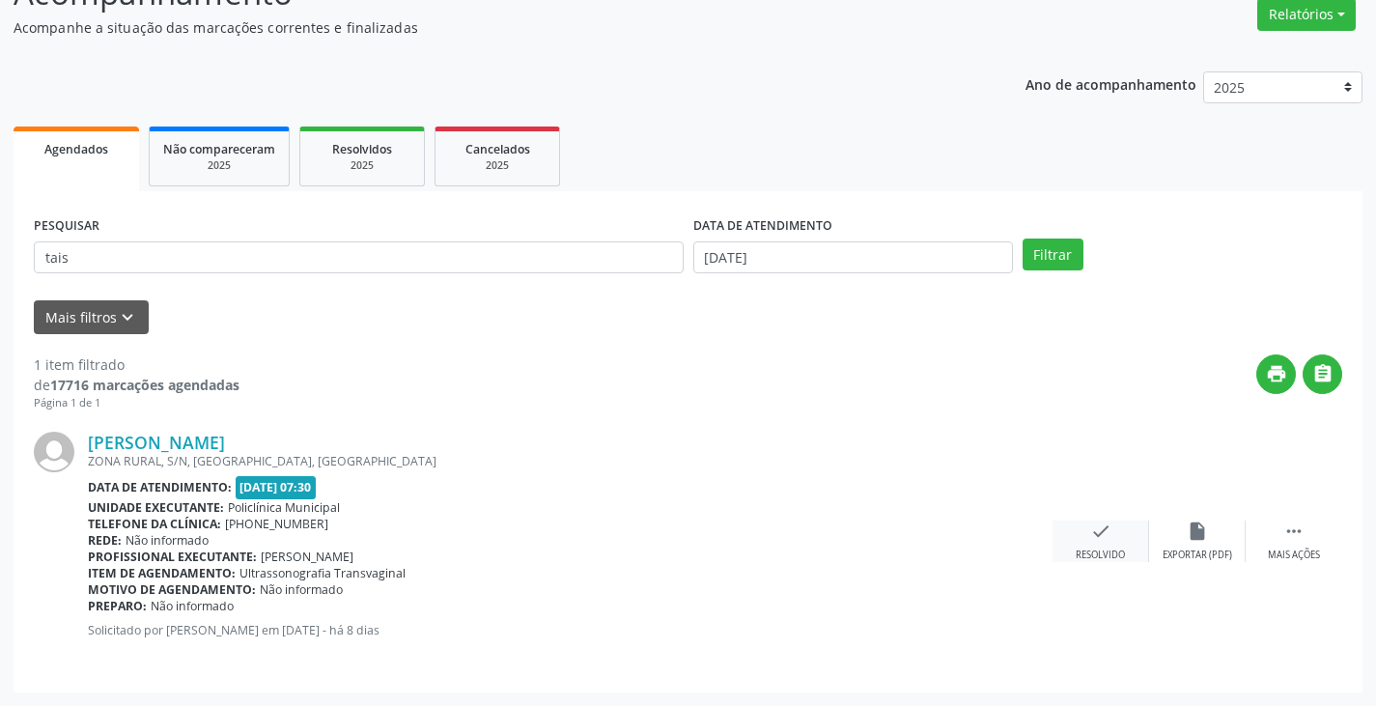
click at [1084, 522] on div "check Resolvido" at bounding box center [1101, 542] width 97 height 42
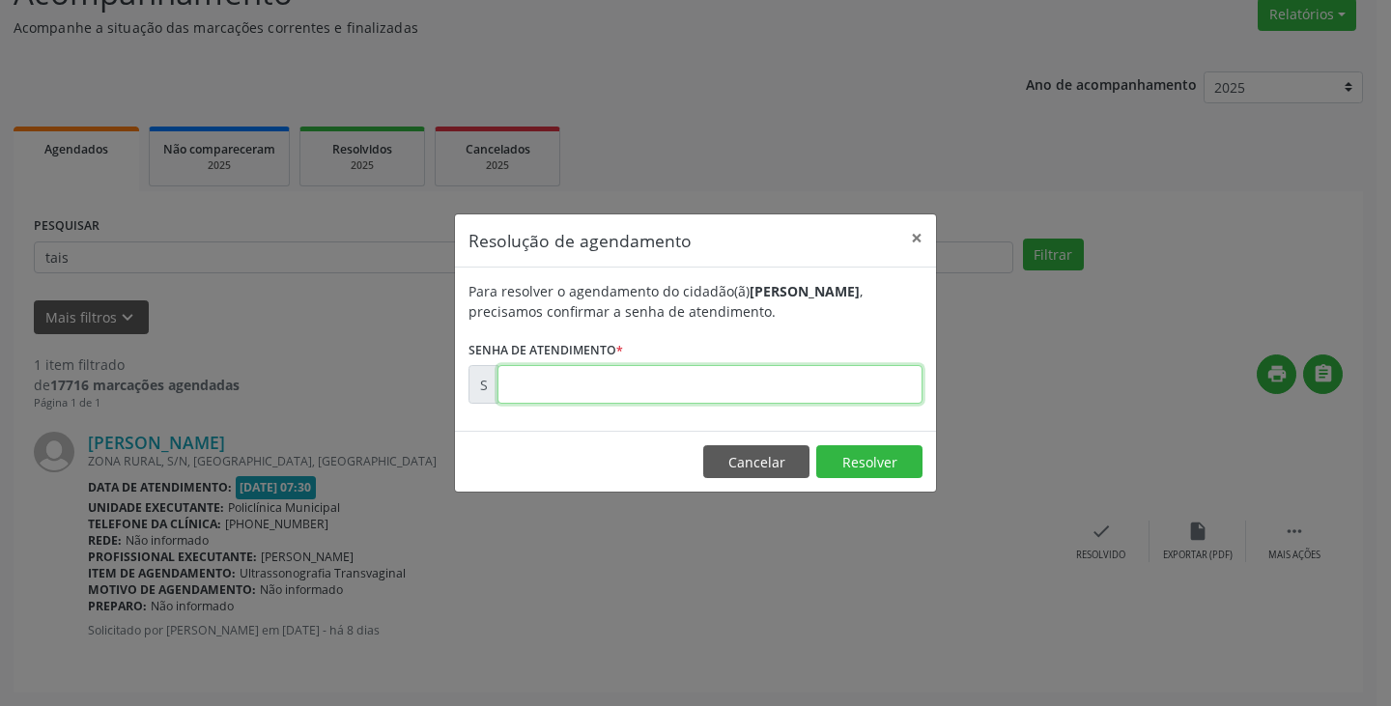
click at [833, 376] on input "text" at bounding box center [709, 384] width 425 height 39
type input "00171426"
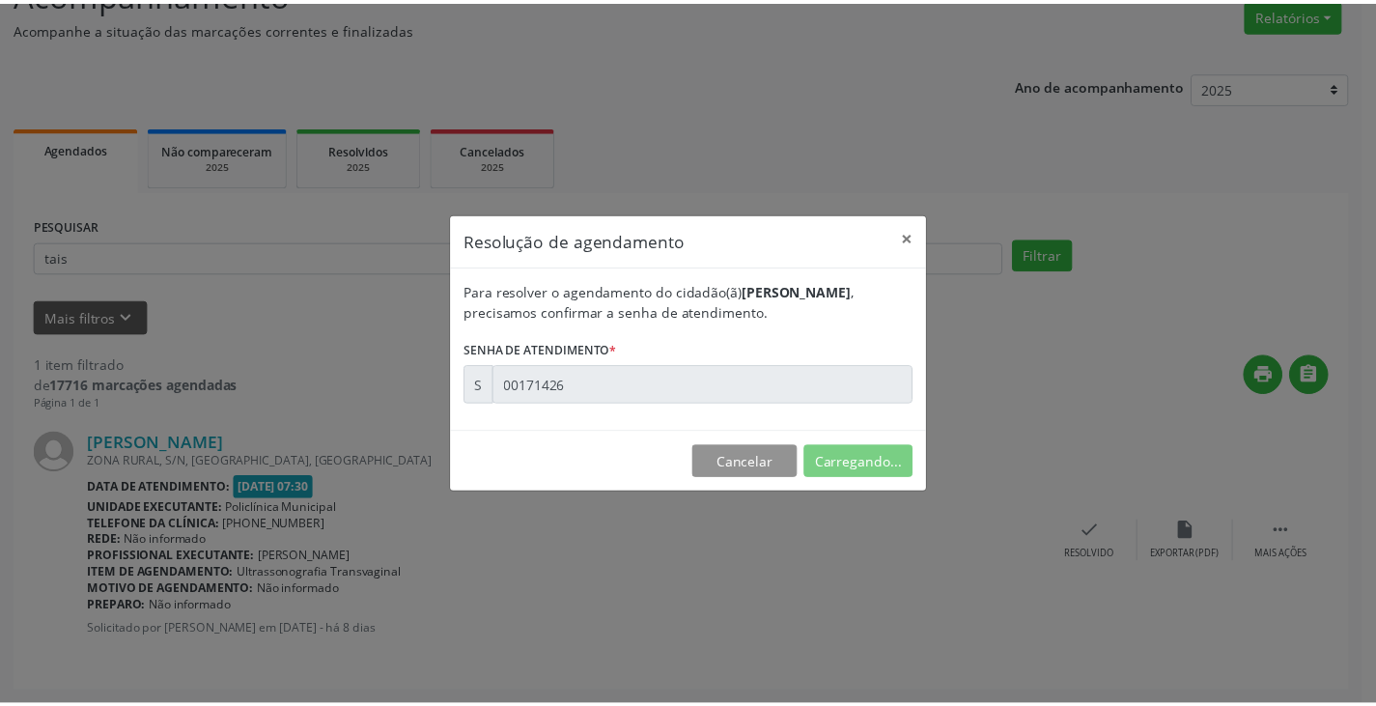
scroll to position [0, 0]
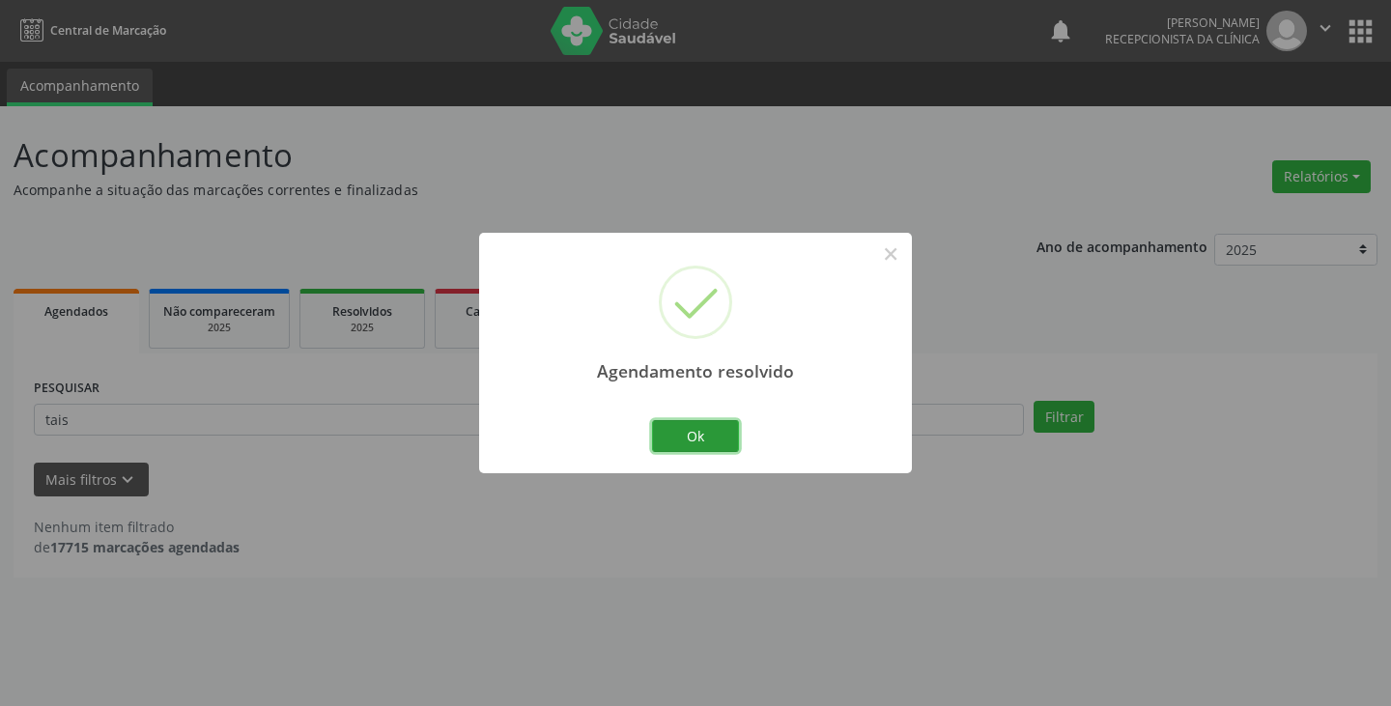
click at [710, 432] on button "Ok" at bounding box center [695, 436] width 87 height 33
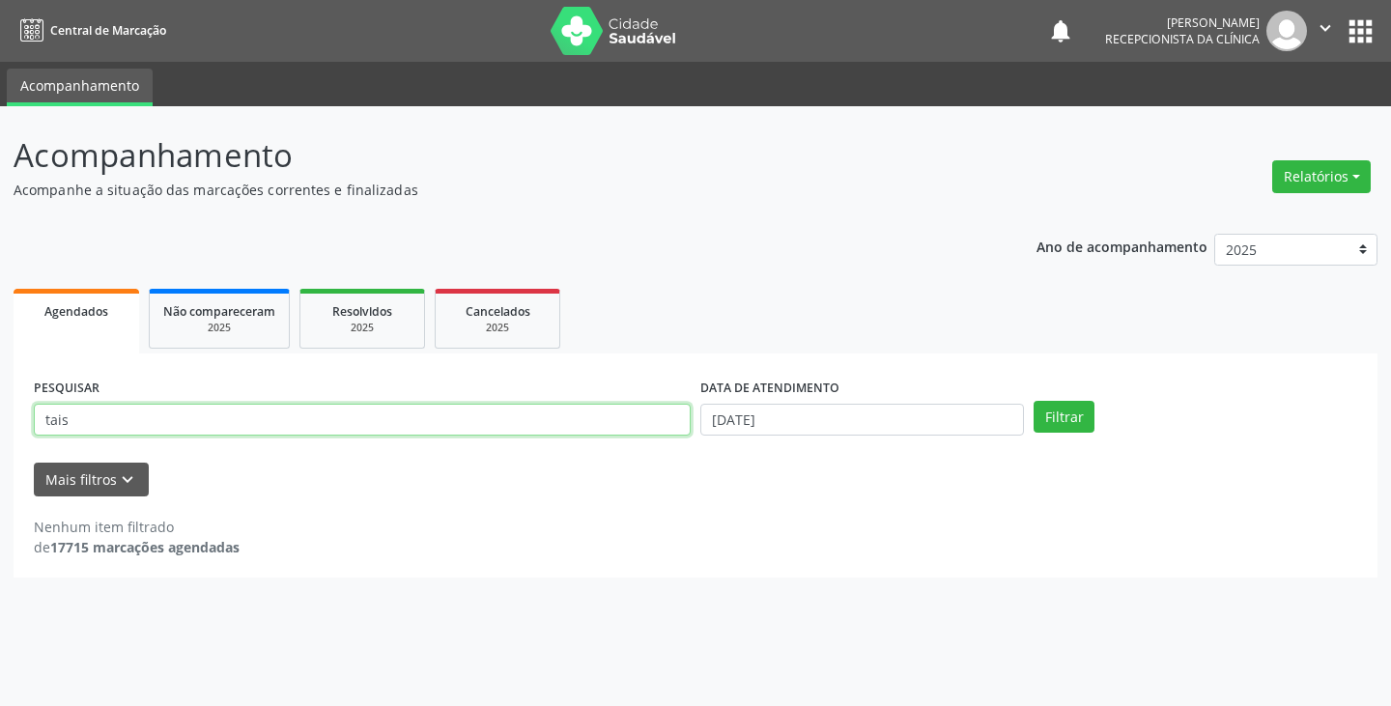
click at [636, 420] on input "tais" at bounding box center [362, 420] width 657 height 33
type input "t"
type input "rosev"
click at [1033, 401] on button "Filtrar" at bounding box center [1063, 417] width 61 height 33
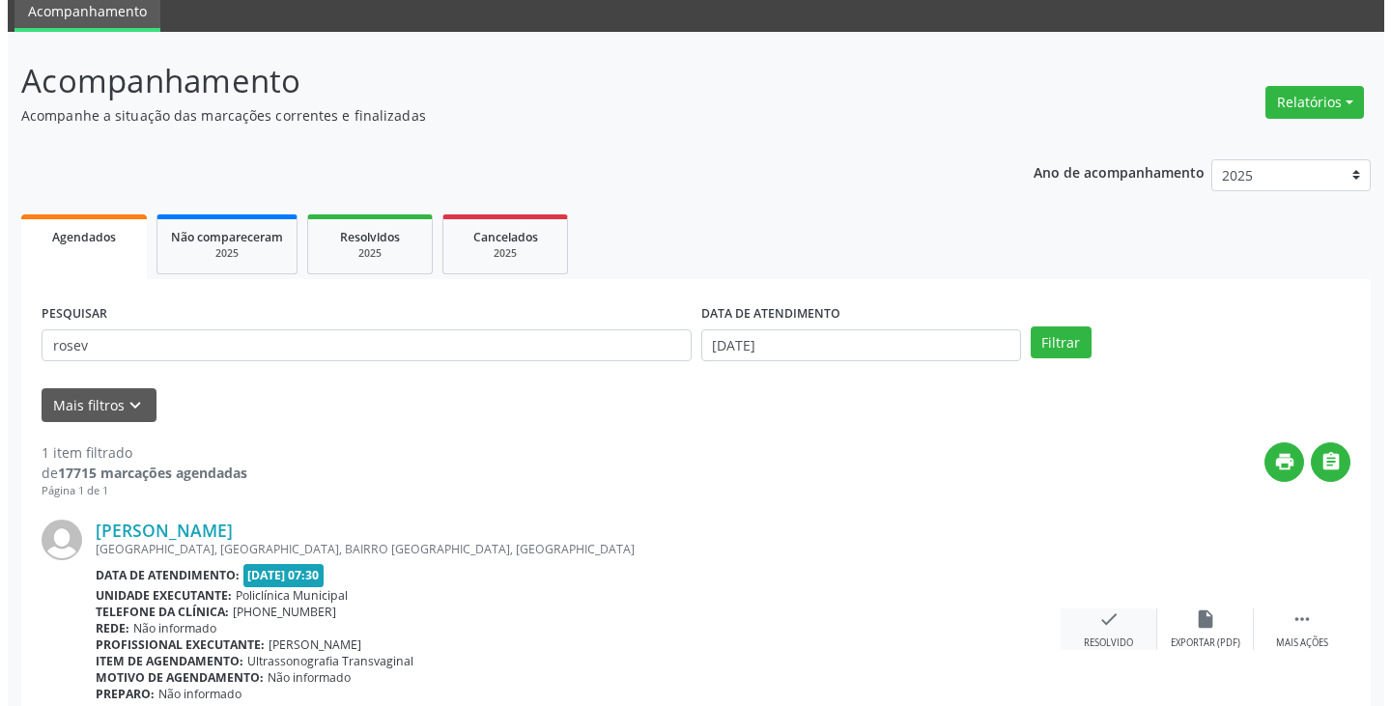
scroll to position [162, 0]
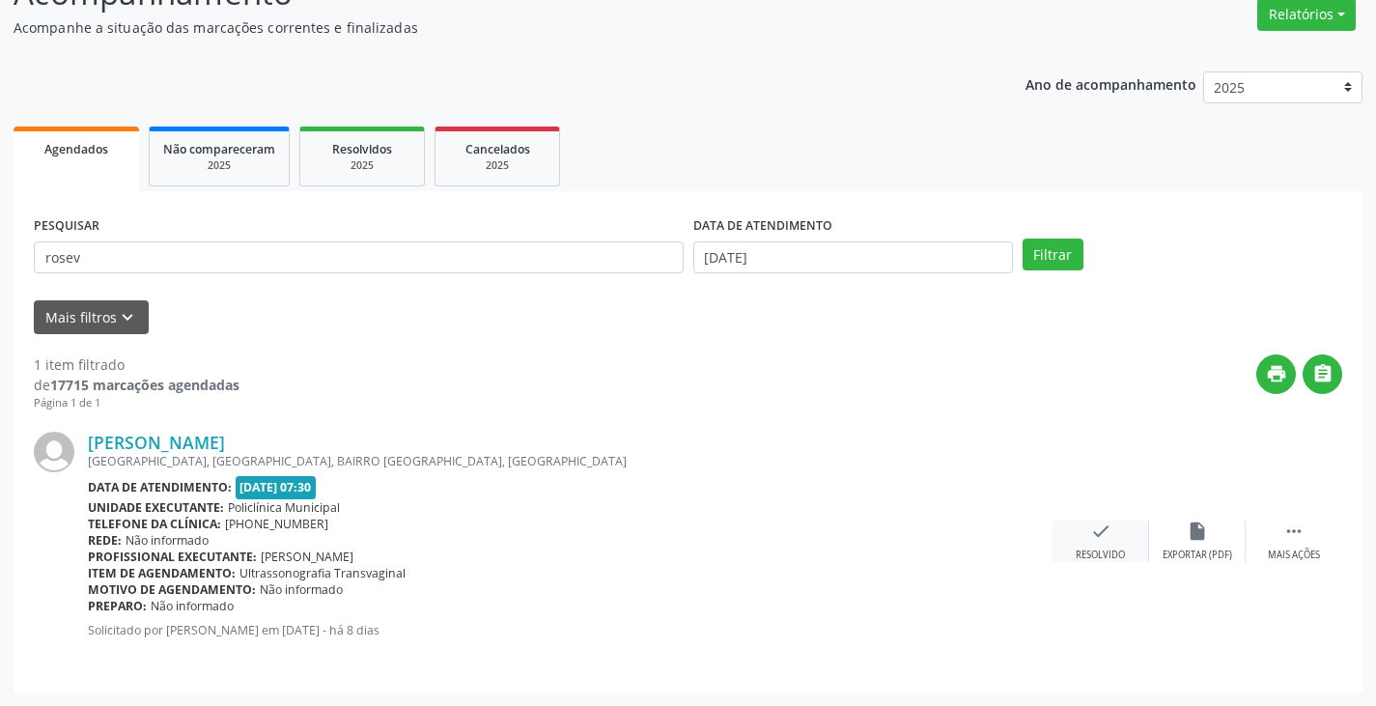
click at [1103, 543] on div "check Resolvido" at bounding box center [1101, 542] width 97 height 42
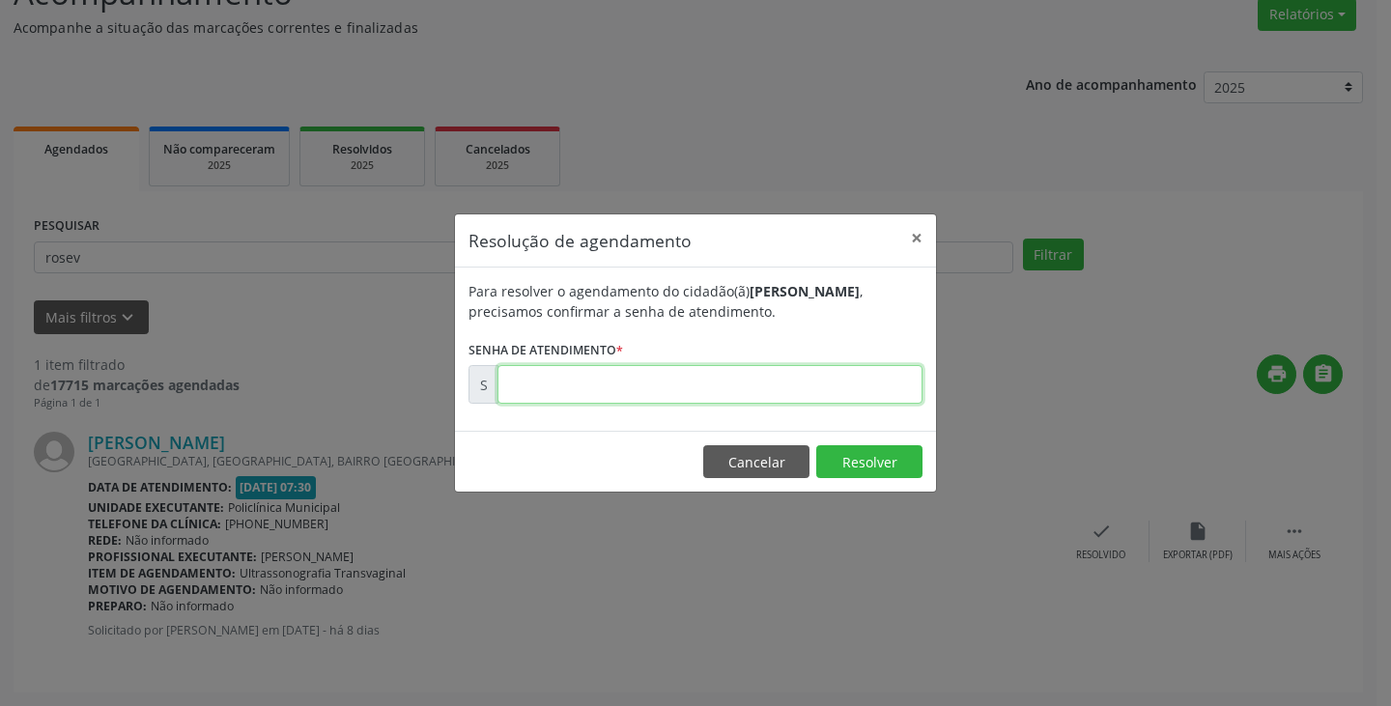
click at [868, 386] on input "text" at bounding box center [709, 384] width 425 height 39
type input "00171423"
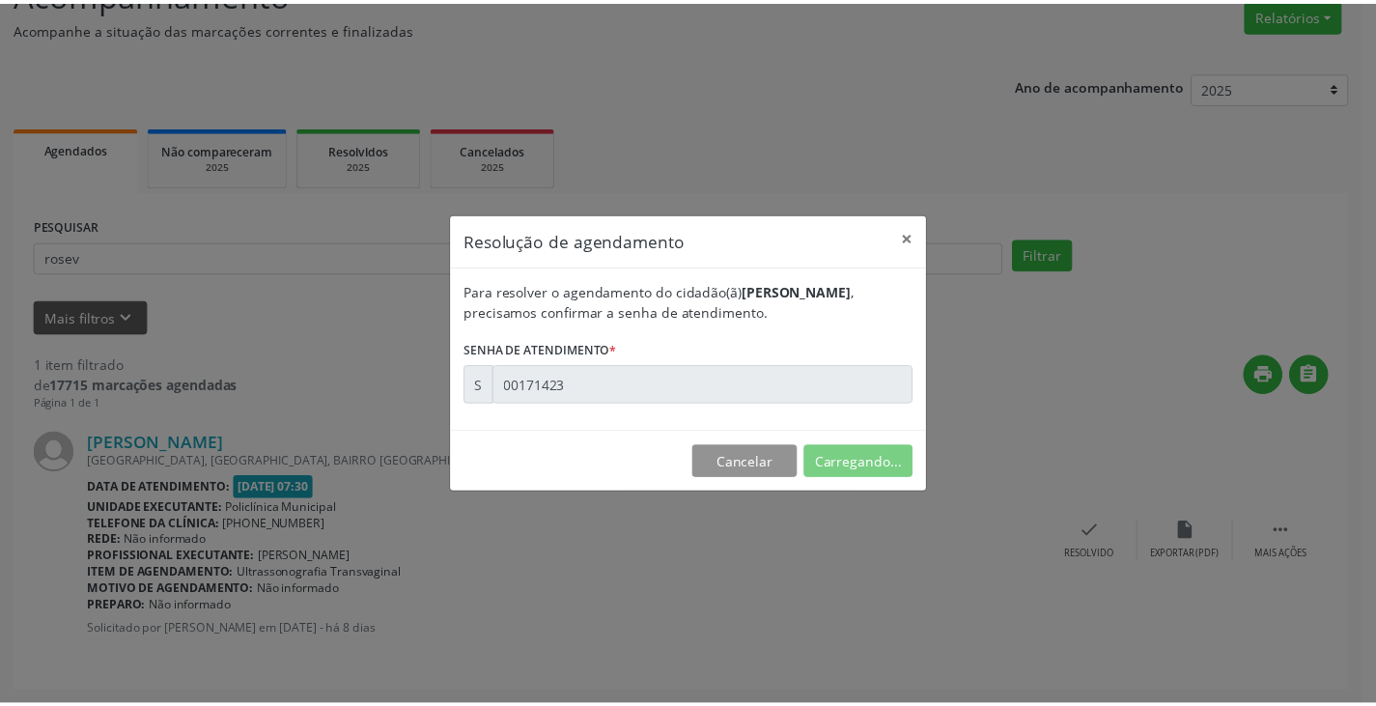
scroll to position [0, 0]
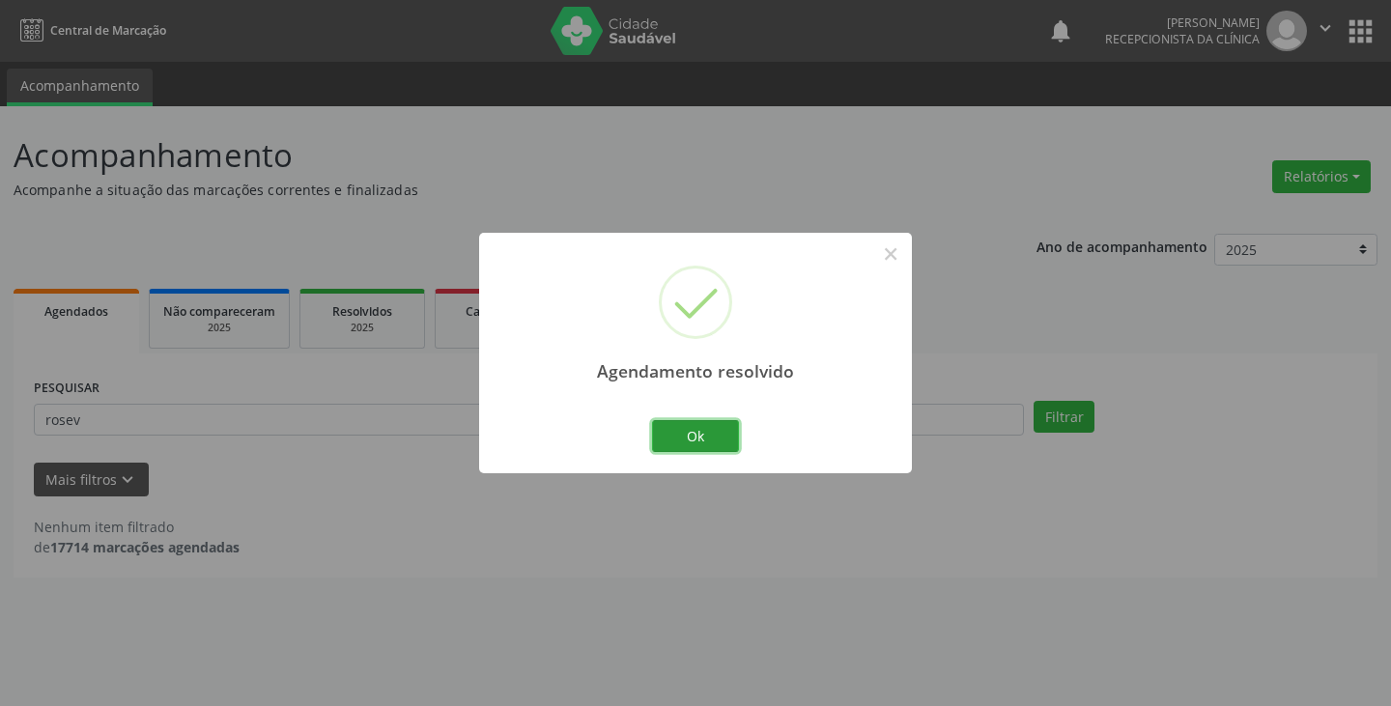
drag, startPoint x: 715, startPoint y: 437, endPoint x: 660, endPoint y: 432, distance: 55.3
click at [712, 437] on button "Ok" at bounding box center [695, 436] width 87 height 33
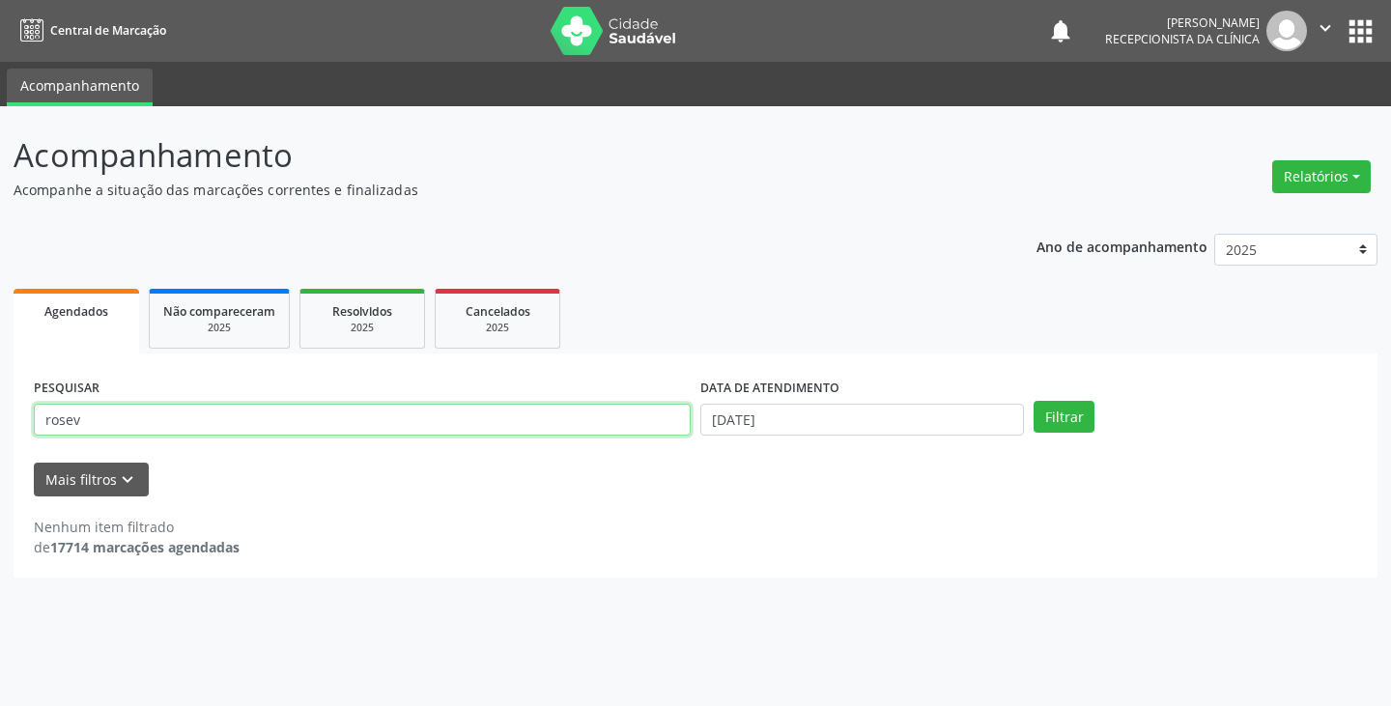
click at [653, 430] on input "rosev" at bounding box center [362, 420] width 657 height 33
type input "r"
click at [1033, 401] on button "Filtrar" at bounding box center [1063, 417] width 61 height 33
click at [397, 419] on input "[PERSON_NAME]" at bounding box center [362, 420] width 657 height 33
click at [1033, 401] on button "Filtrar" at bounding box center [1063, 417] width 61 height 33
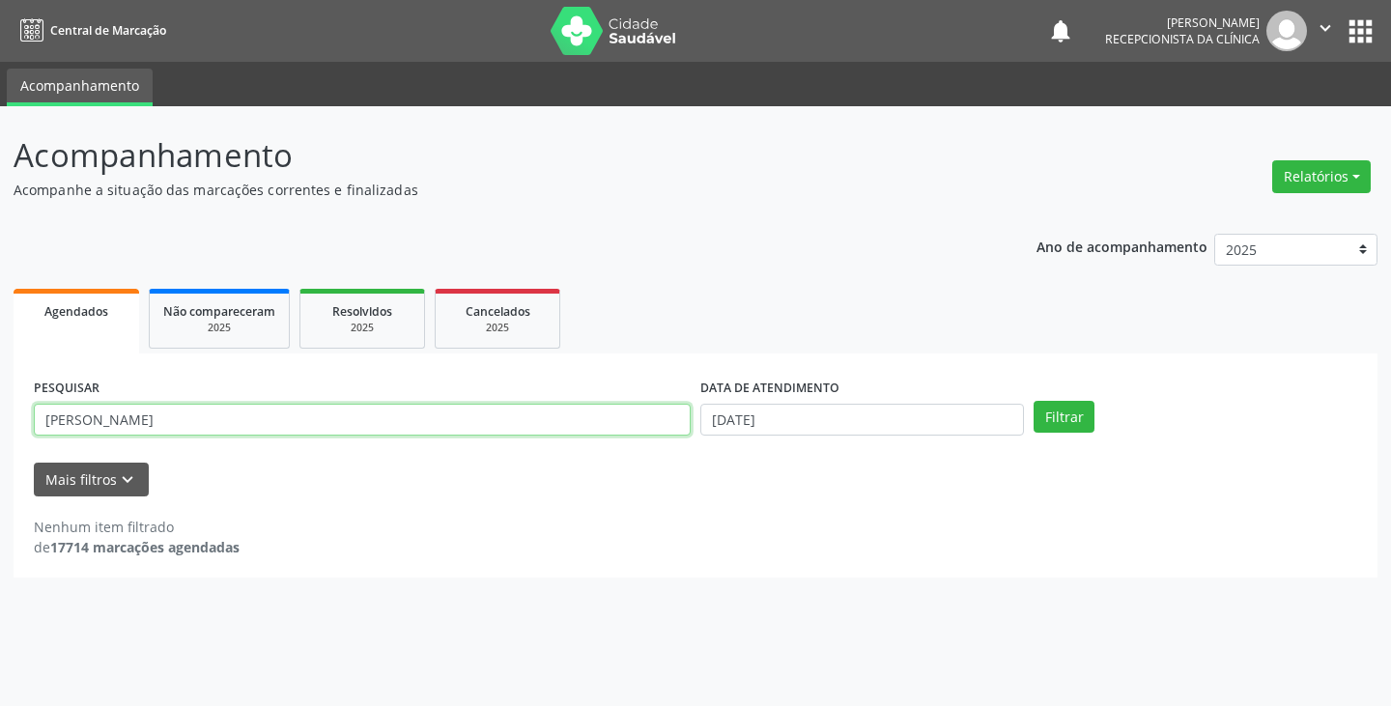
click at [370, 435] on input "[PERSON_NAME]" at bounding box center [362, 420] width 657 height 33
click at [1033, 401] on button "Filtrar" at bounding box center [1063, 417] width 61 height 33
click at [609, 408] on input "lujosefa" at bounding box center [362, 420] width 657 height 33
type input "l"
type input "[PERSON_NAME]"
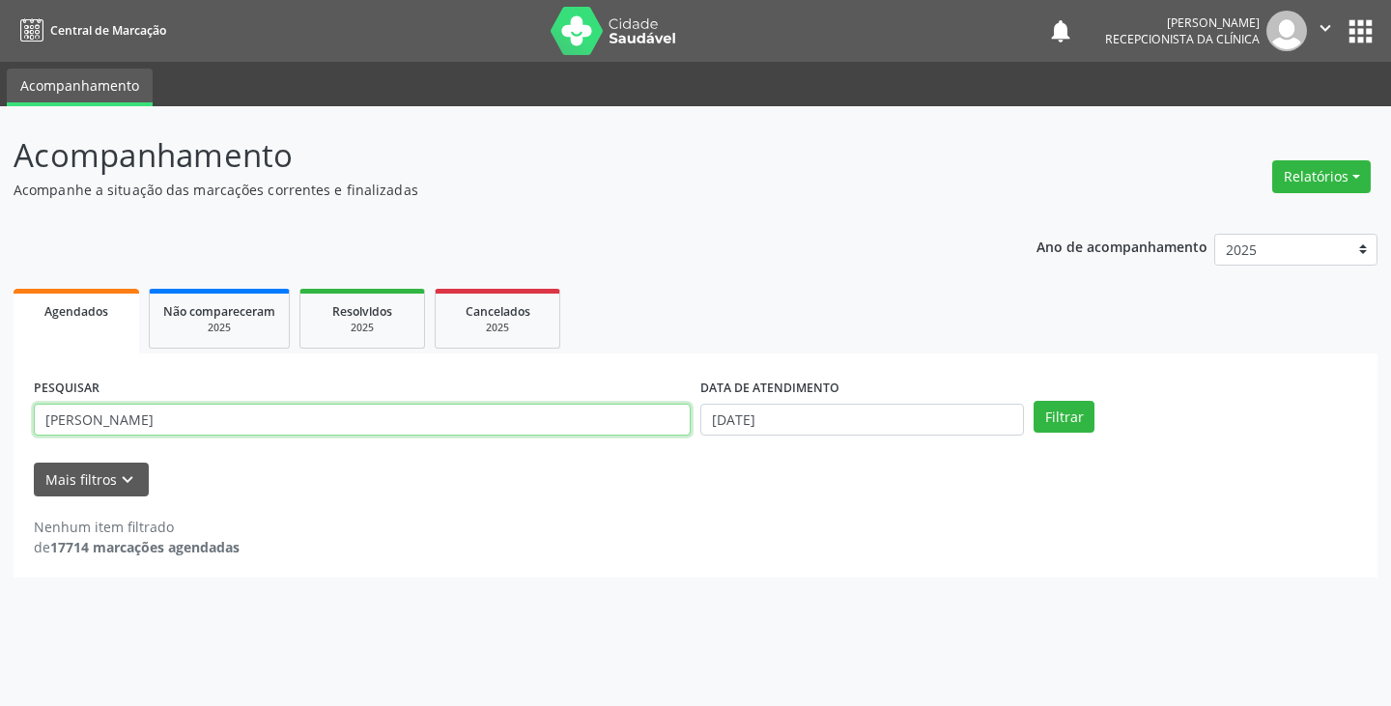
click at [1033, 401] on button "Filtrar" at bounding box center [1063, 417] width 61 height 33
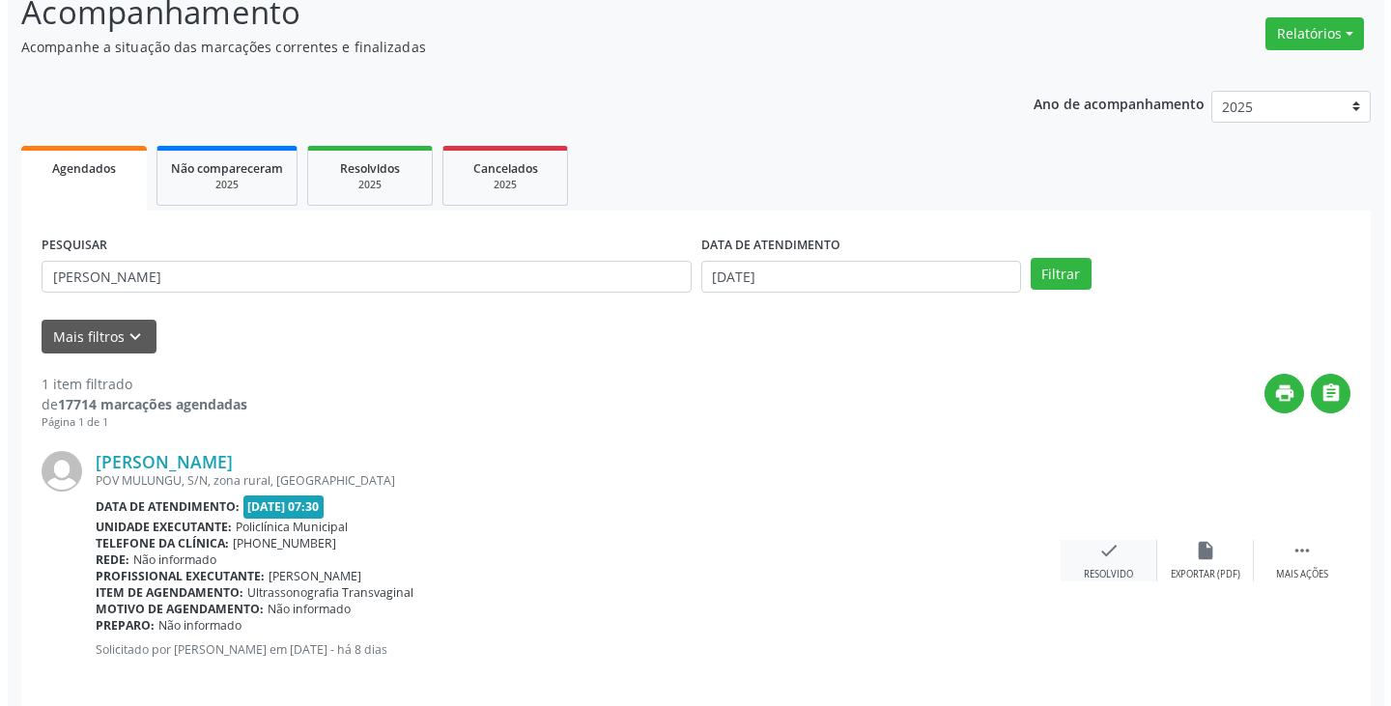
scroll to position [162, 0]
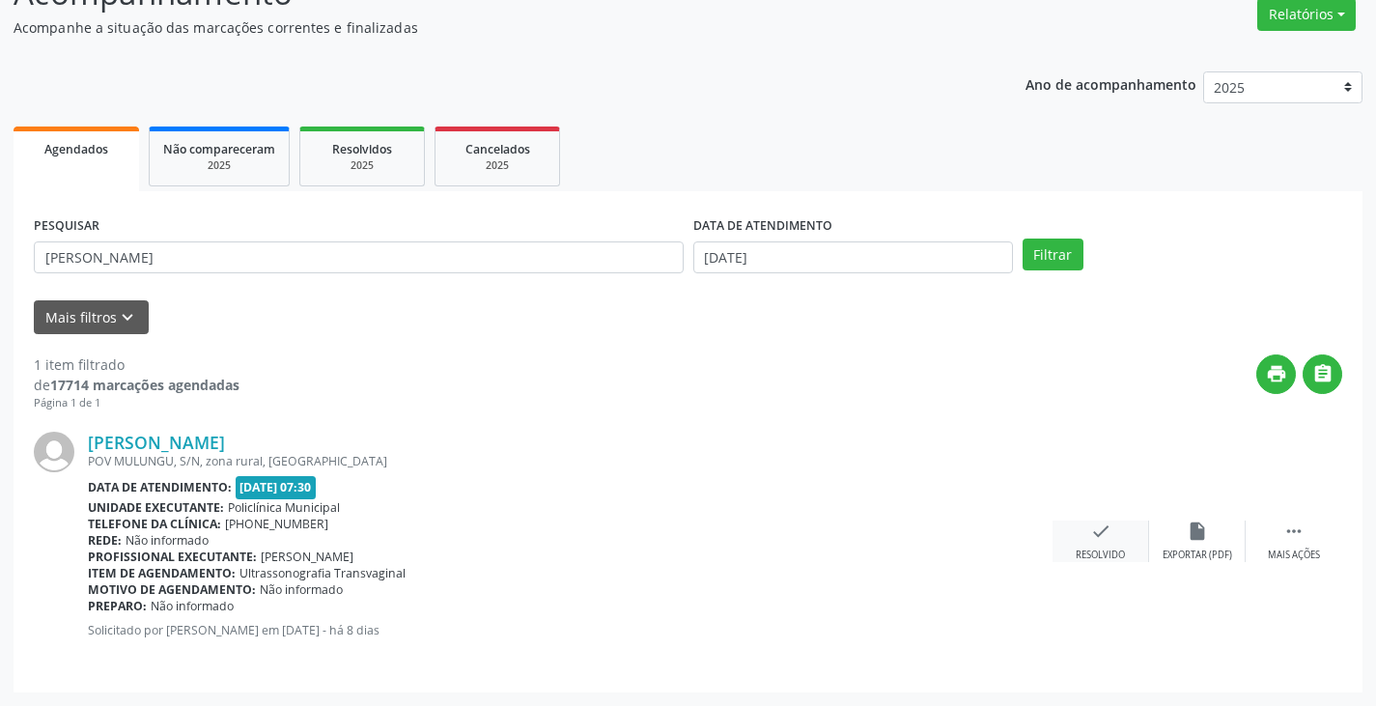
click at [1112, 536] on div "check Resolvido" at bounding box center [1101, 542] width 97 height 42
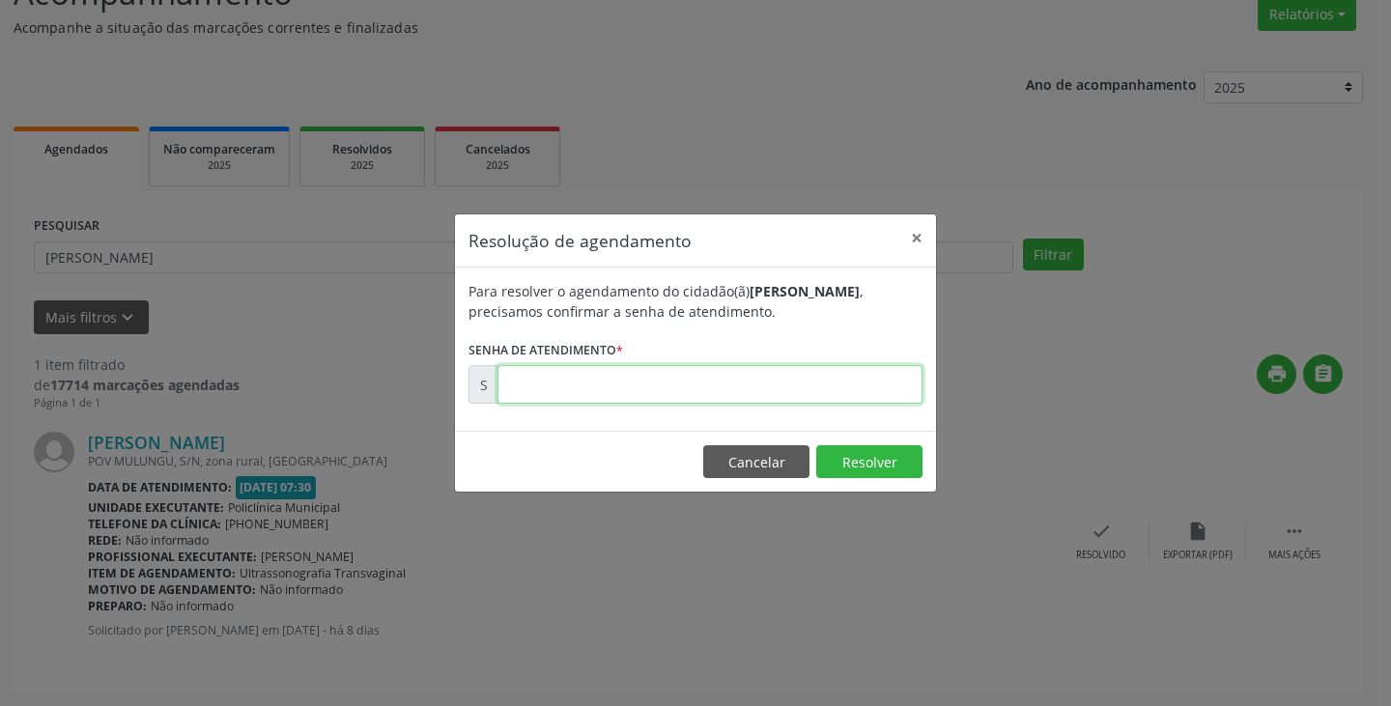
click at [874, 385] on input "text" at bounding box center [709, 384] width 425 height 39
type input "00171414"
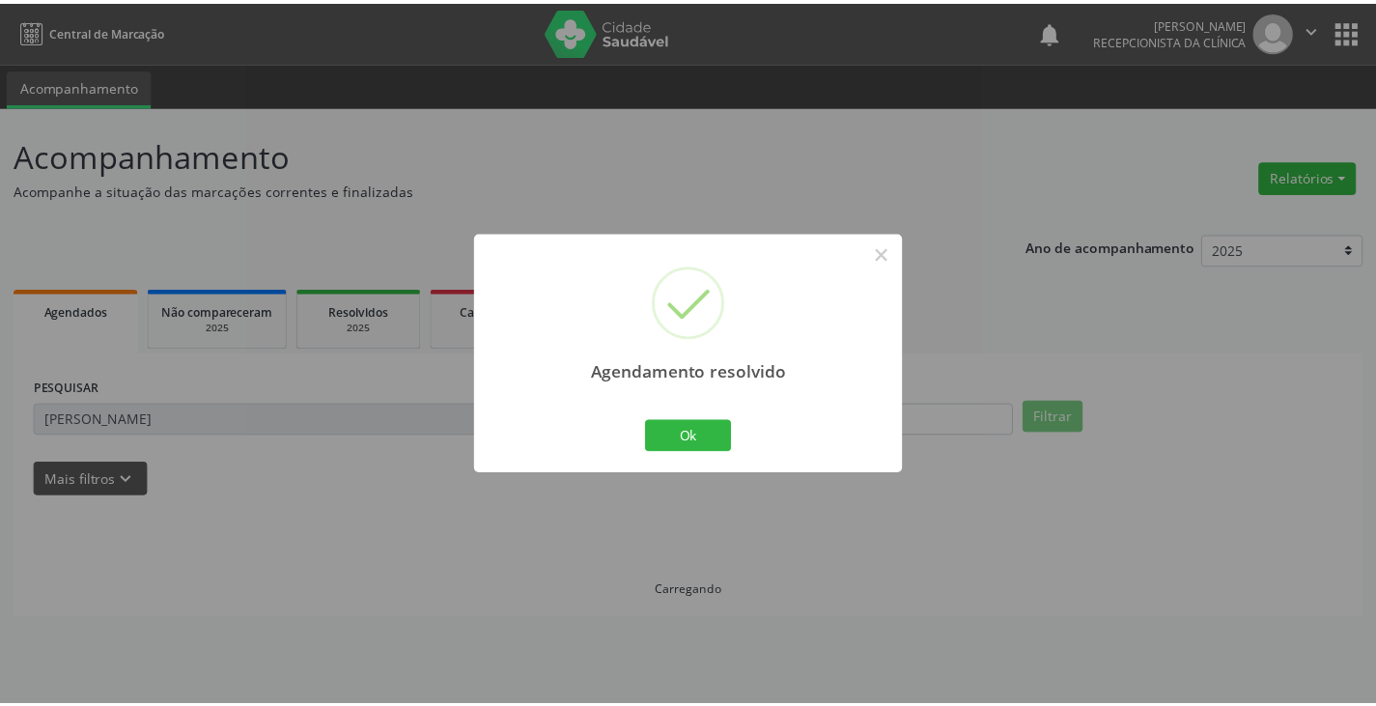
scroll to position [0, 0]
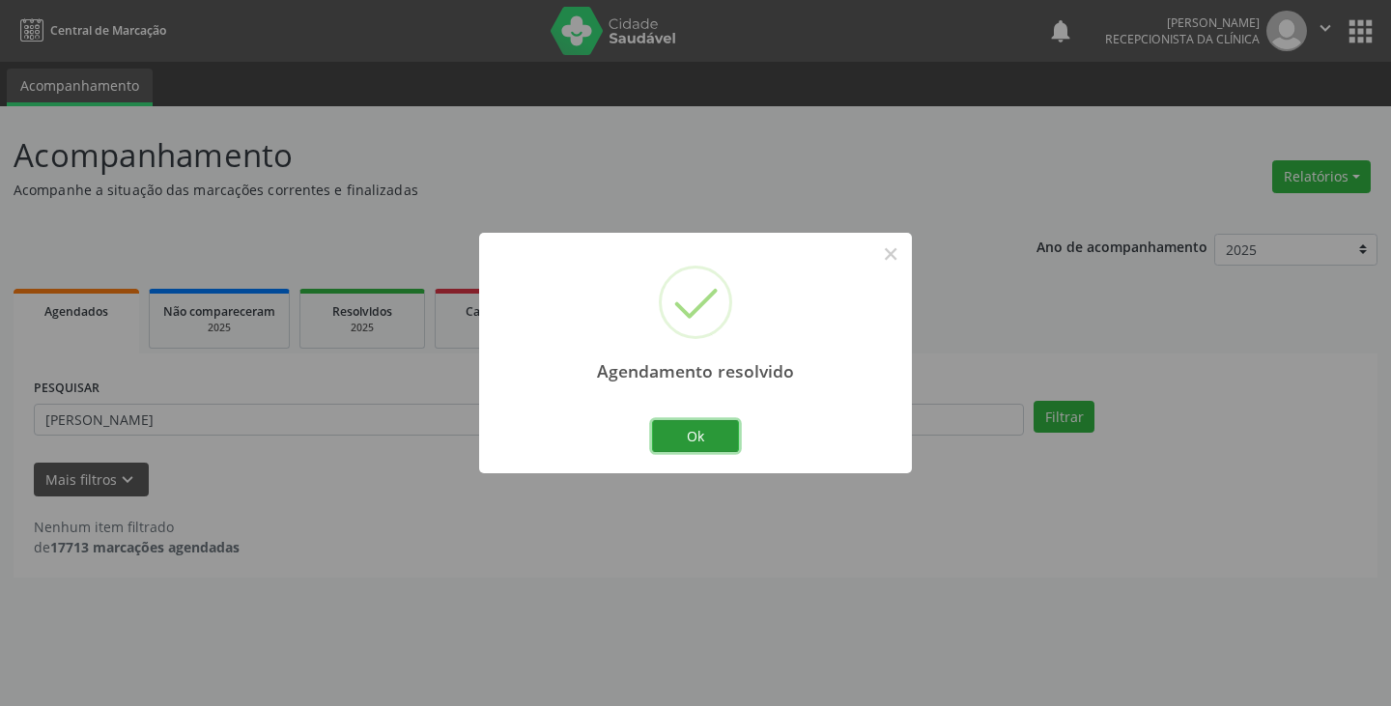
drag, startPoint x: 706, startPoint y: 437, endPoint x: 617, endPoint y: 435, distance: 88.9
click at [697, 435] on button "Ok" at bounding box center [695, 436] width 87 height 33
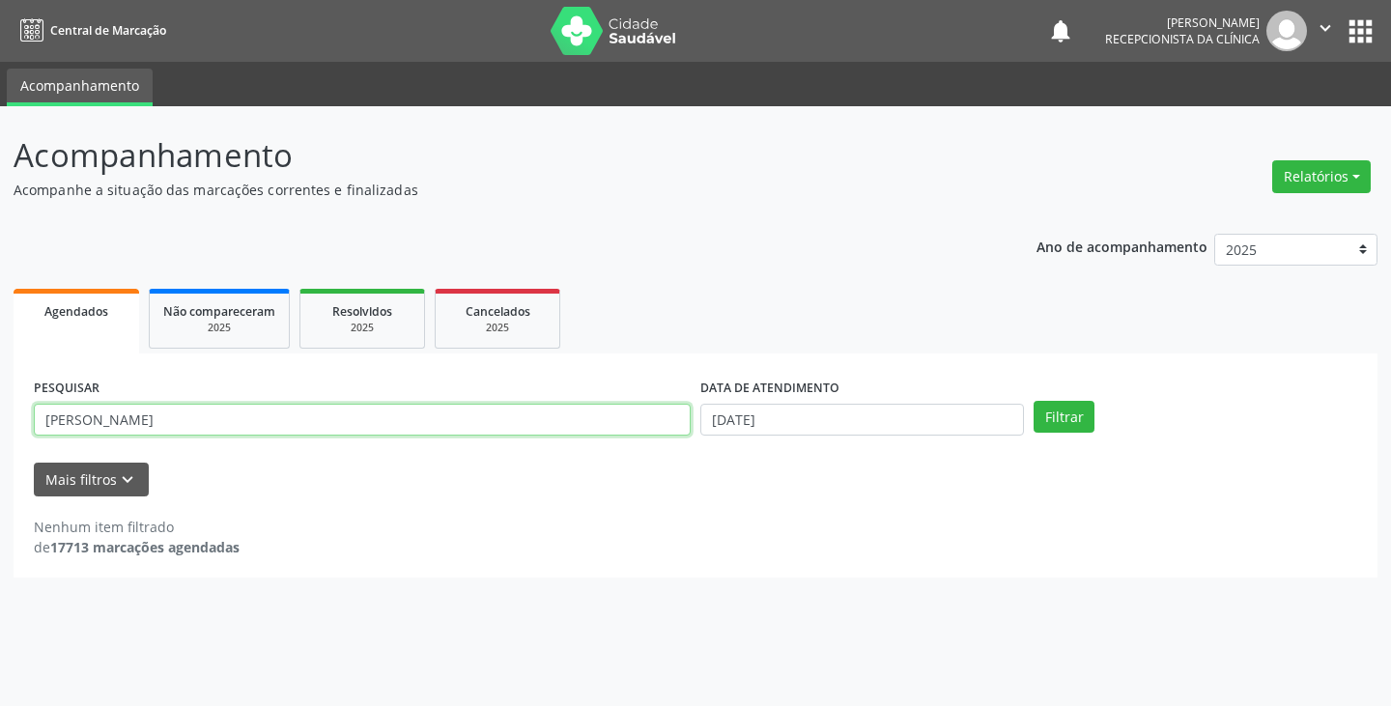
click at [592, 432] on input "[PERSON_NAME]" at bounding box center [362, 420] width 657 height 33
click at [1033, 401] on button "Filtrar" at bounding box center [1063, 417] width 61 height 33
click at [598, 440] on div "PESQUISAR jgild" at bounding box center [362, 411] width 666 height 75
click at [602, 422] on input "jgild" at bounding box center [362, 420] width 657 height 33
type input "j"
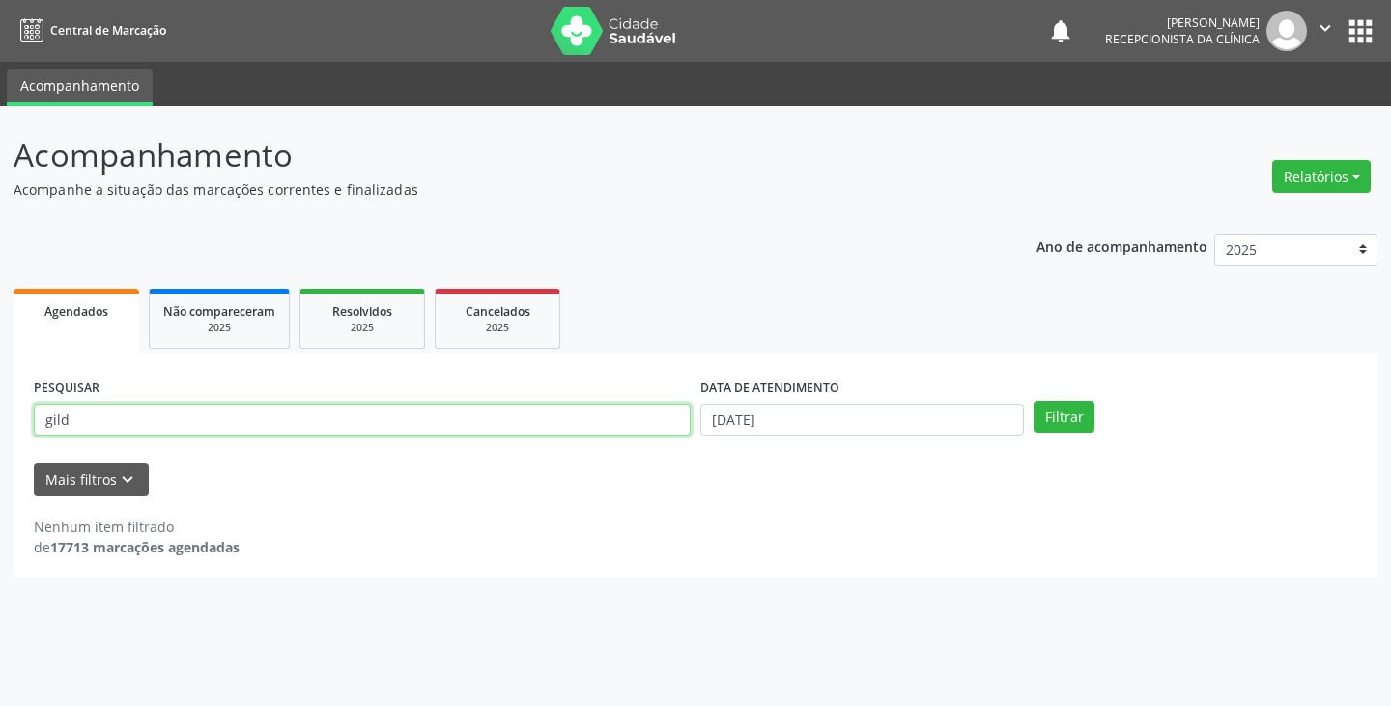
type input "gild"
click at [1033, 401] on button "Filtrar" at bounding box center [1063, 417] width 61 height 33
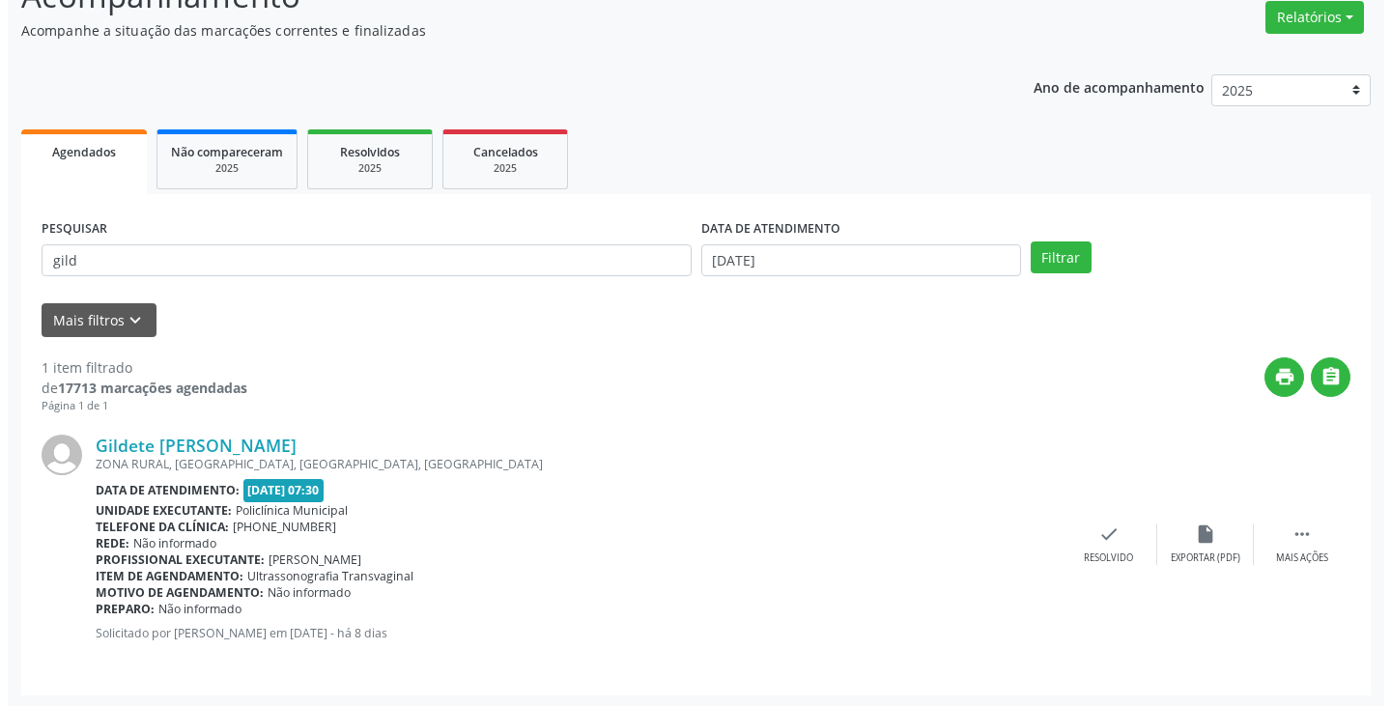
scroll to position [162, 0]
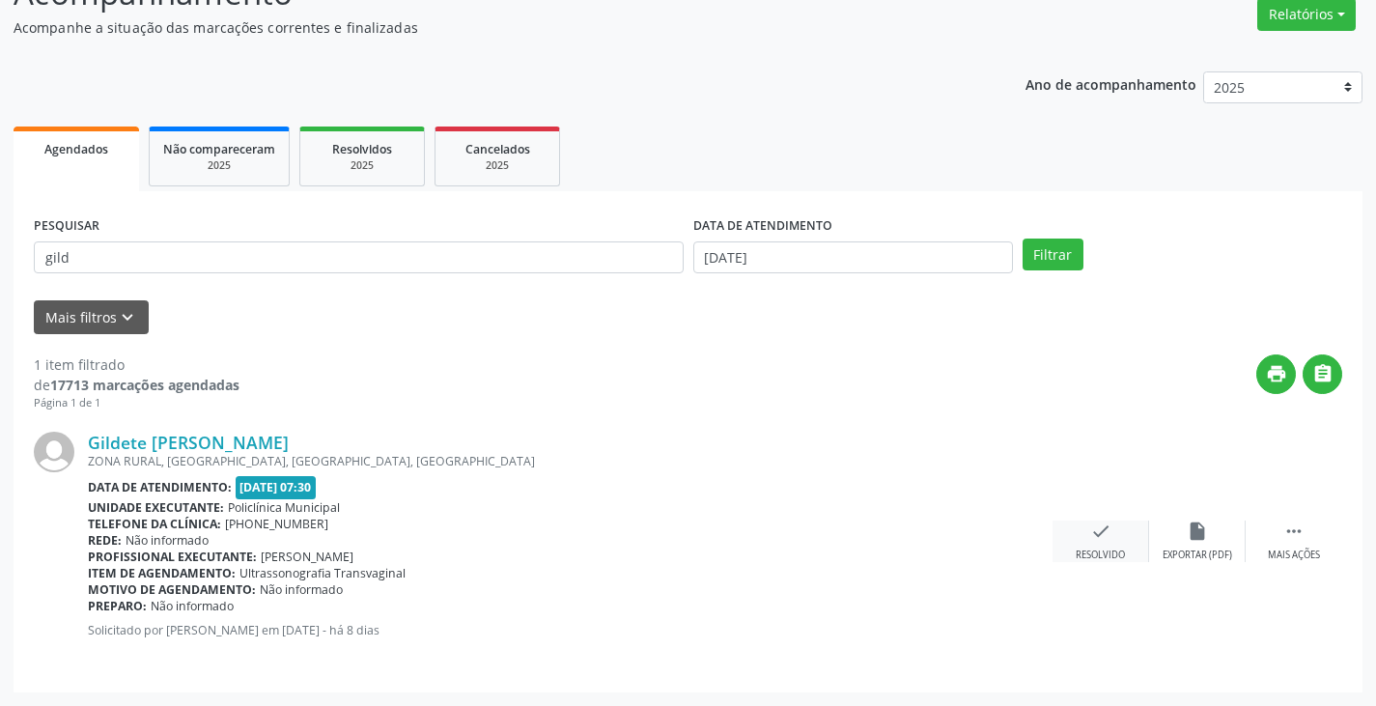
click at [1091, 542] on icon "check" at bounding box center [1100, 531] width 21 height 21
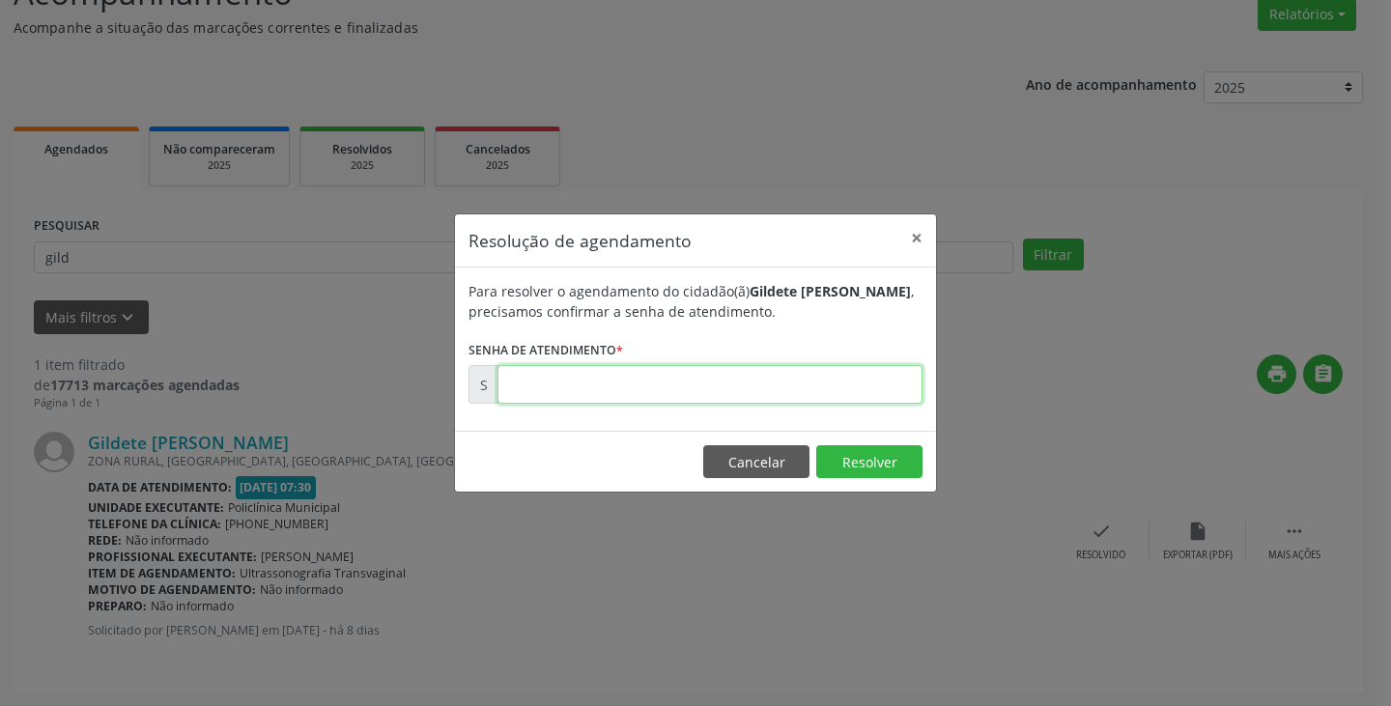
click at [859, 389] on input "text" at bounding box center [709, 384] width 425 height 39
type input "00171418"
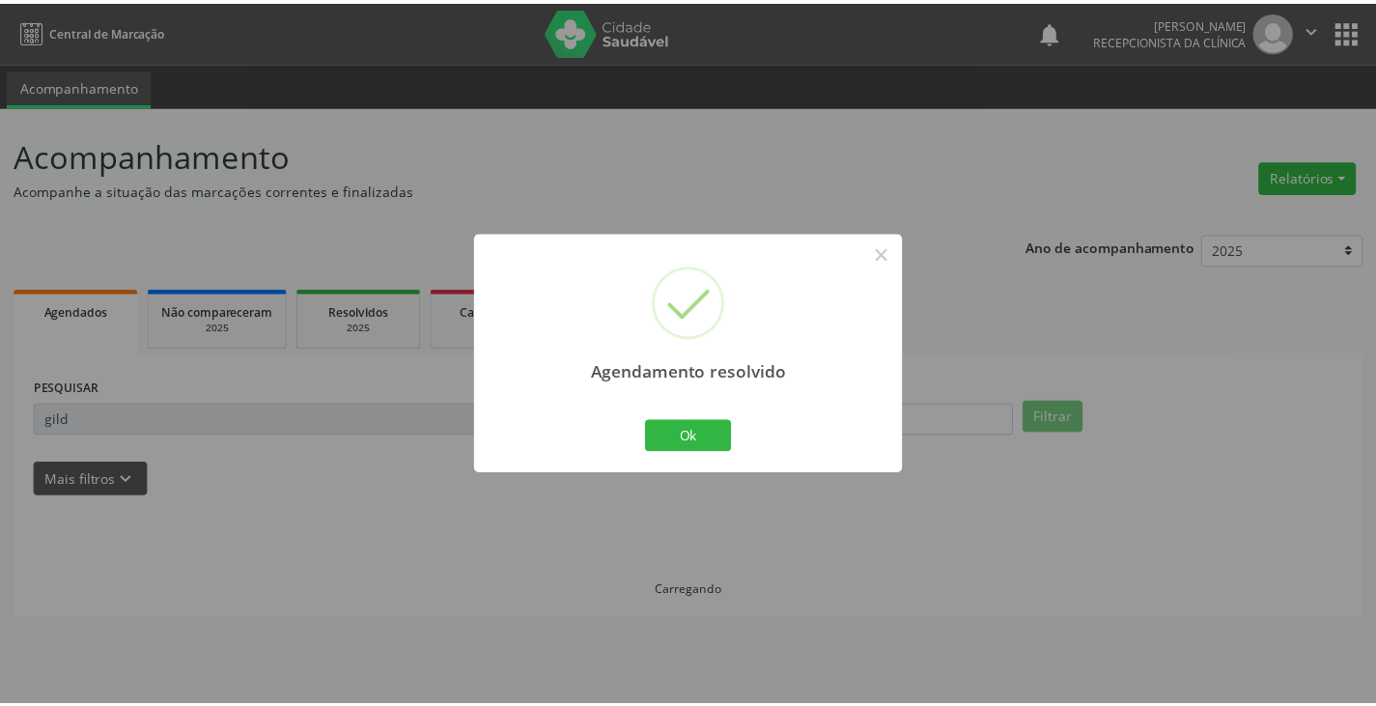
scroll to position [0, 0]
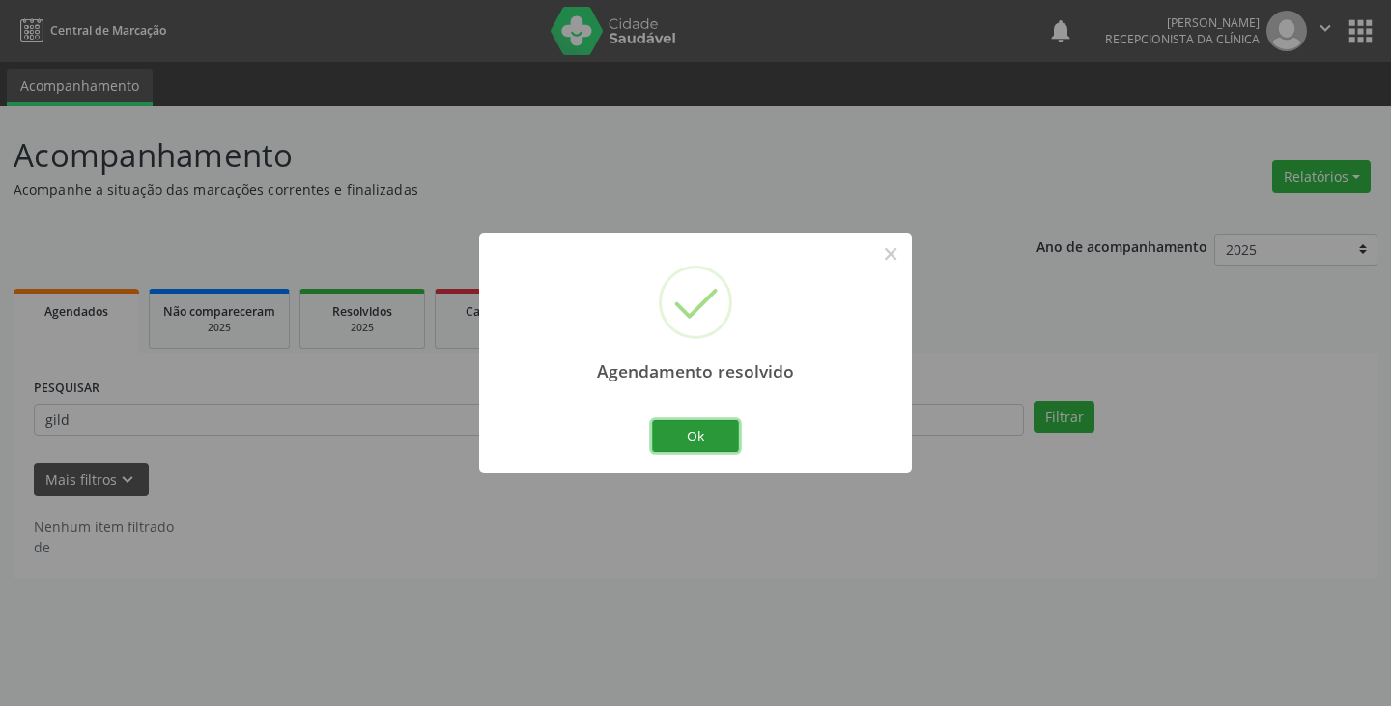
drag, startPoint x: 706, startPoint y: 446, endPoint x: 635, endPoint y: 446, distance: 70.5
click at [699, 446] on button "Ok" at bounding box center [695, 436] width 87 height 33
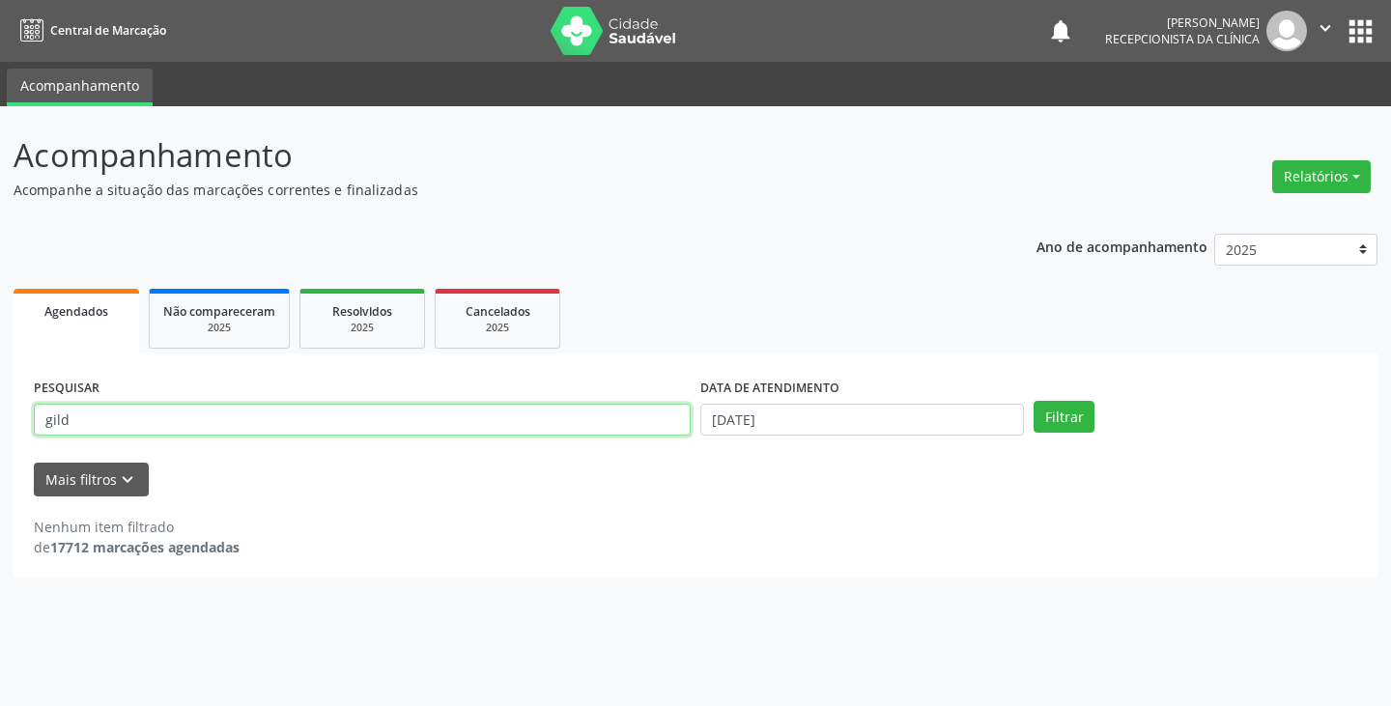
click at [602, 423] on input "gild" at bounding box center [362, 420] width 657 height 33
type input "g"
type input "d"
type input "sio"
click at [1033, 401] on button "Filtrar" at bounding box center [1063, 417] width 61 height 33
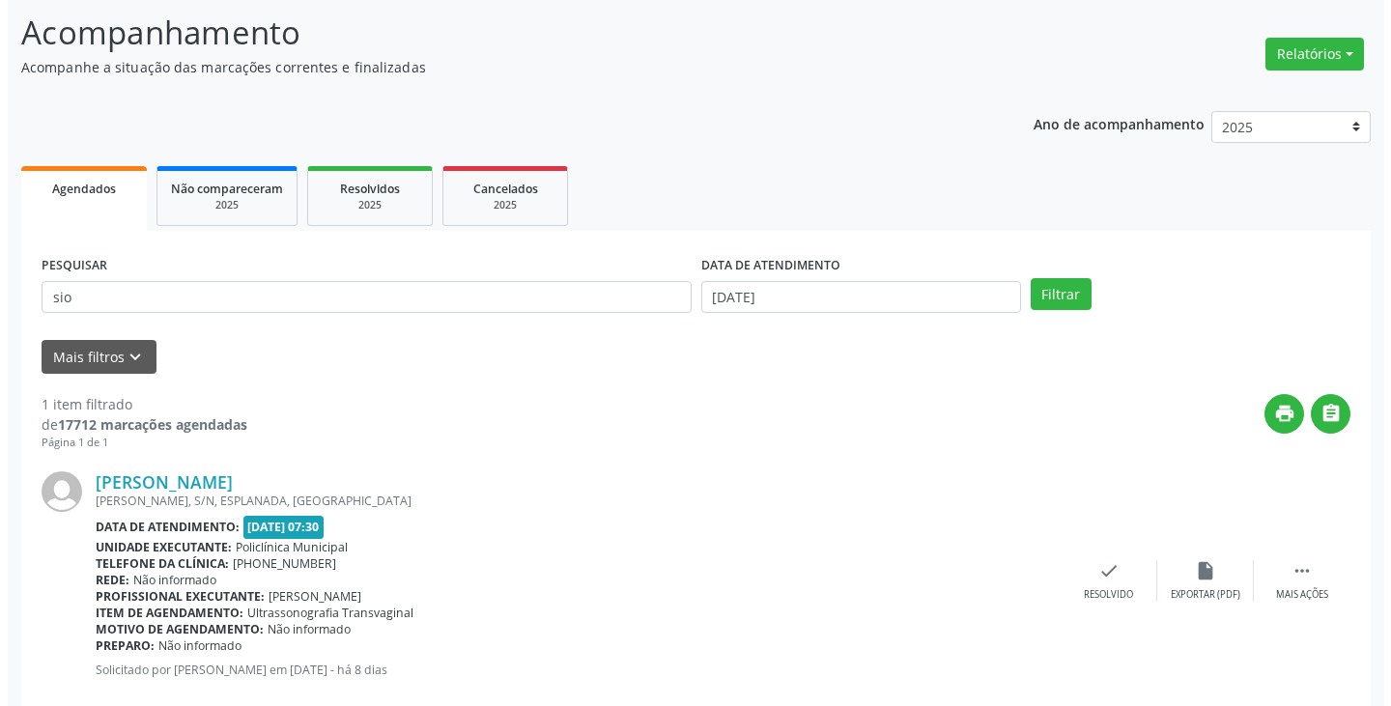
scroll to position [162, 0]
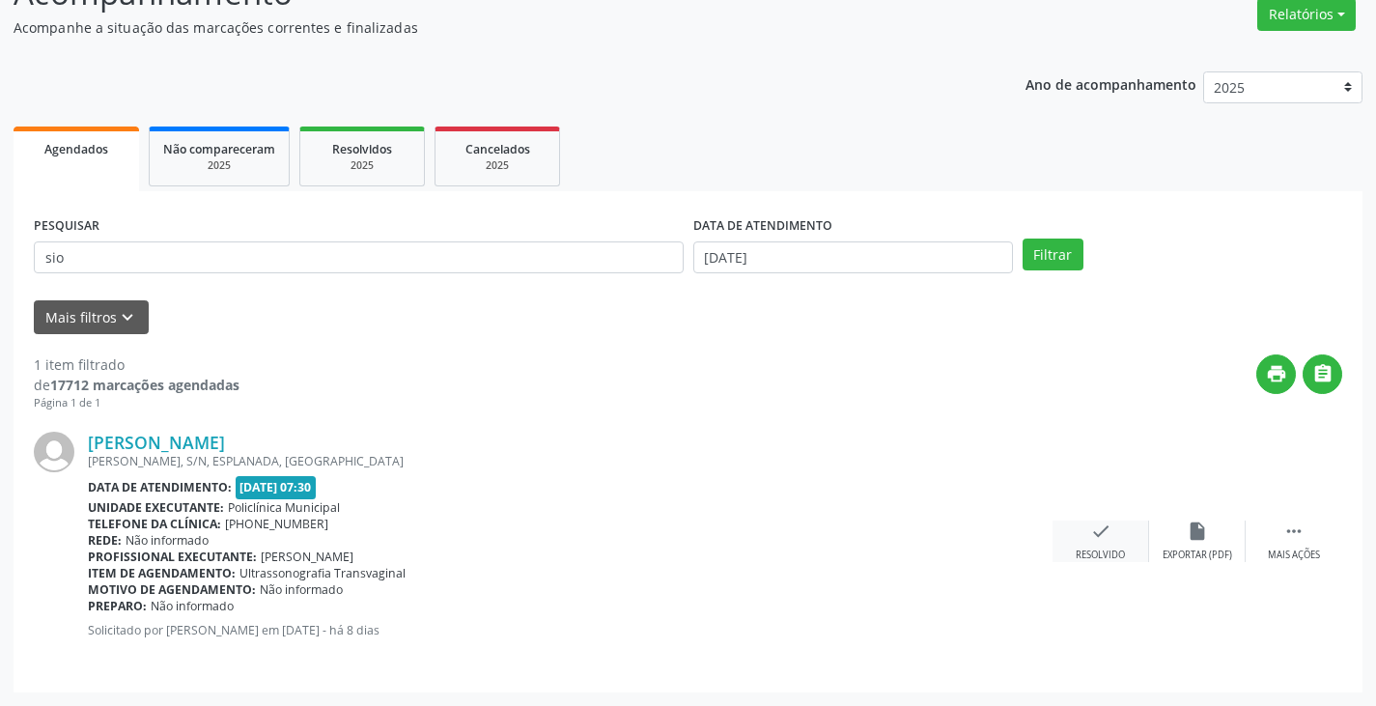
click at [1119, 536] on div "check Resolvido" at bounding box center [1101, 542] width 97 height 42
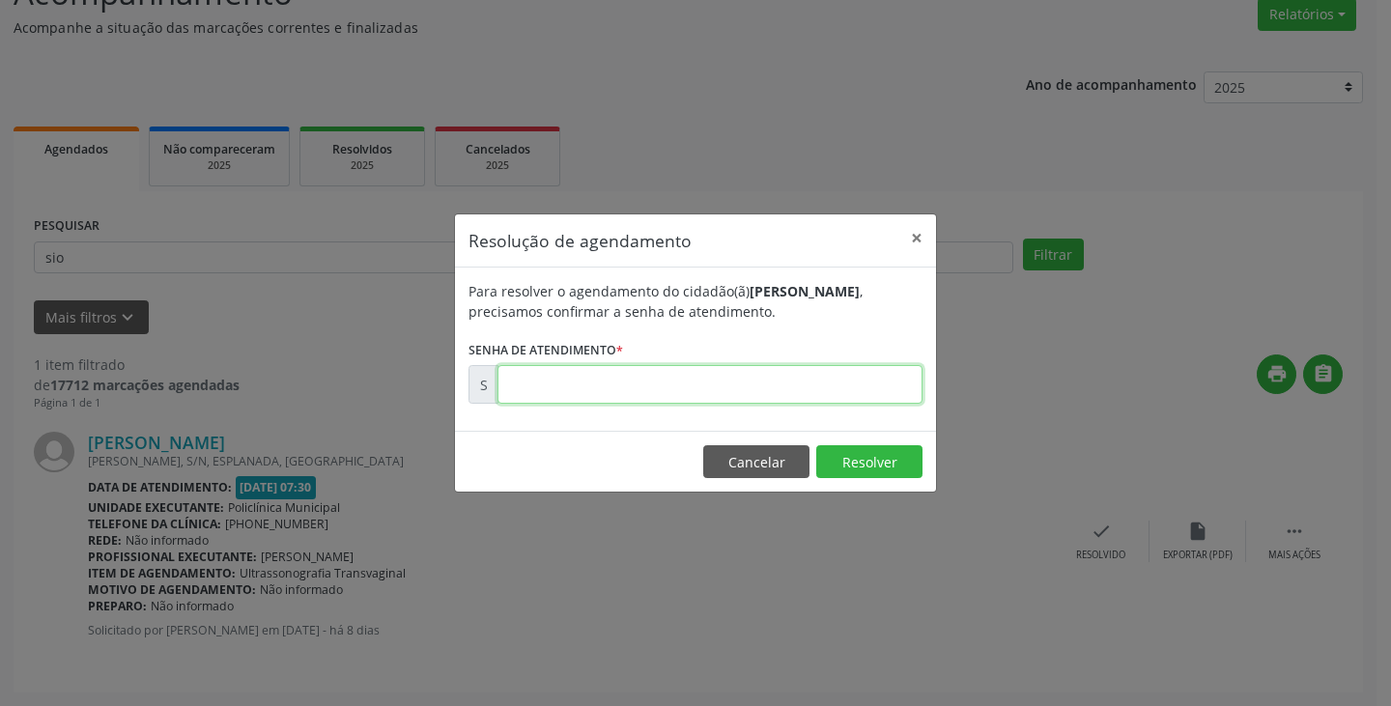
click at [828, 388] on input "text" at bounding box center [709, 384] width 425 height 39
type input "00171428"
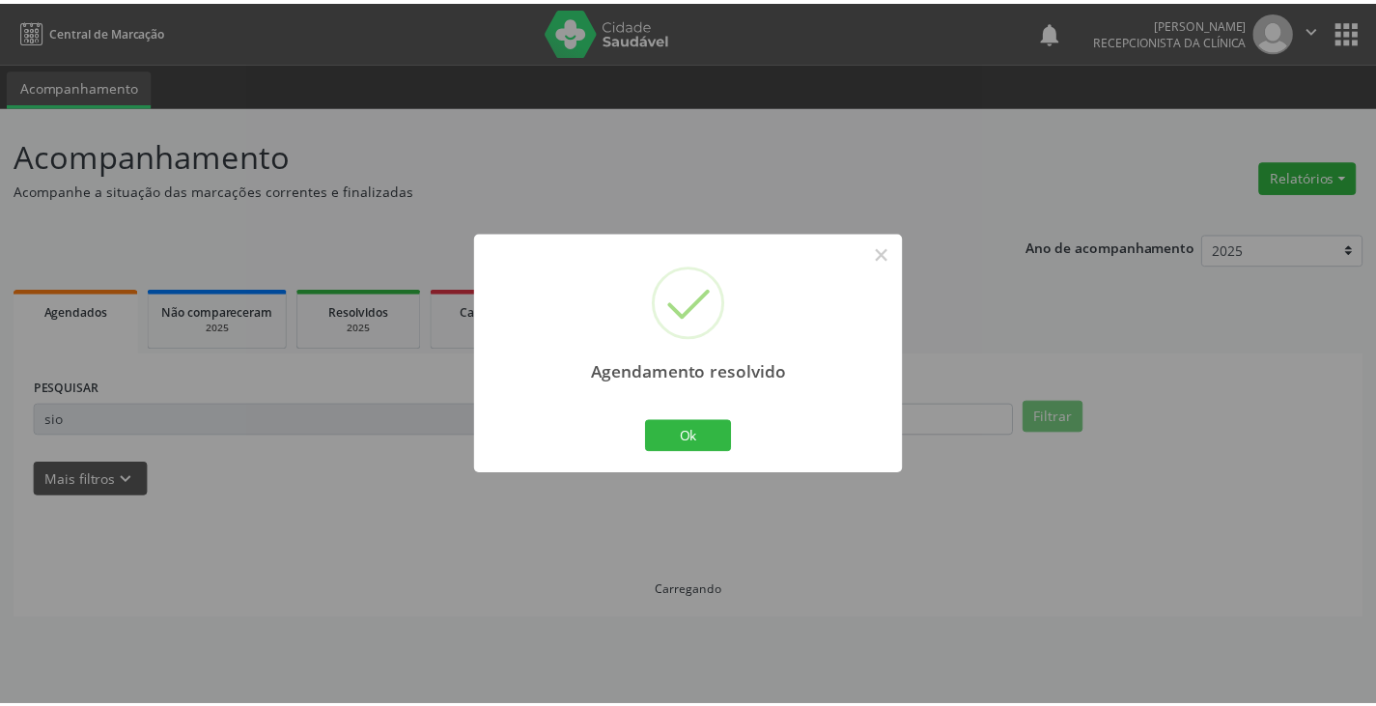
scroll to position [0, 0]
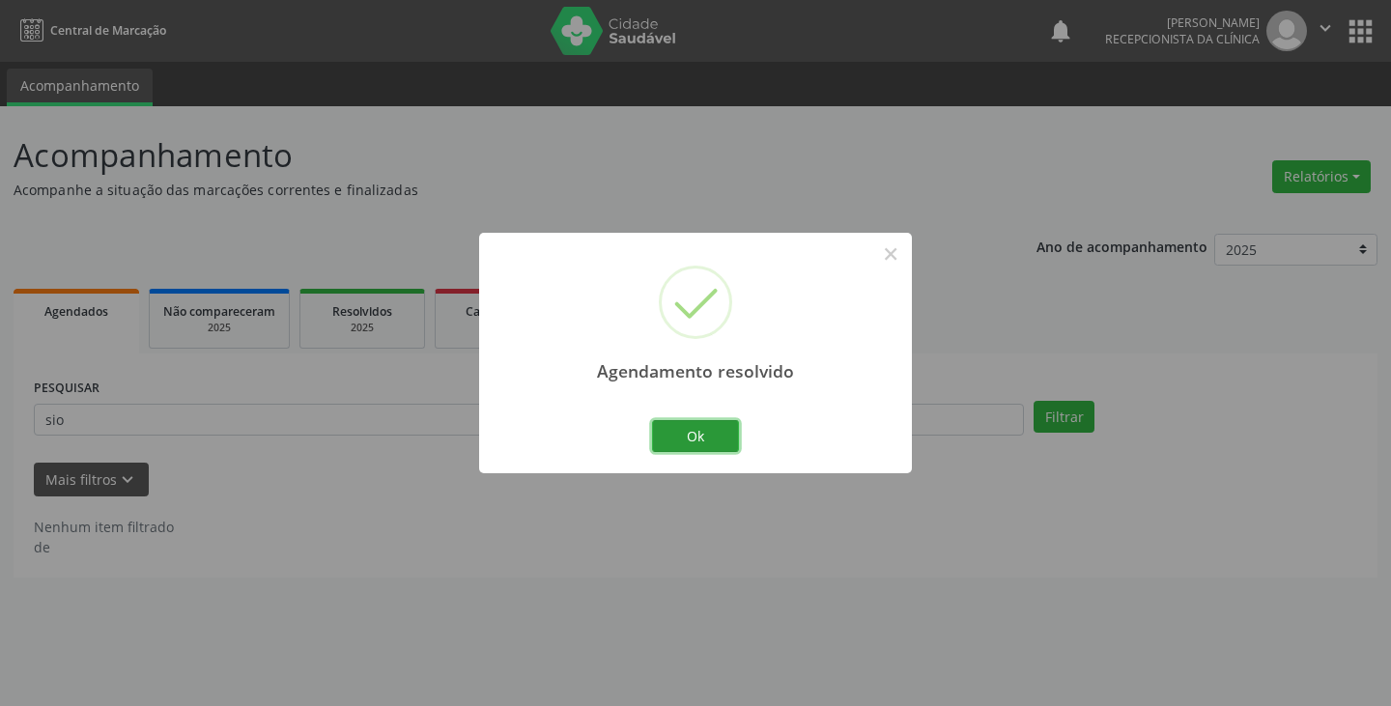
drag, startPoint x: 737, startPoint y: 429, endPoint x: 650, endPoint y: 424, distance: 87.0
click at [726, 425] on button "Ok" at bounding box center [695, 436] width 87 height 33
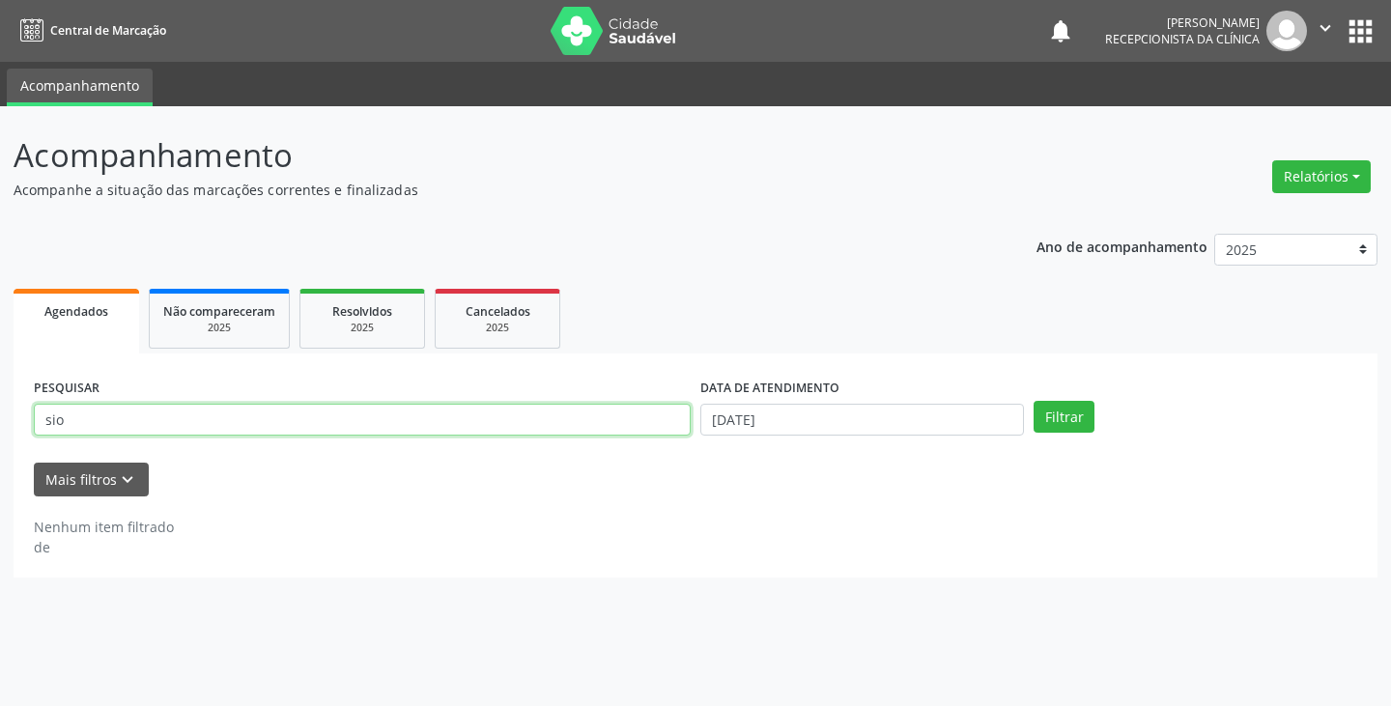
click at [626, 416] on input "sio" at bounding box center [362, 420] width 657 height 33
type input "s"
type input "cat"
click at [1033, 401] on button "Filtrar" at bounding box center [1063, 417] width 61 height 33
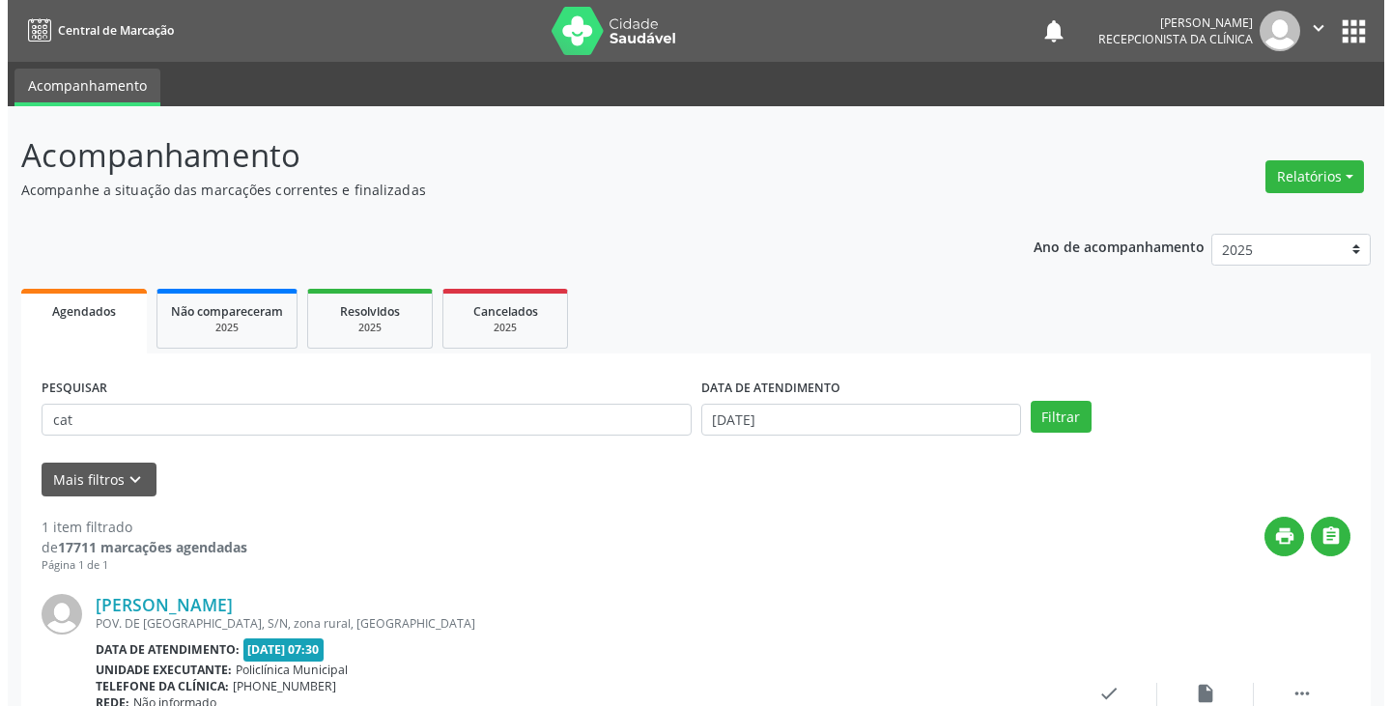
scroll to position [162, 0]
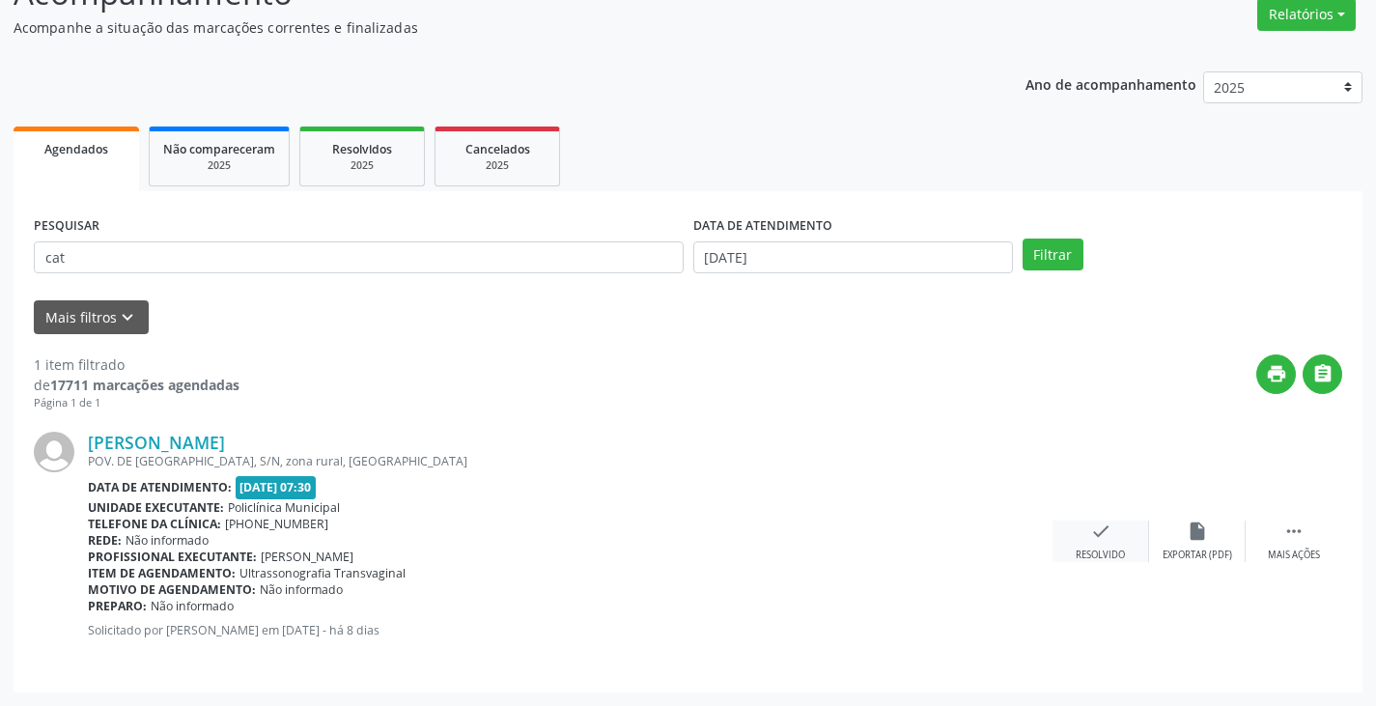
click at [1101, 537] on icon "check" at bounding box center [1100, 531] width 21 height 21
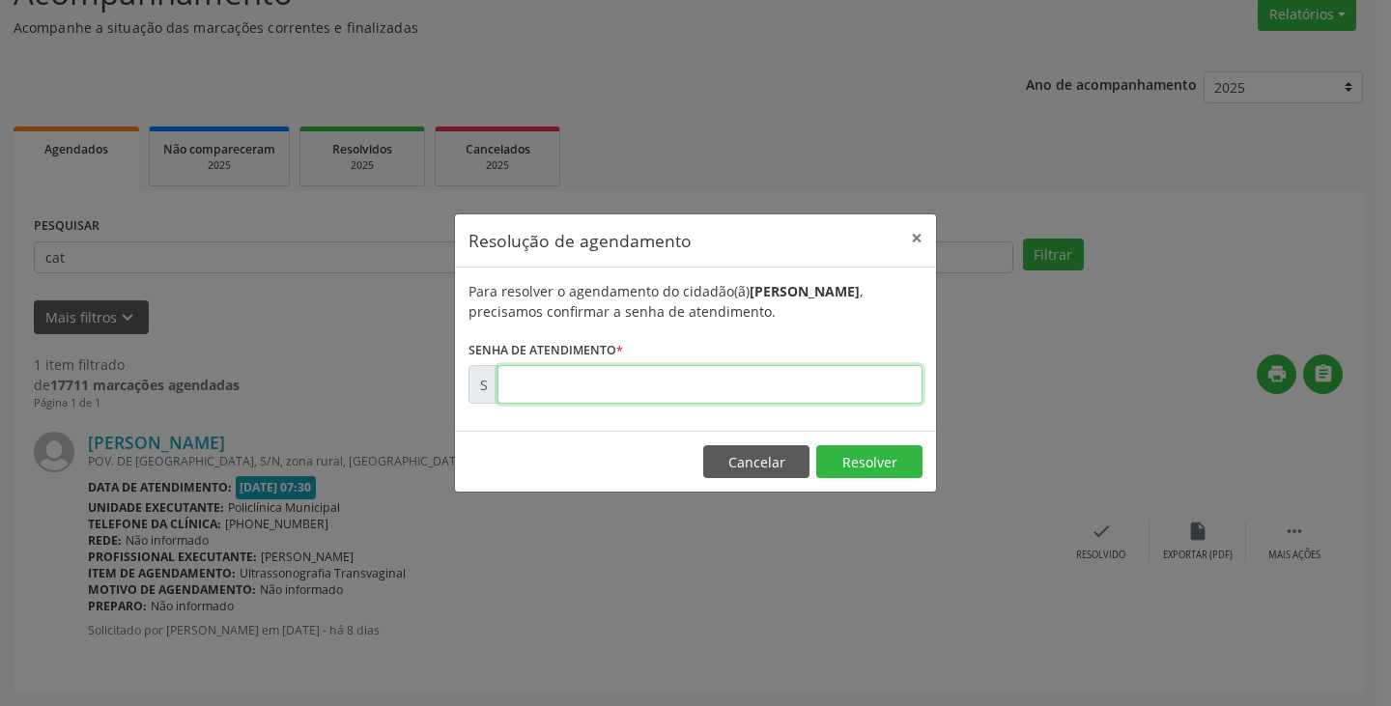
click at [873, 393] on input "text" at bounding box center [709, 384] width 425 height 39
type input "00171429"
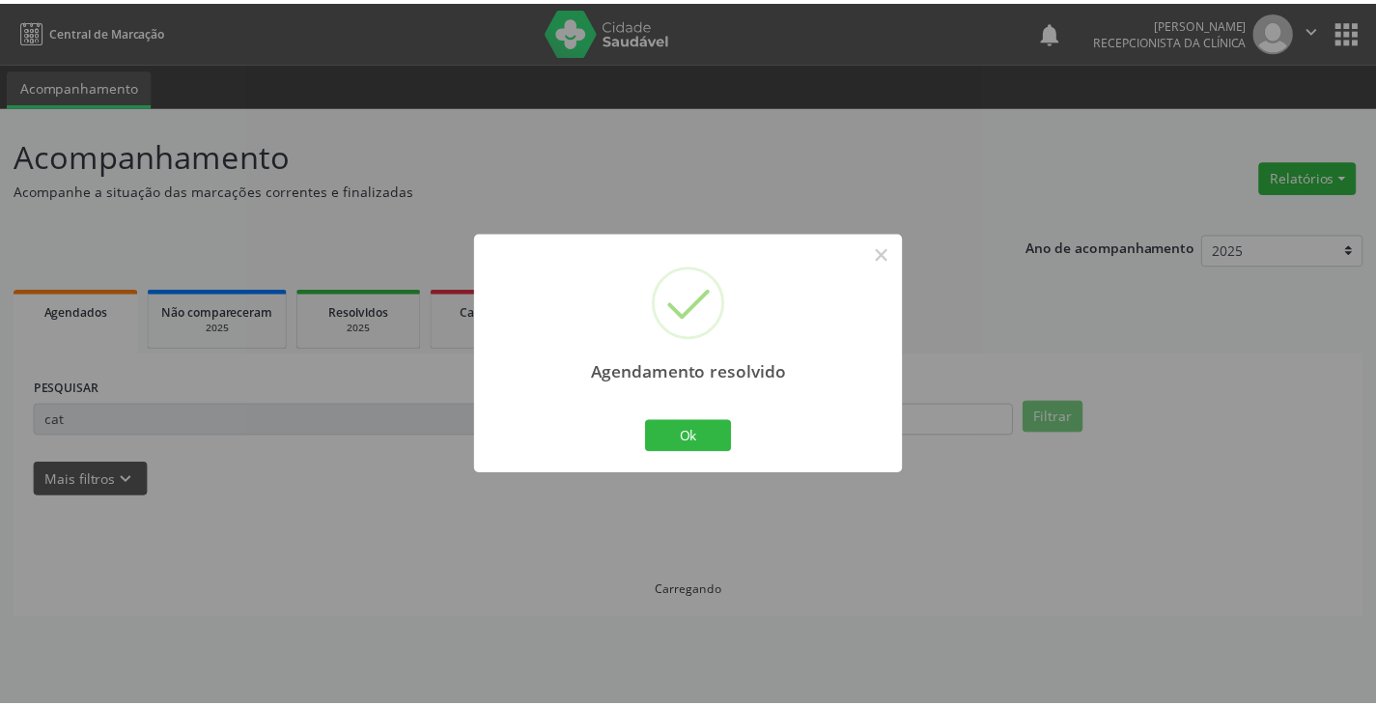
scroll to position [0, 0]
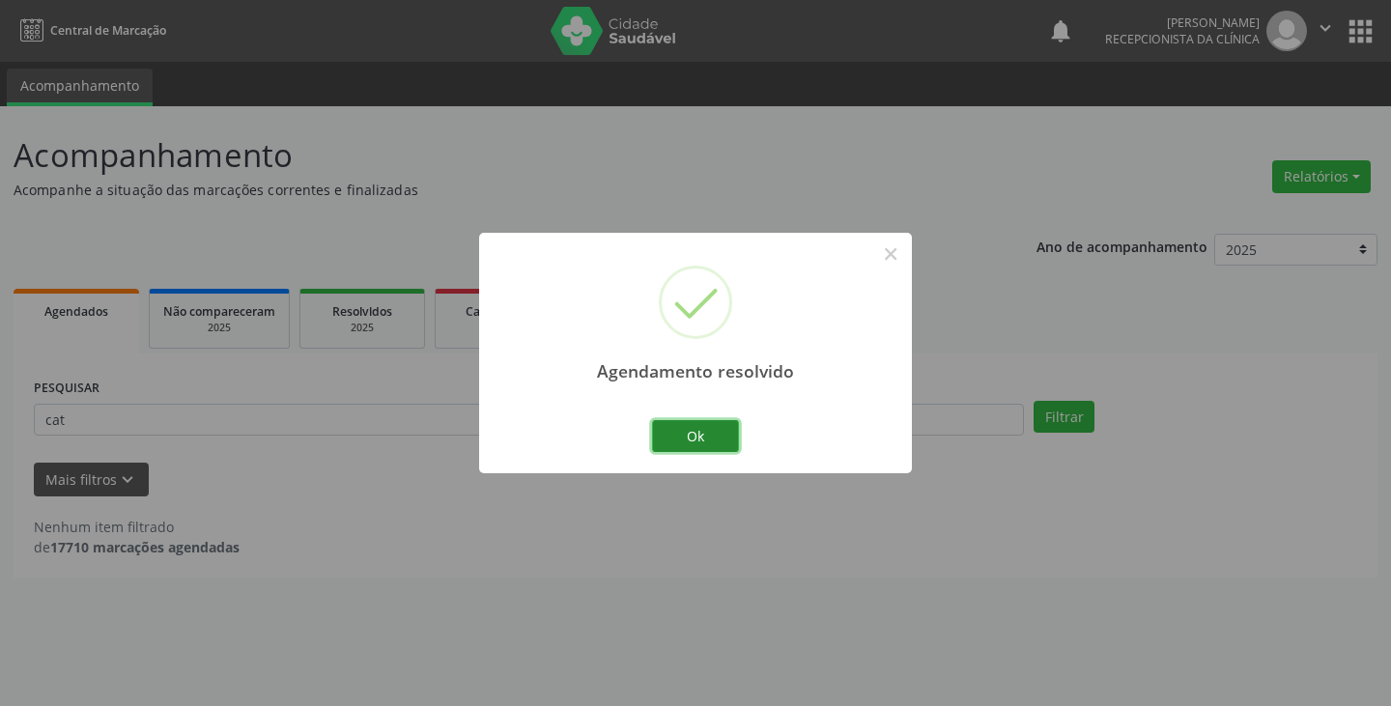
click at [673, 429] on button "Ok" at bounding box center [695, 436] width 87 height 33
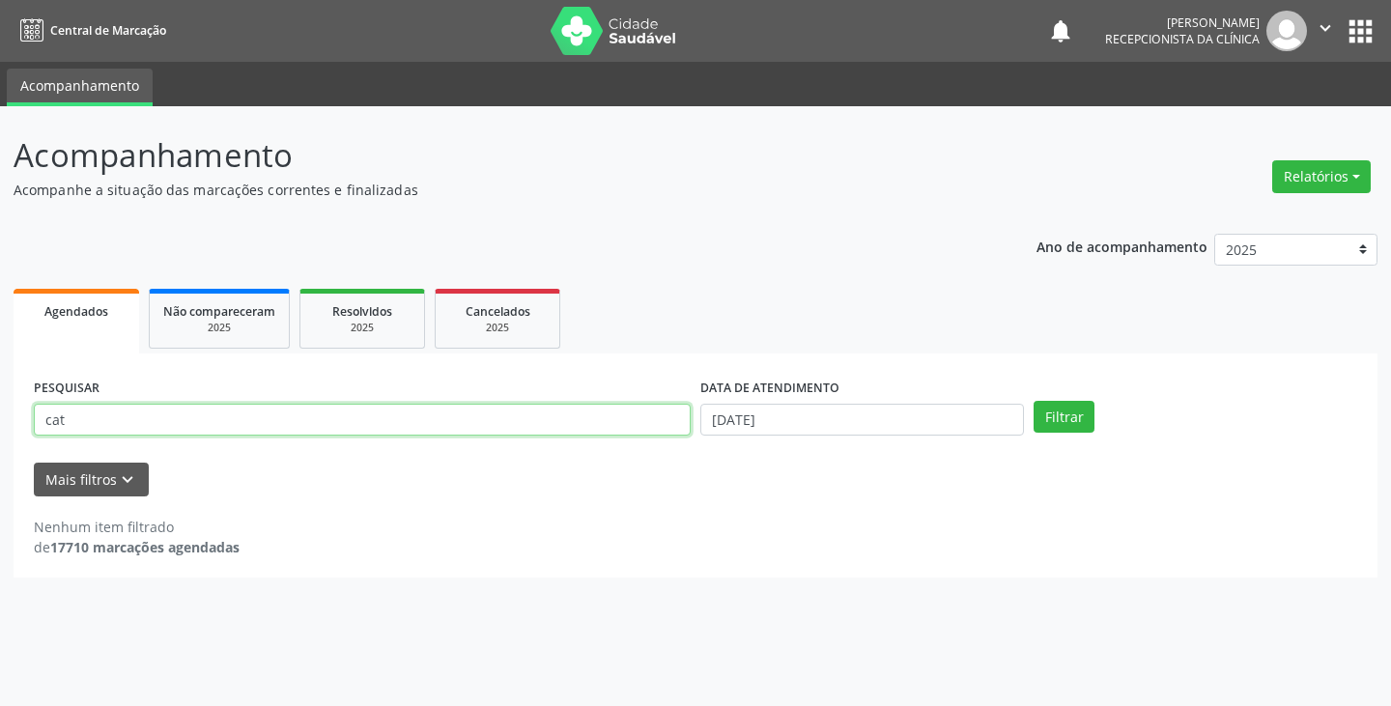
click at [647, 430] on input "cat" at bounding box center [362, 420] width 657 height 33
type input "c"
type input "v"
type input "carm"
click at [1033, 401] on button "Filtrar" at bounding box center [1063, 417] width 61 height 33
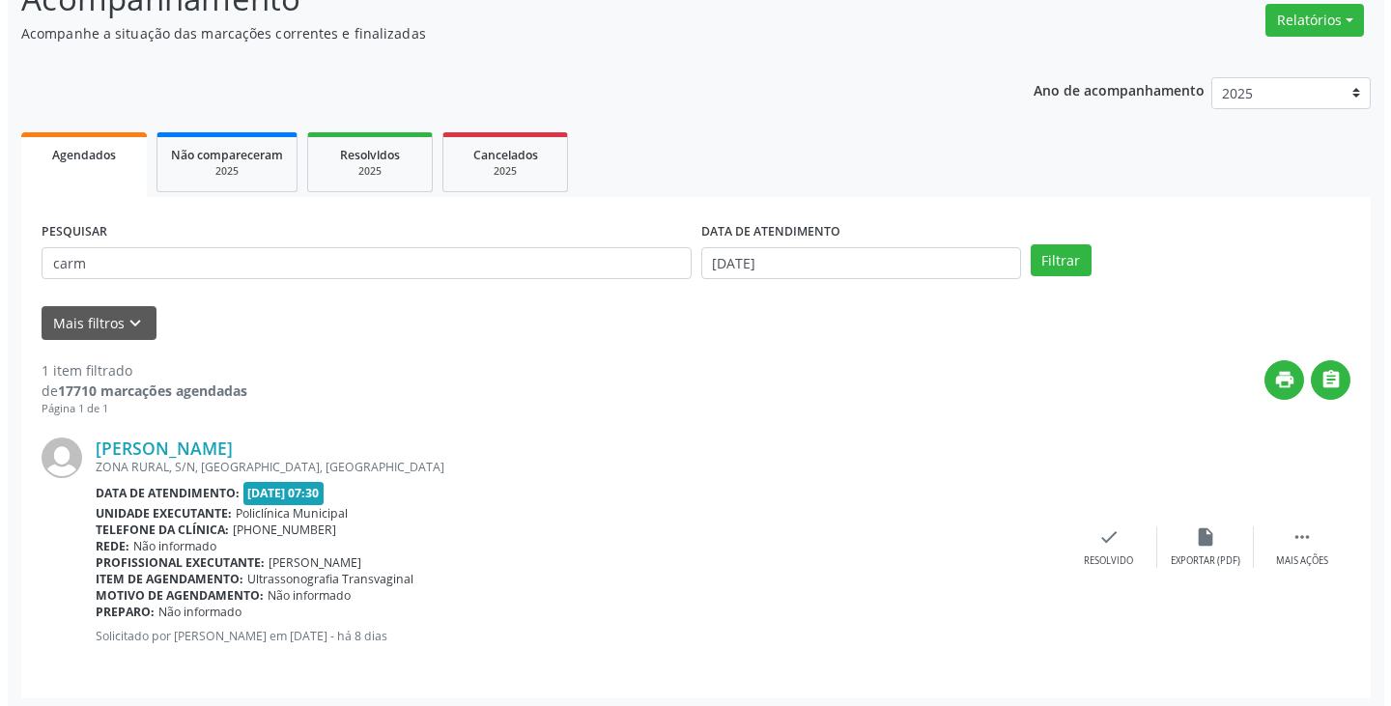
scroll to position [162, 0]
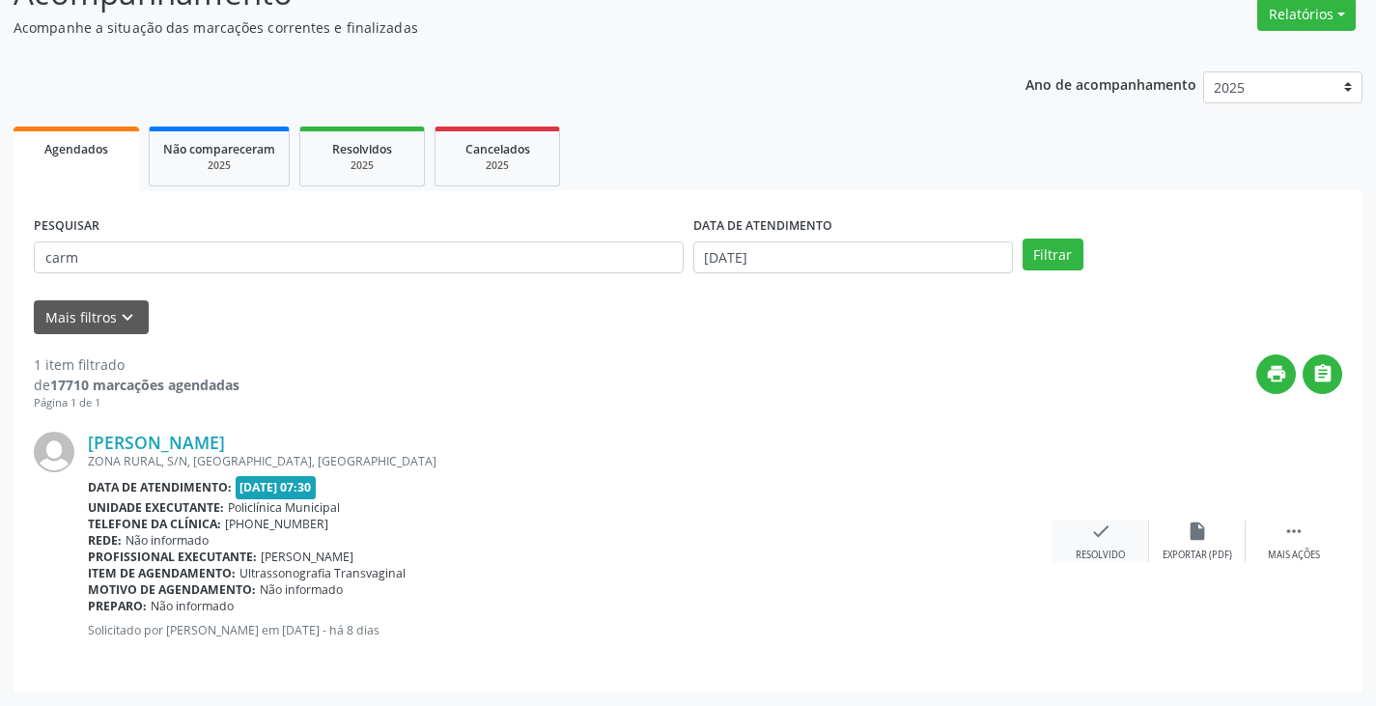
drag, startPoint x: 1082, startPoint y: 542, endPoint x: 1073, endPoint y: 535, distance: 11.0
click at [1073, 535] on div "check Resolvido" at bounding box center [1101, 542] width 97 height 42
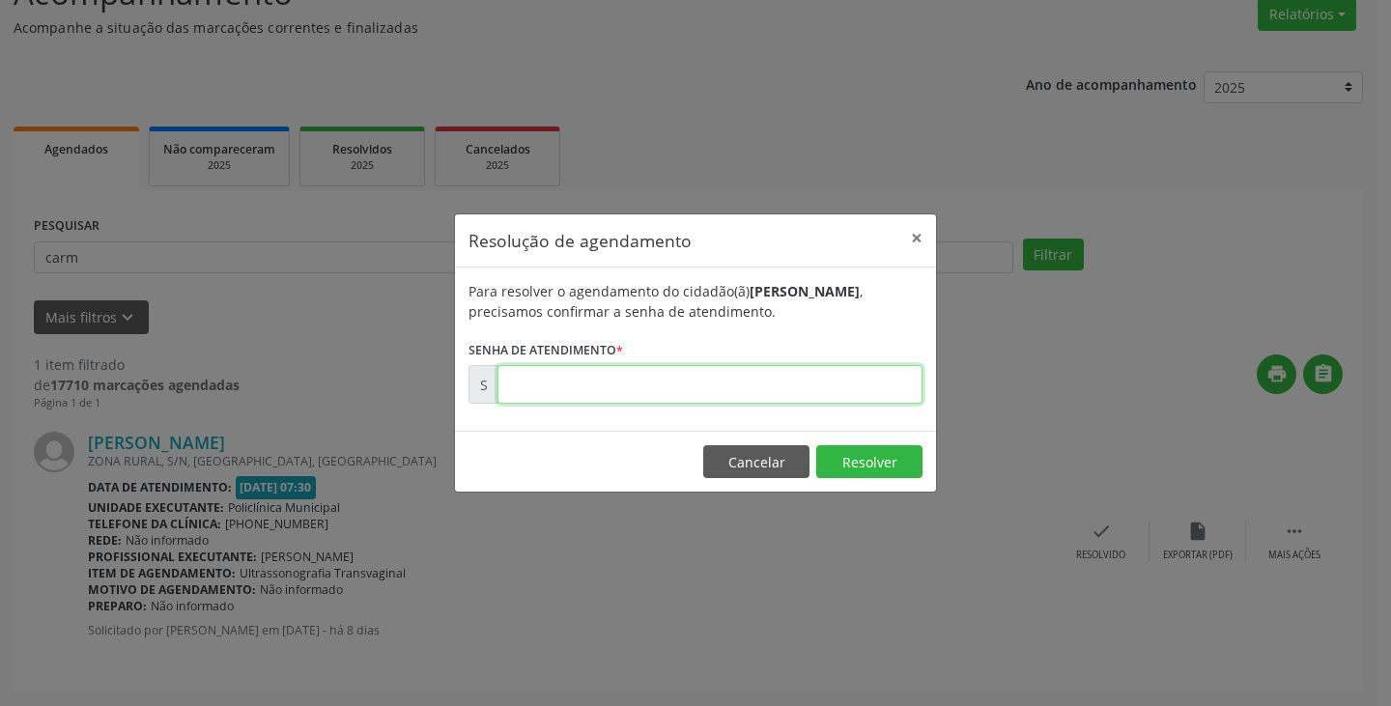
click at [850, 392] on input "text" at bounding box center [709, 384] width 425 height 39
type input "00171421"
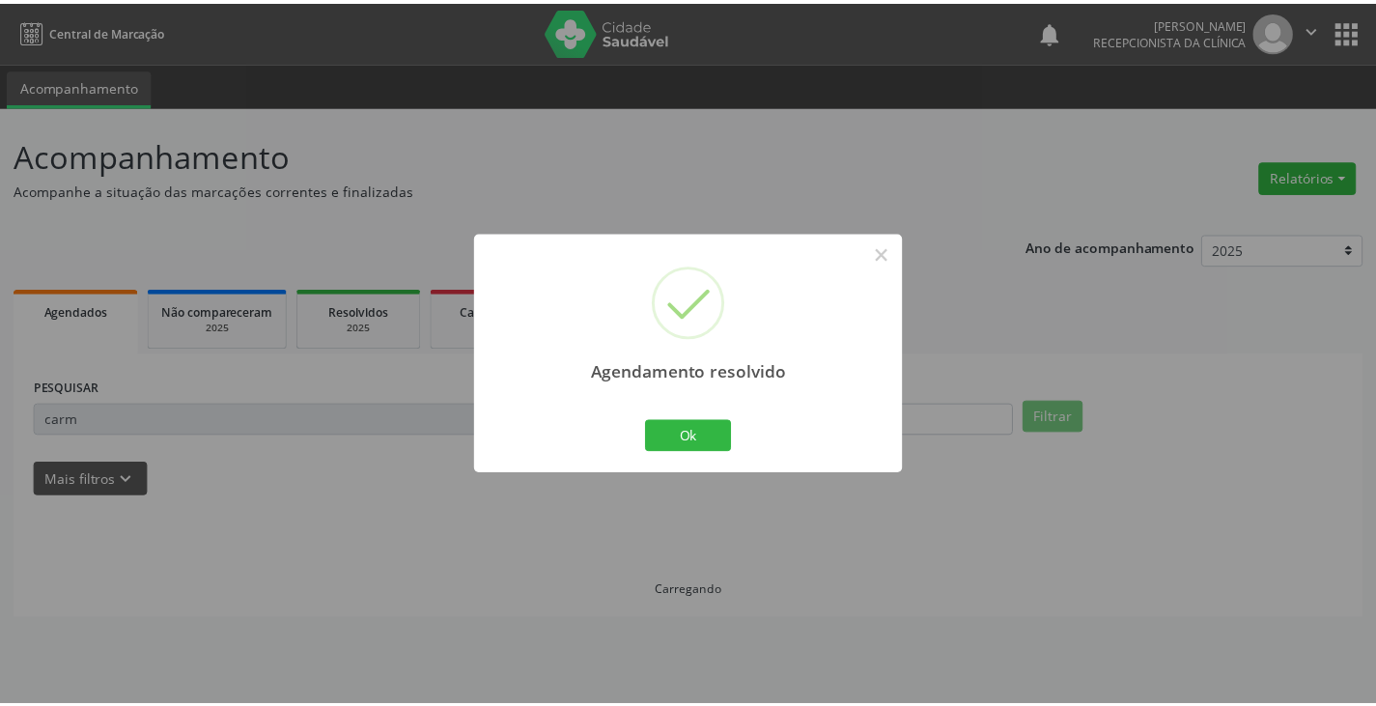
scroll to position [0, 0]
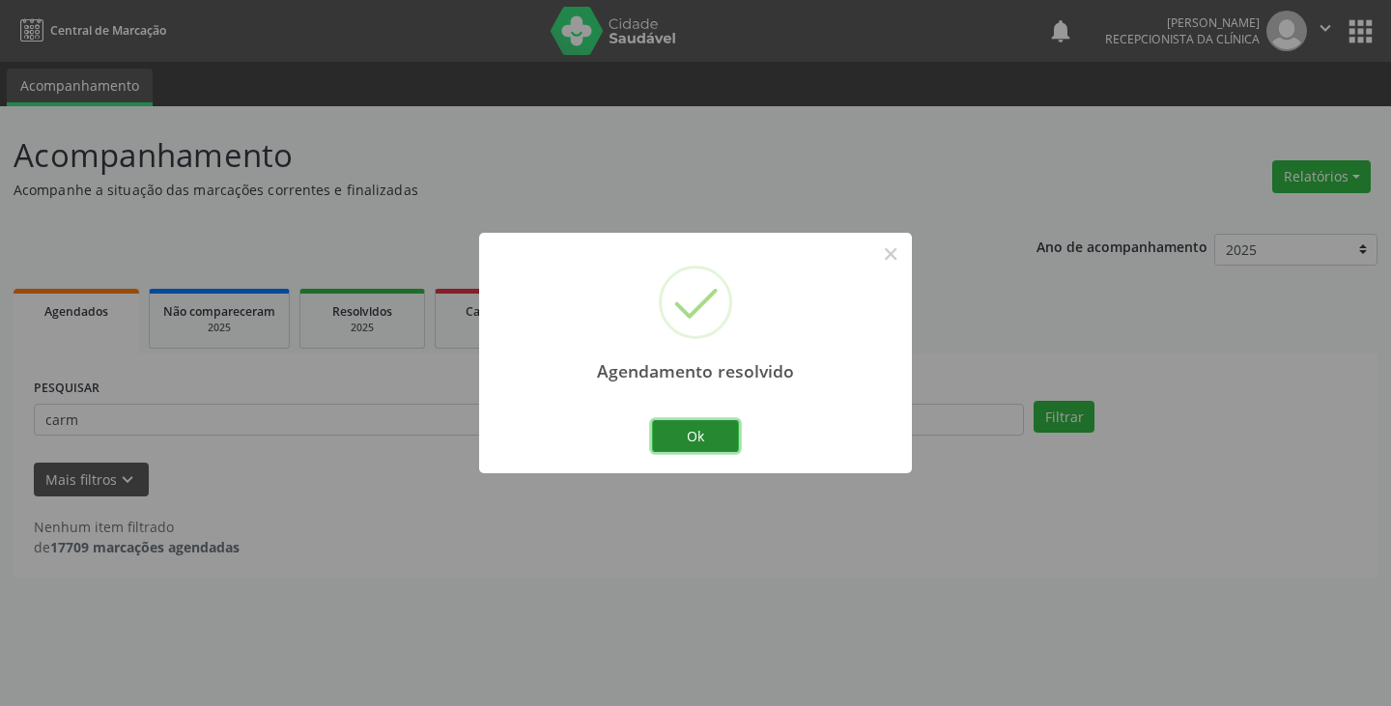
drag, startPoint x: 684, startPoint y: 425, endPoint x: 665, endPoint y: 425, distance: 18.3
click at [678, 425] on button "Ok" at bounding box center [695, 436] width 87 height 33
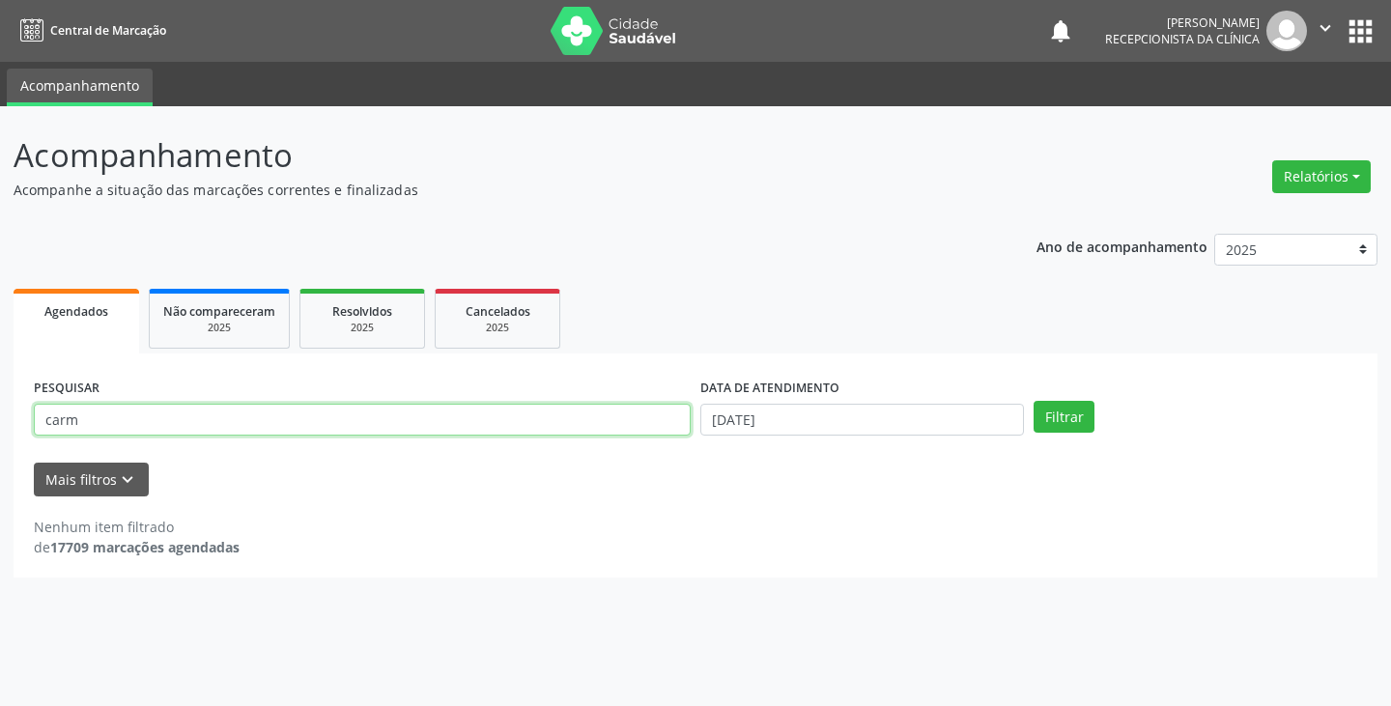
click at [641, 425] on input "carm" at bounding box center [362, 420] width 657 height 33
type input "c"
type input "rosel"
click at [1033, 401] on button "Filtrar" at bounding box center [1063, 417] width 61 height 33
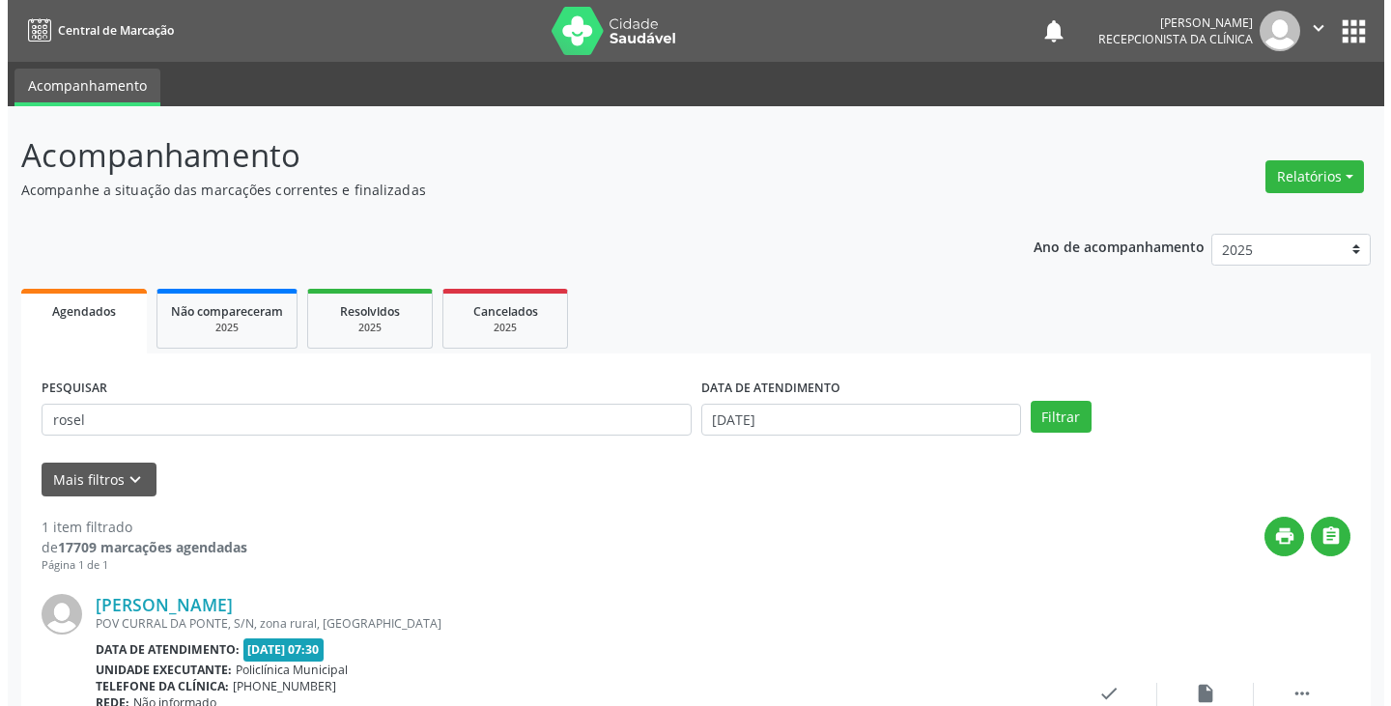
scroll to position [162, 0]
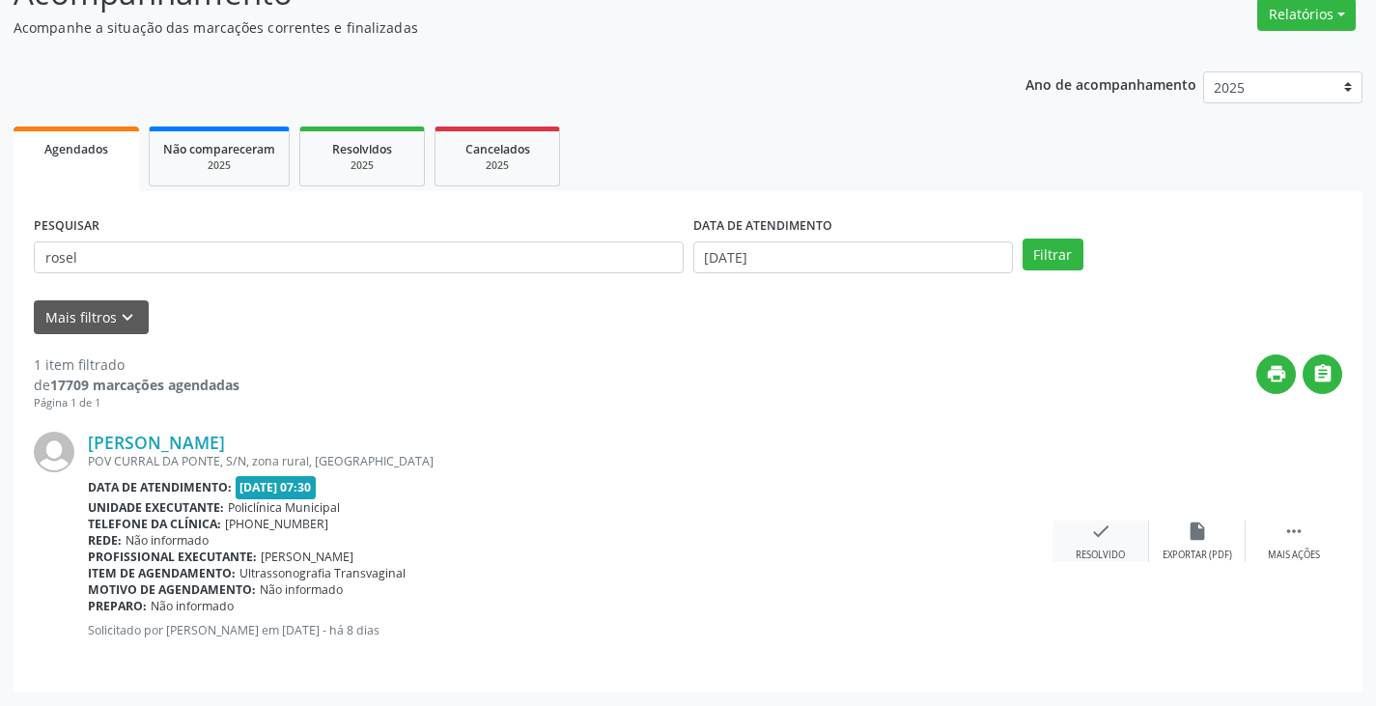
click at [1094, 538] on icon "check" at bounding box center [1100, 531] width 21 height 21
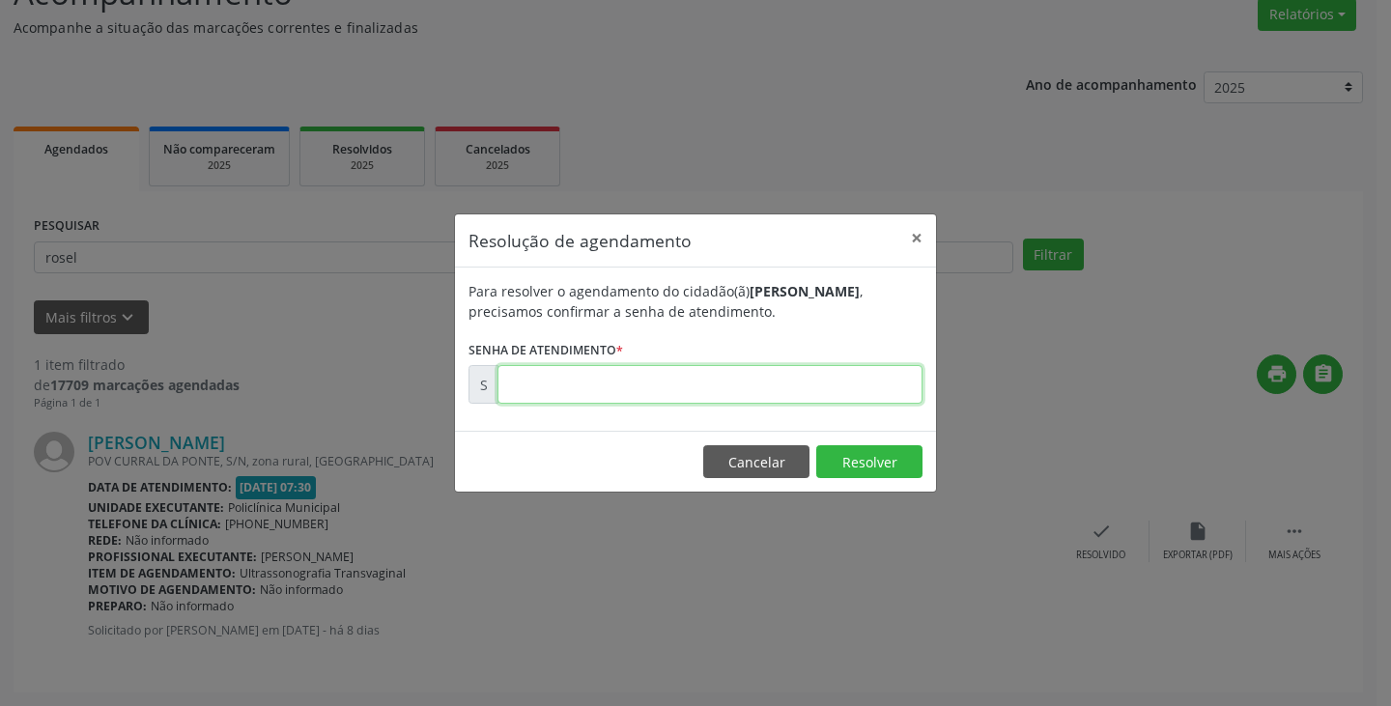
click at [856, 390] on input "text" at bounding box center [709, 384] width 425 height 39
type input "00171424"
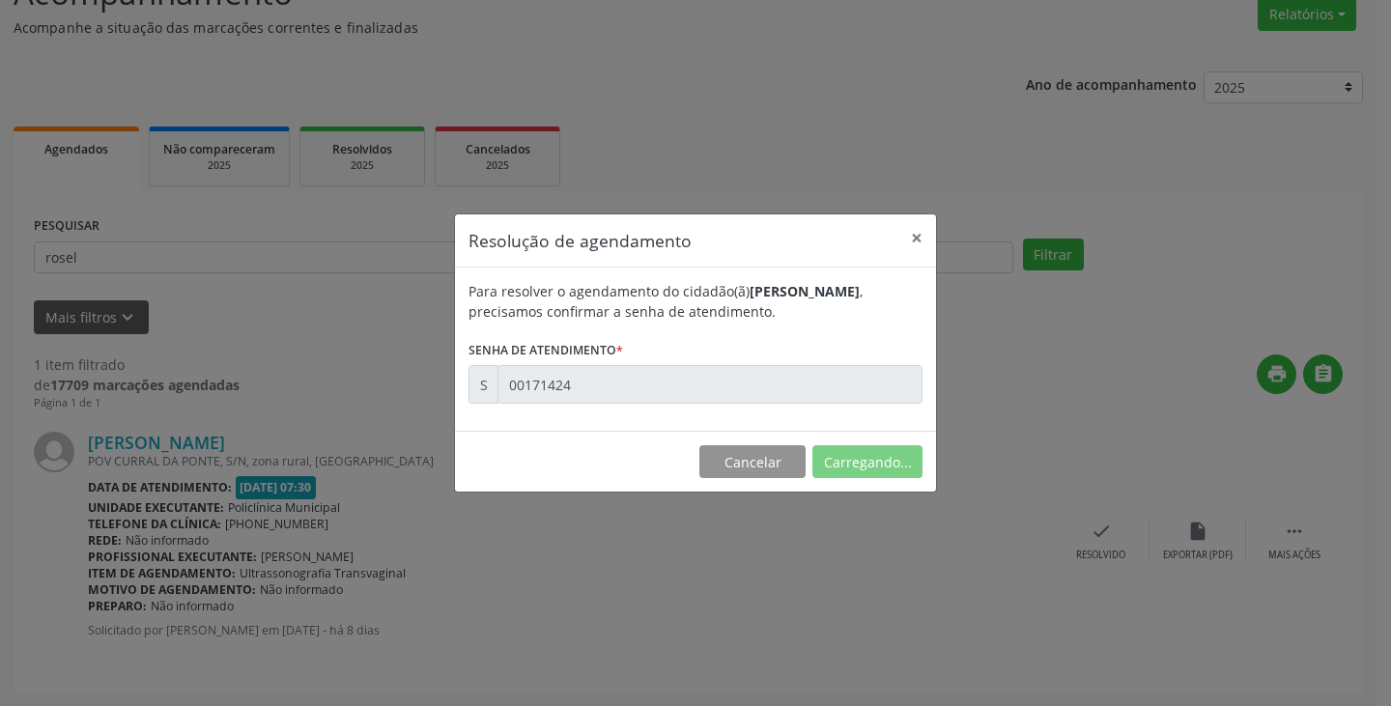
scroll to position [0, 0]
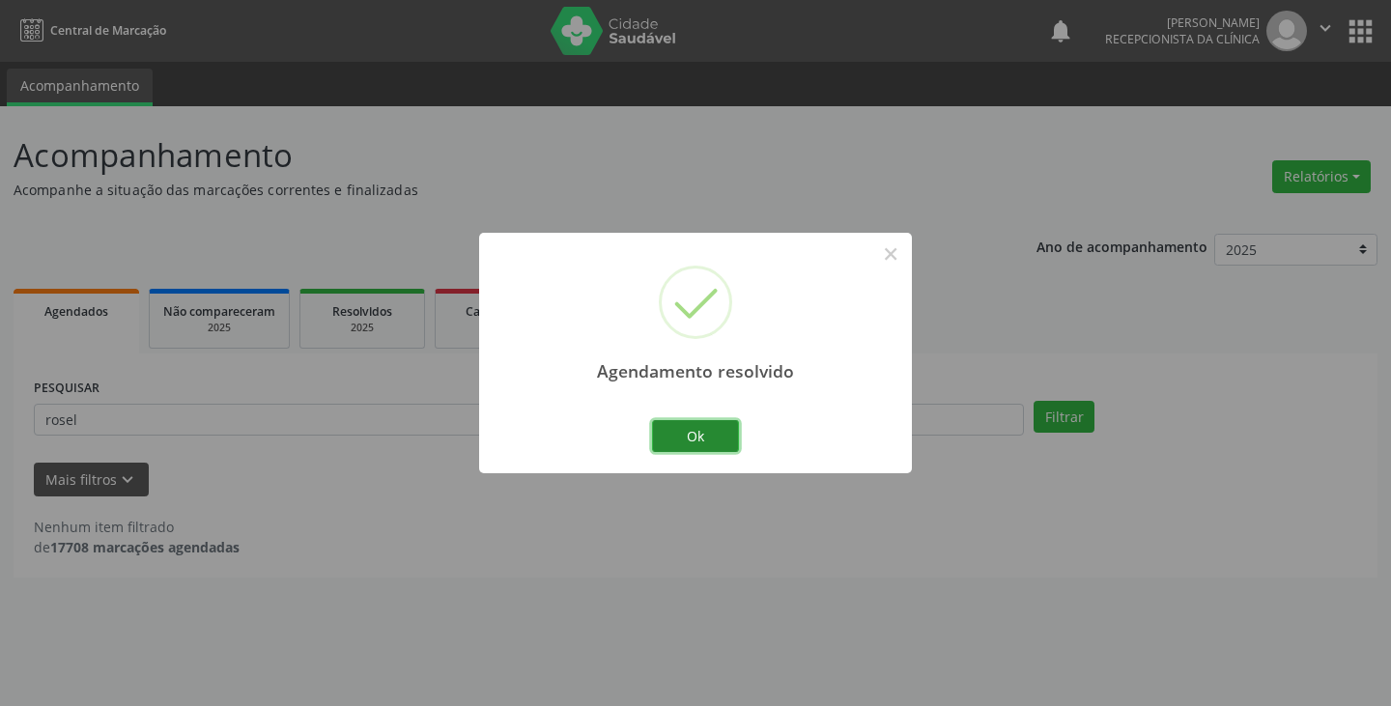
click at [721, 431] on button "Ok" at bounding box center [695, 436] width 87 height 33
